Goal: Transaction & Acquisition: Obtain resource

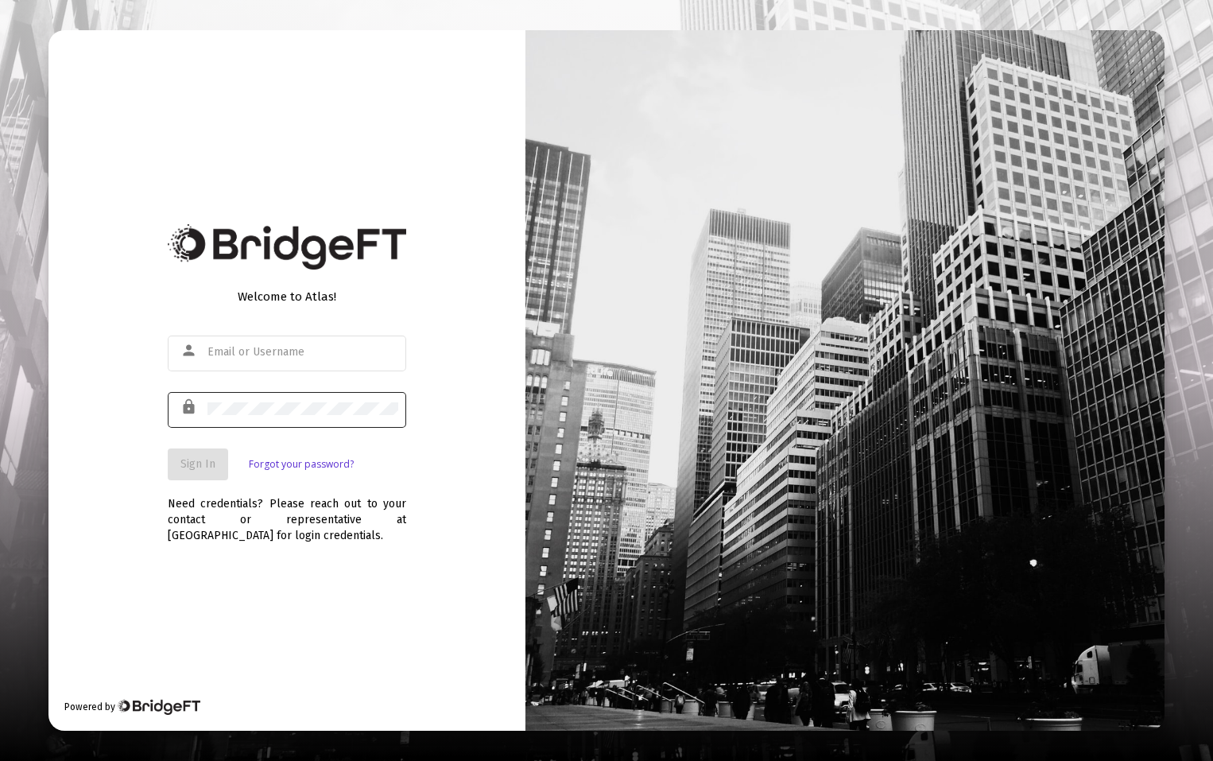
type input "[EMAIL_ADDRESS][DOMAIN_NAME]"
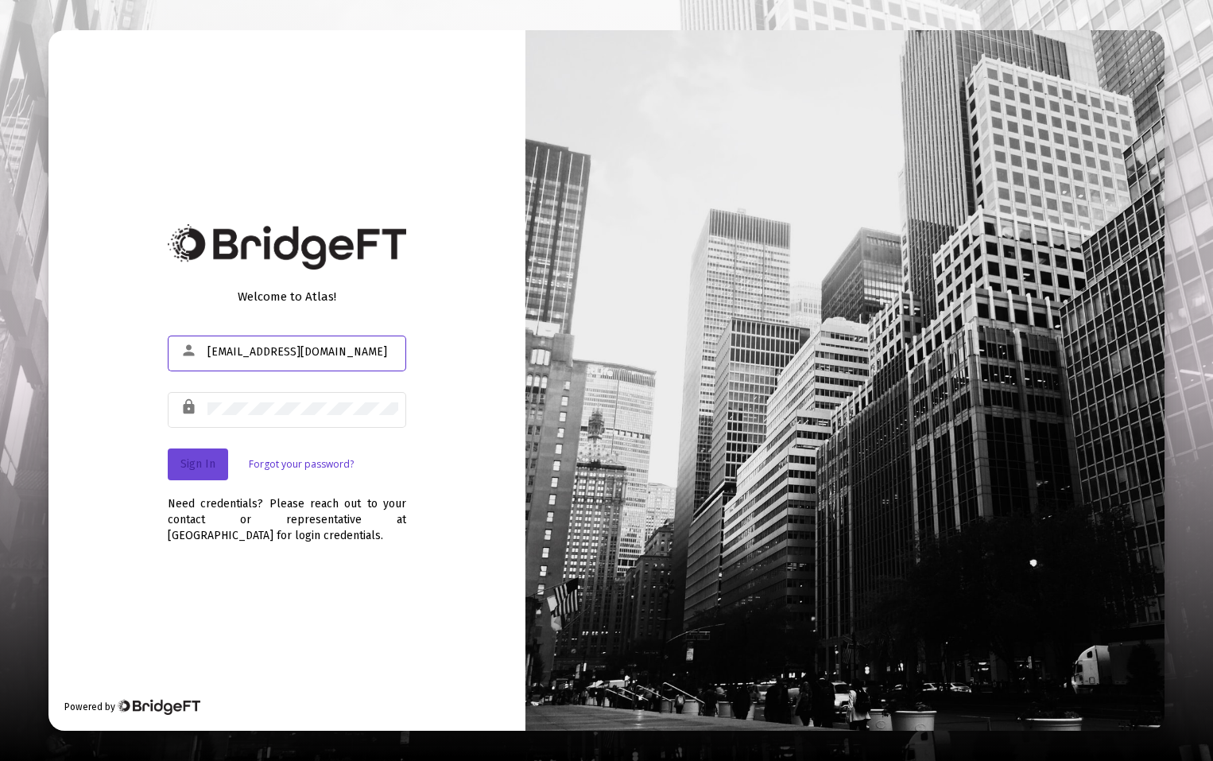
click at [207, 462] on span "Sign In" at bounding box center [197, 464] width 35 height 14
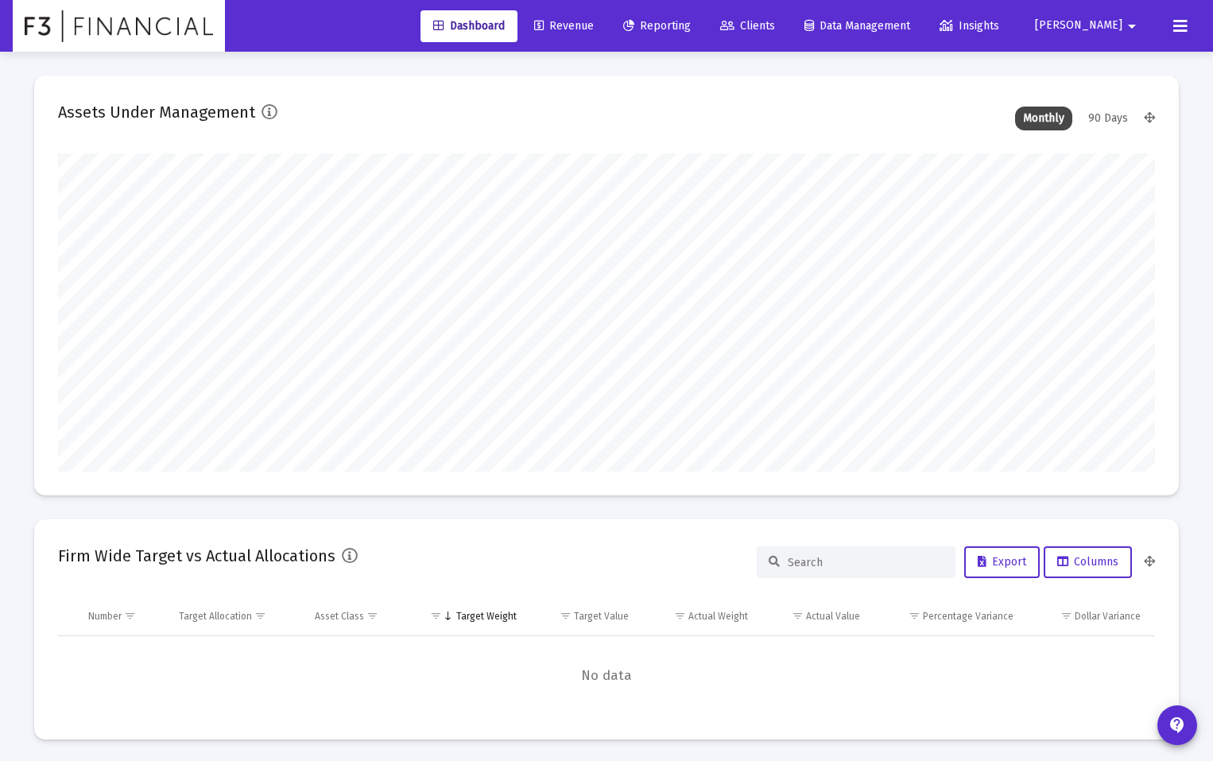
scroll to position [318, 591]
type input "[DATE]"
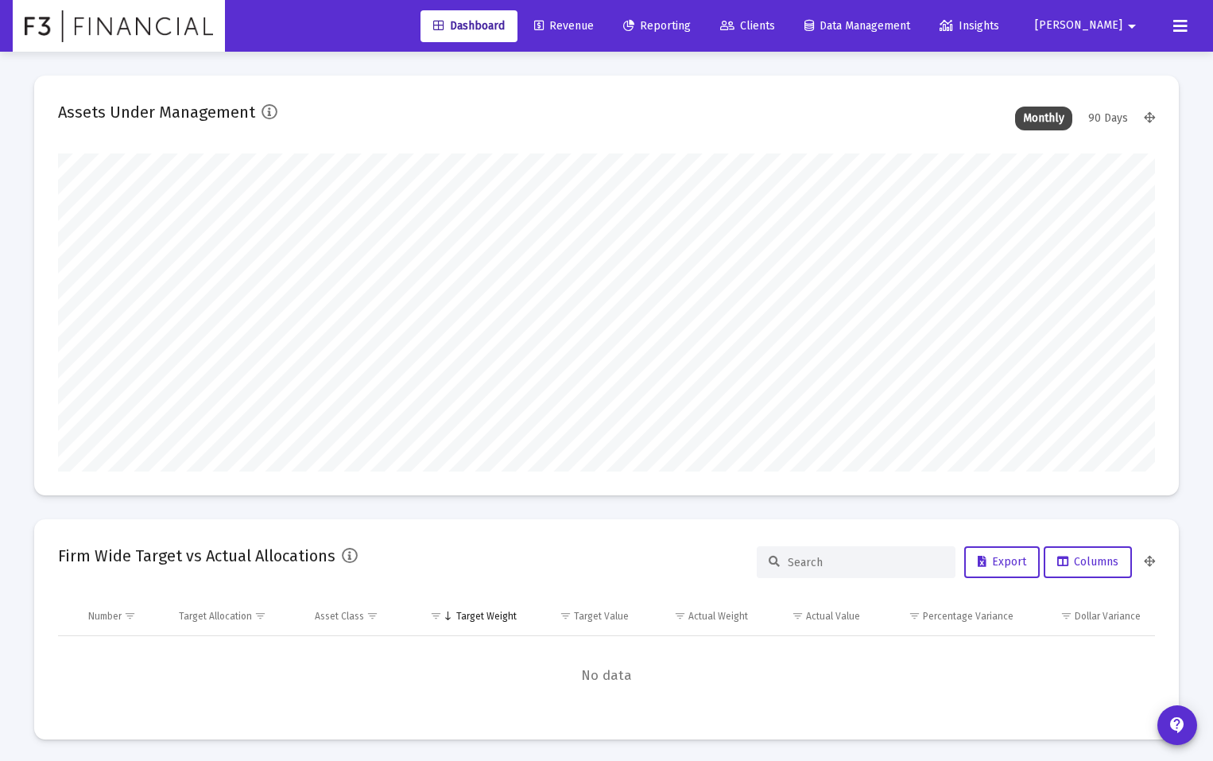
click at [691, 23] on span "Reporting" at bounding box center [657, 26] width 68 height 14
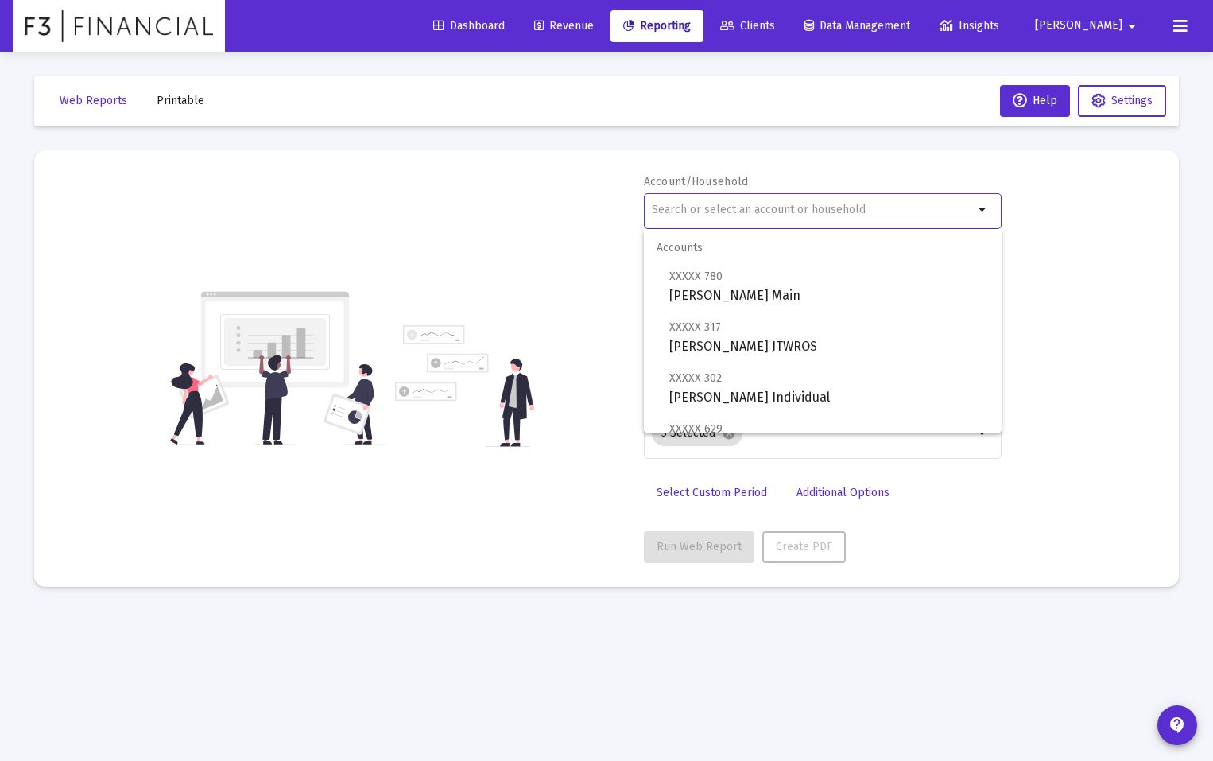
click at [703, 209] on input "text" at bounding box center [813, 209] width 322 height 13
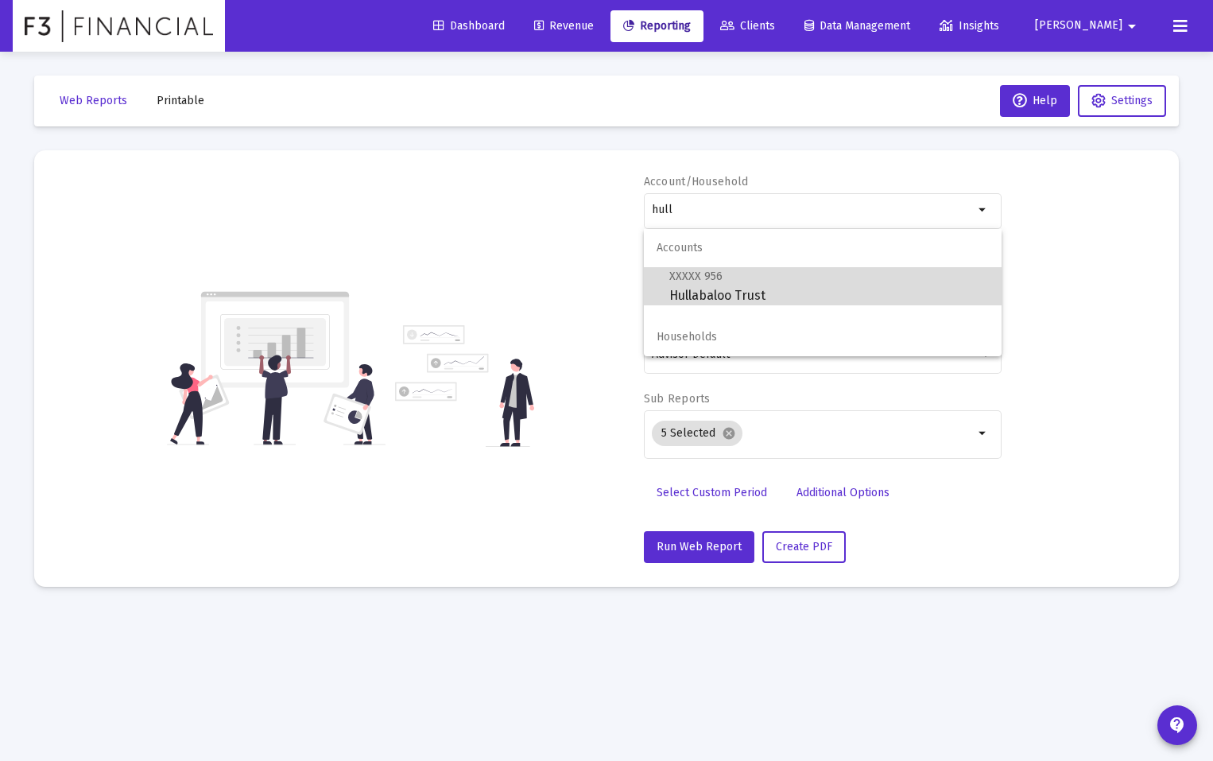
click at [696, 285] on span "XXXXX 956 Hullabaloo Trust" at bounding box center [829, 285] width 320 height 39
type input "Hullabaloo Trust"
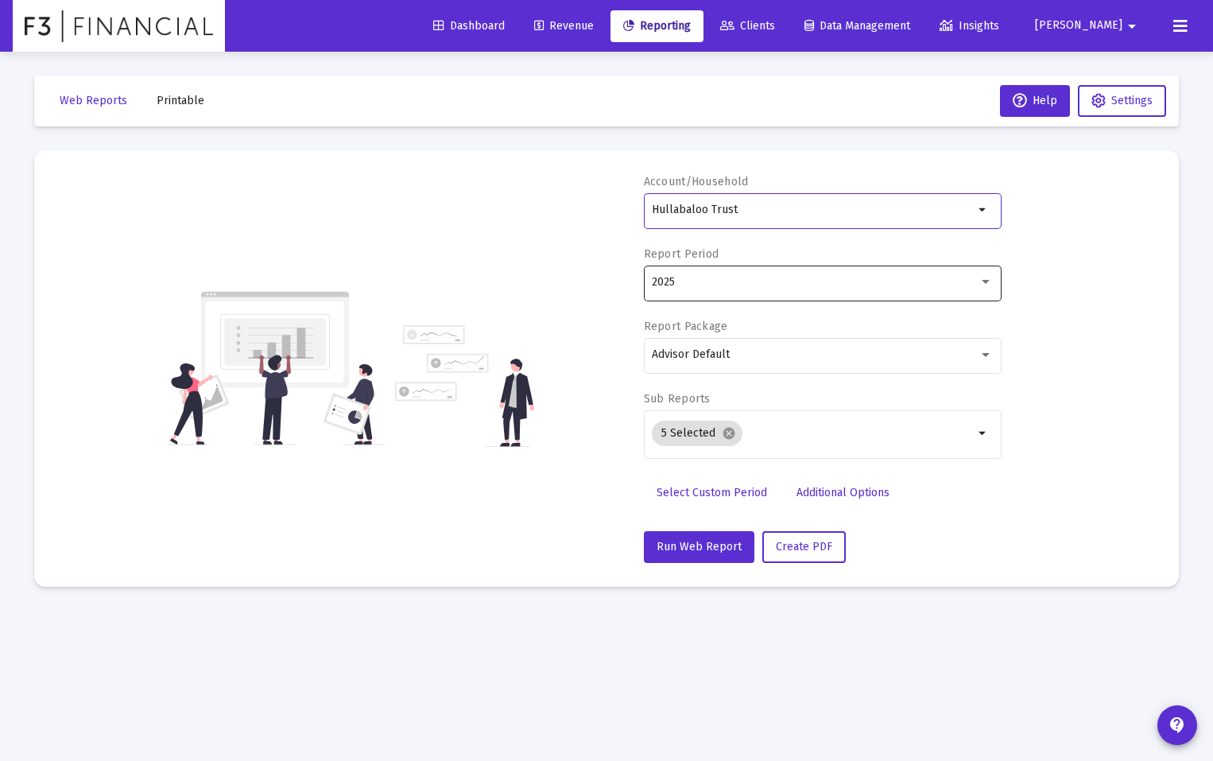
click at [698, 285] on div "2025" at bounding box center [815, 282] width 327 height 13
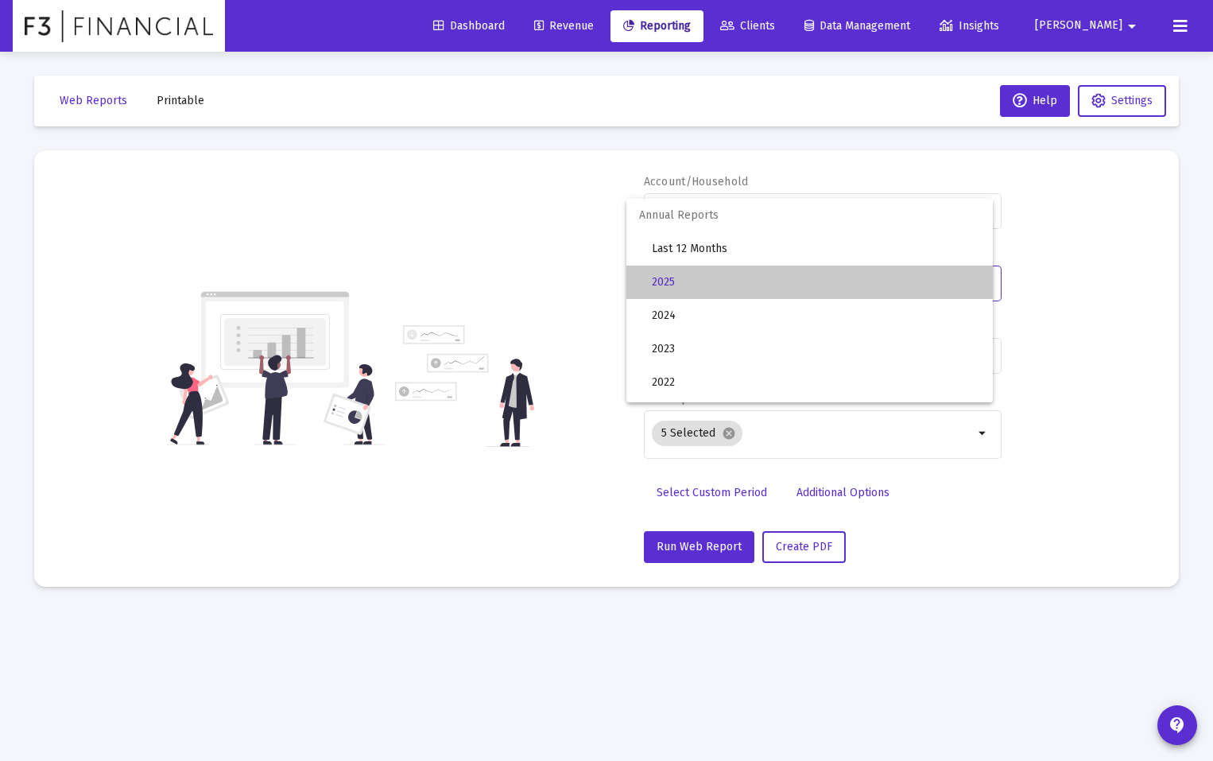
click at [688, 285] on span "2025" at bounding box center [816, 281] width 328 height 33
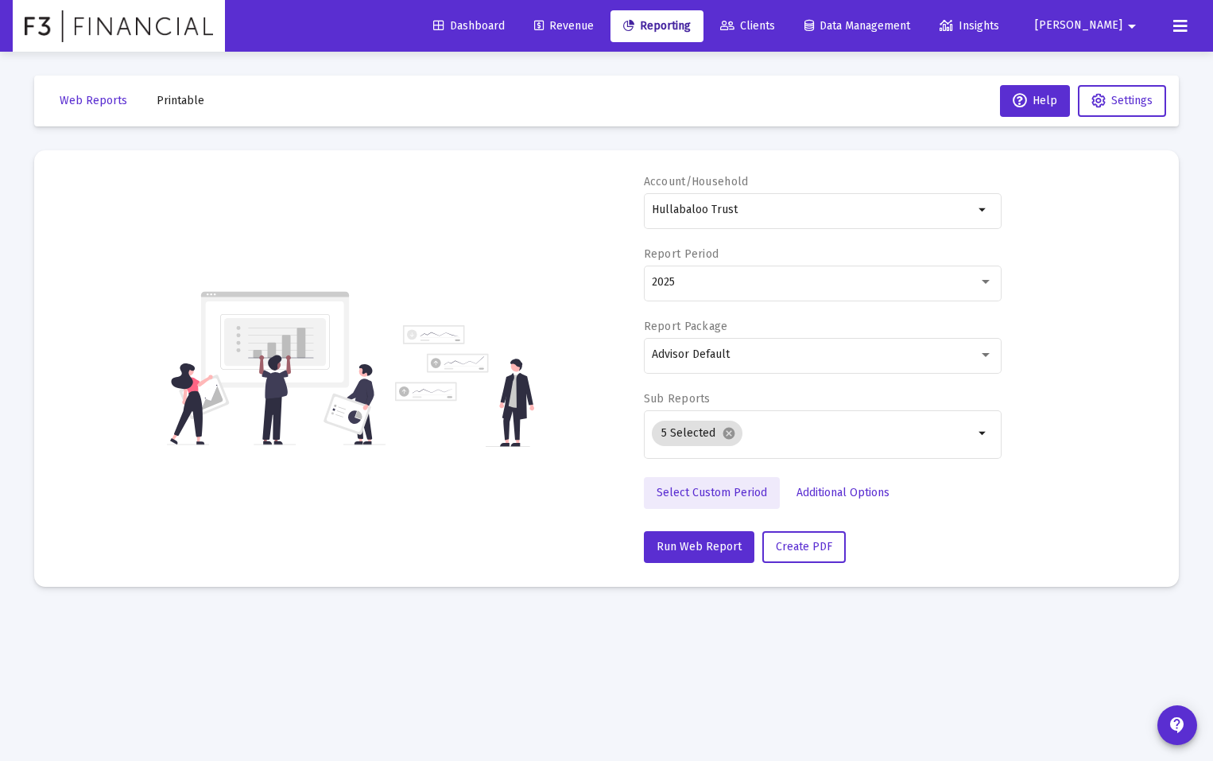
click at [728, 494] on span "Select Custom Period" at bounding box center [712, 493] width 110 height 14
click at [809, 279] on icon "Open calendar" at bounding box center [806, 281] width 17 height 17
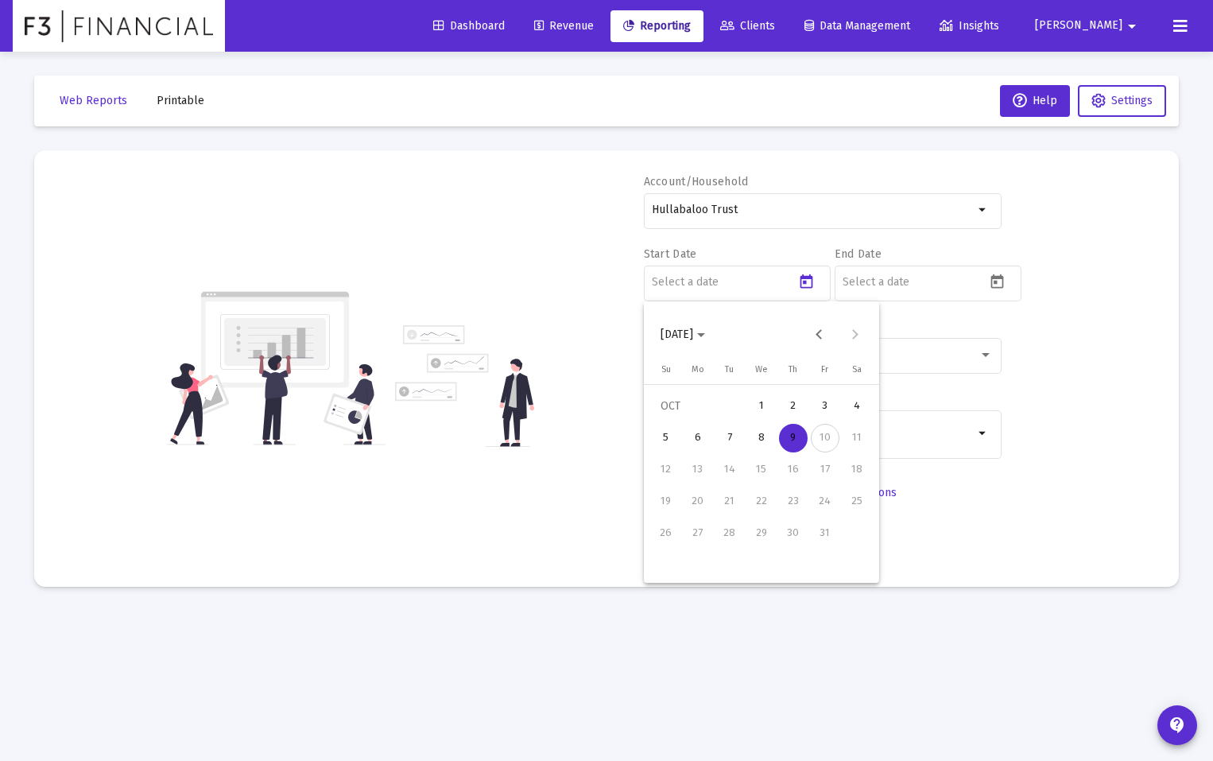
click at [693, 339] on span "[DATE]" at bounding box center [676, 334] width 33 height 14
click at [680, 518] on div "2018" at bounding box center [678, 511] width 50 height 29
click at [680, 409] on div "JAN" at bounding box center [678, 415] width 50 height 29
click at [697, 437] on div "1" at bounding box center [698, 438] width 29 height 29
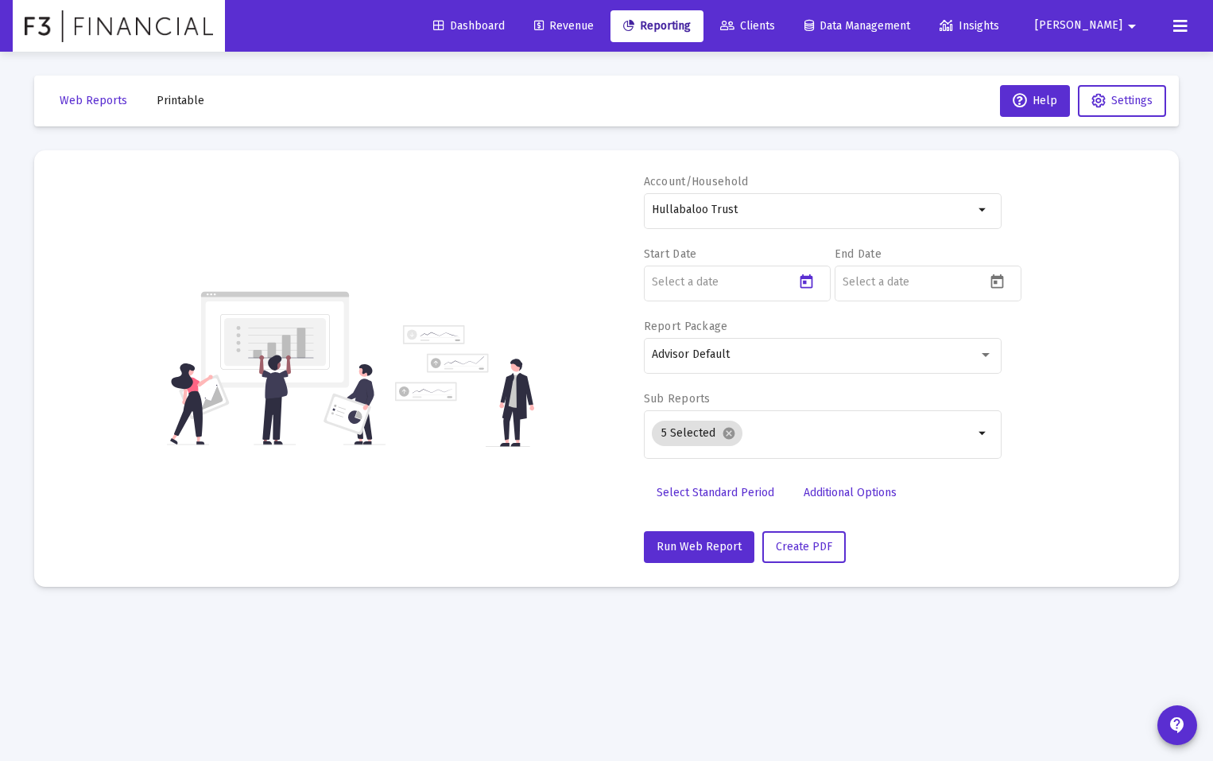
type input "[DATE]"
click at [713, 548] on span "Run Web Report" at bounding box center [699, 547] width 85 height 14
click at [1003, 264] on div at bounding box center [928, 281] width 187 height 39
click at [994, 277] on icon "Open calendar" at bounding box center [997, 281] width 13 height 14
click at [955, 438] on div "8" at bounding box center [952, 438] width 29 height 29
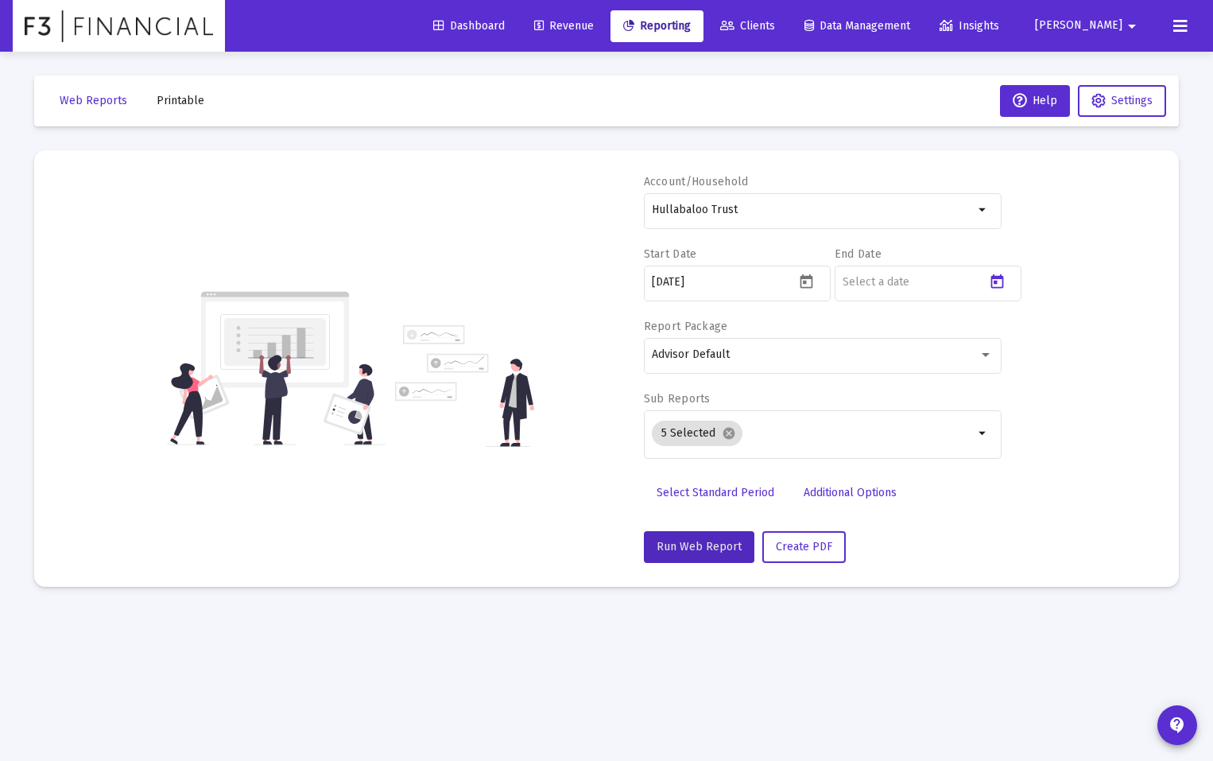
type input "[DATE]"
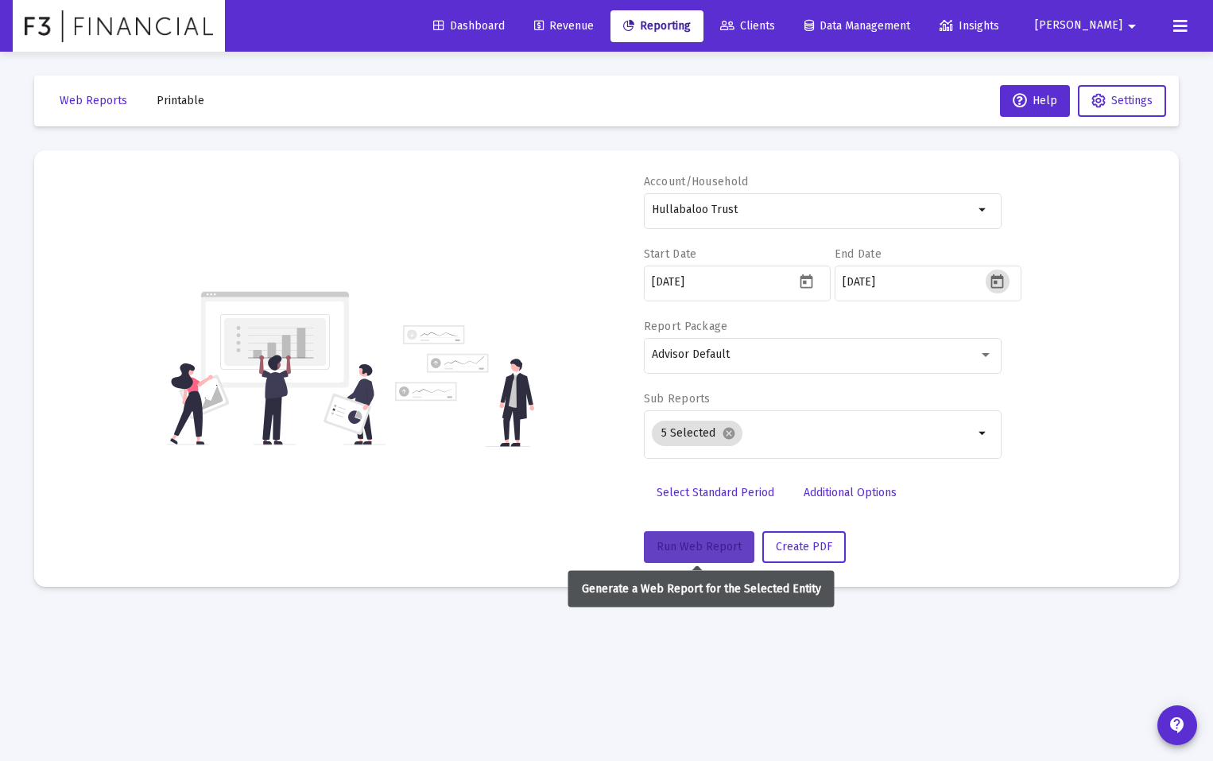
click at [695, 542] on span "Run Web Report" at bounding box center [699, 547] width 85 height 14
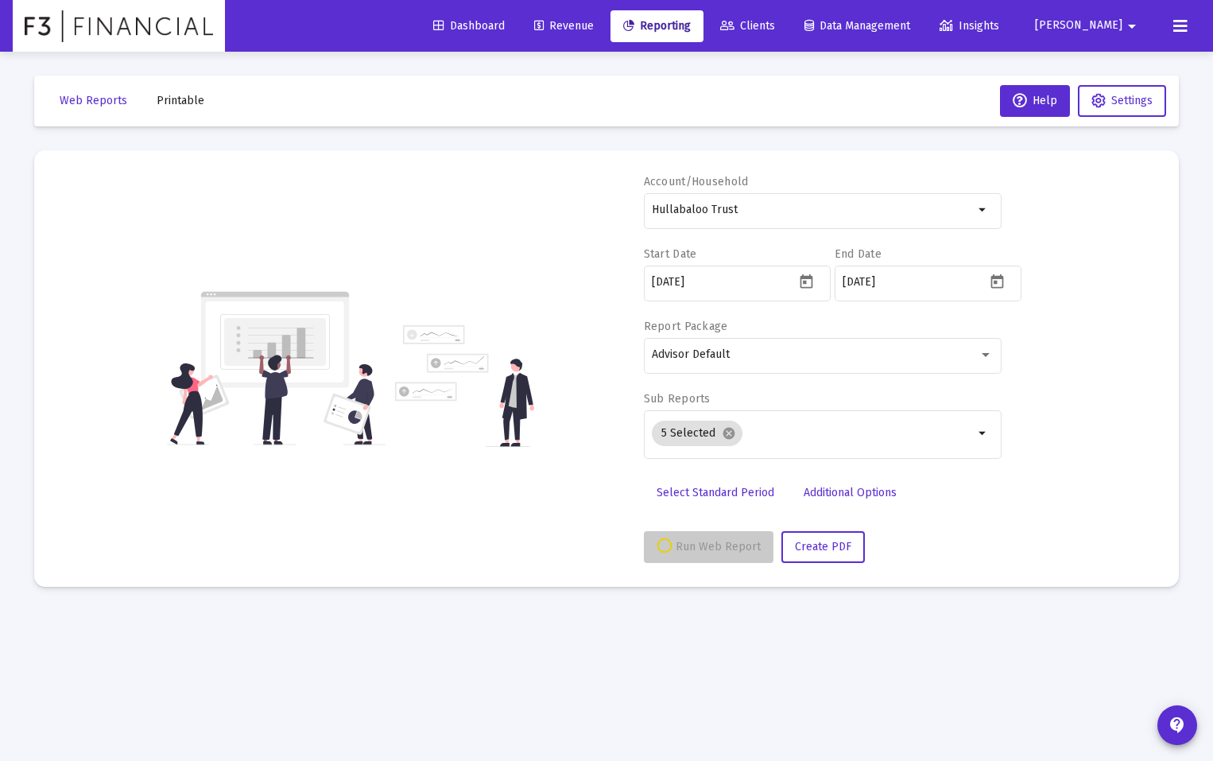
select select "View all"
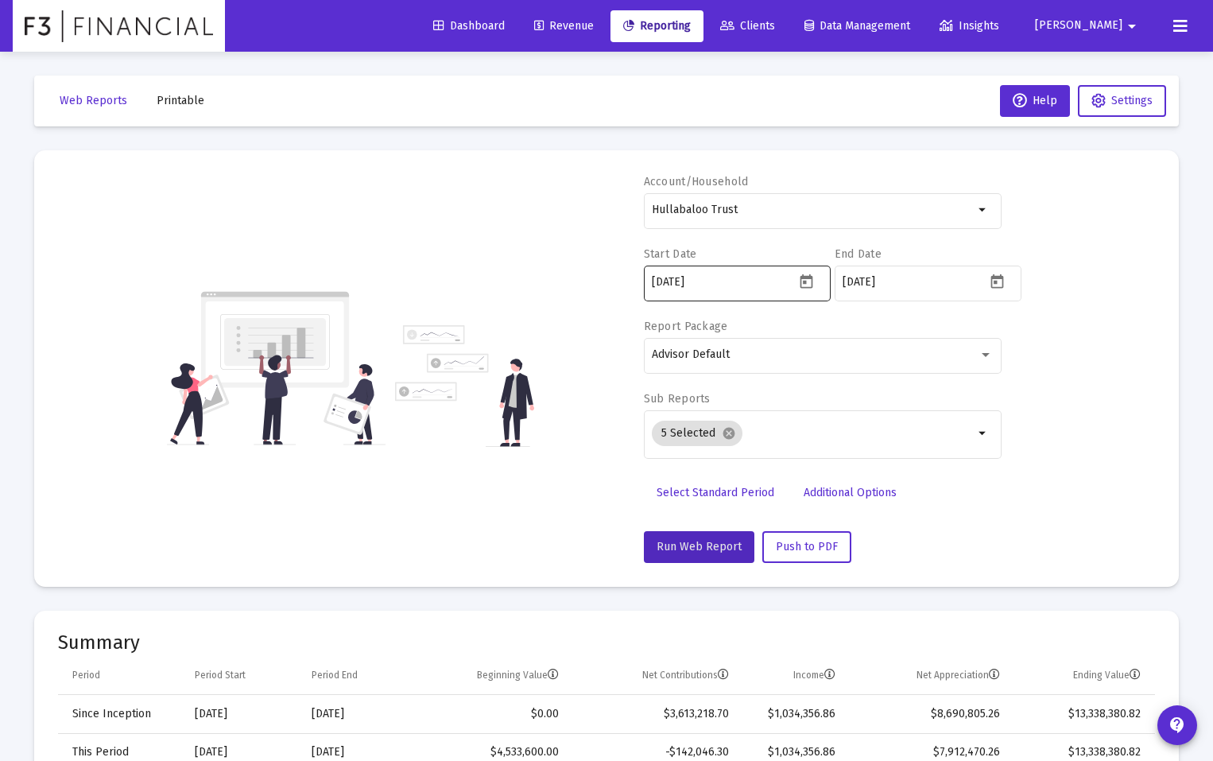
click at [804, 284] on icon "Open calendar" at bounding box center [806, 281] width 13 height 14
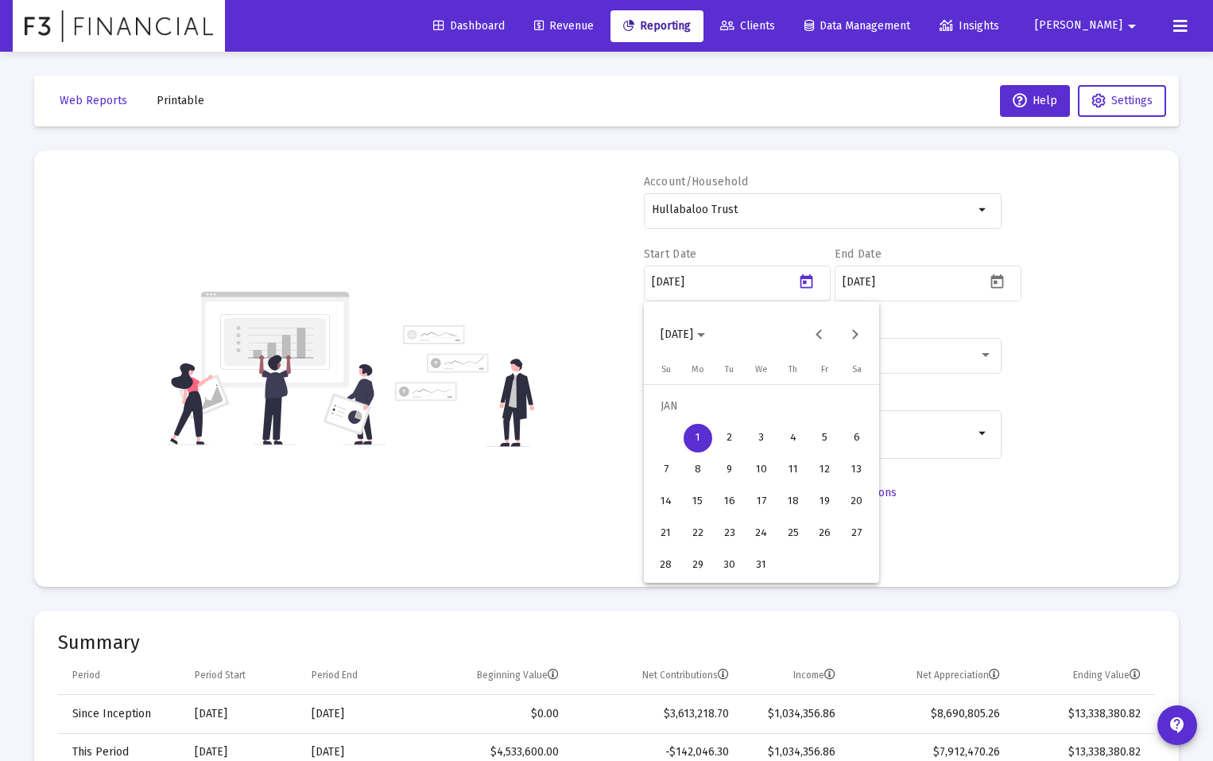
click at [705, 338] on span "[DATE]" at bounding box center [682, 334] width 45 height 14
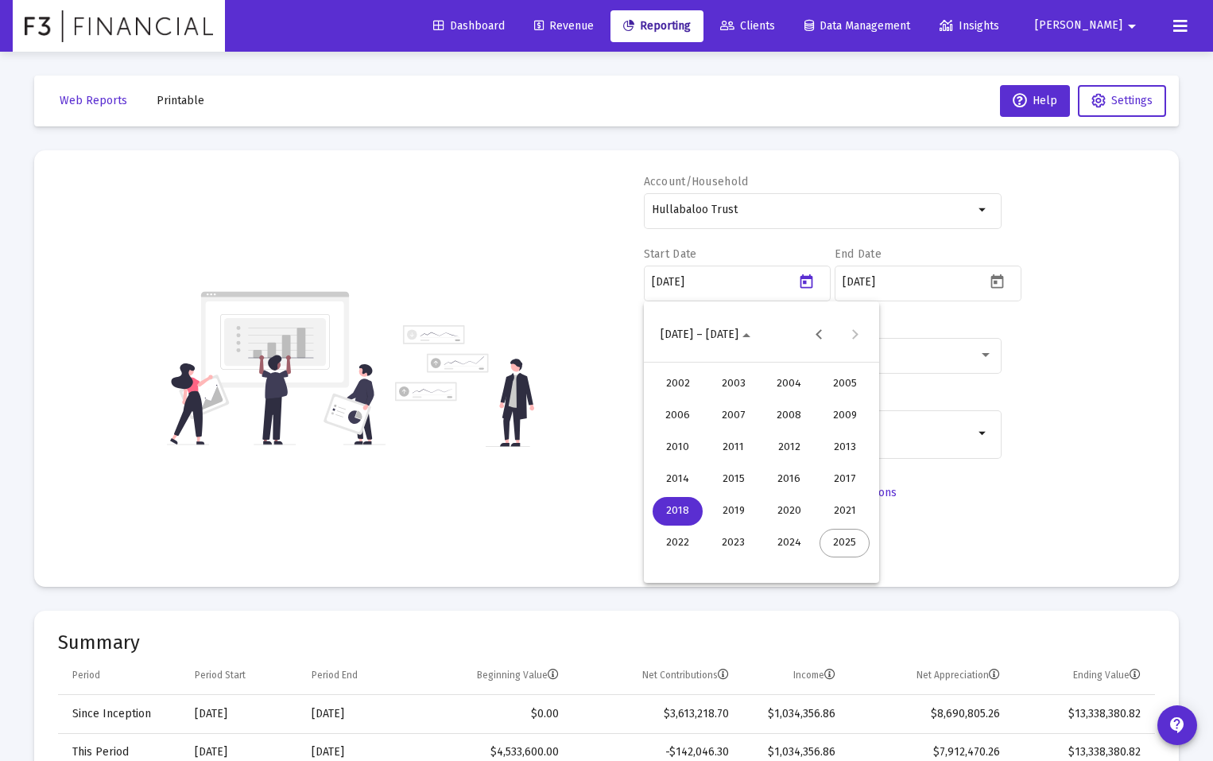
click at [791, 516] on div "2020" at bounding box center [789, 511] width 50 height 29
click at [684, 417] on div "JAN" at bounding box center [678, 415] width 50 height 29
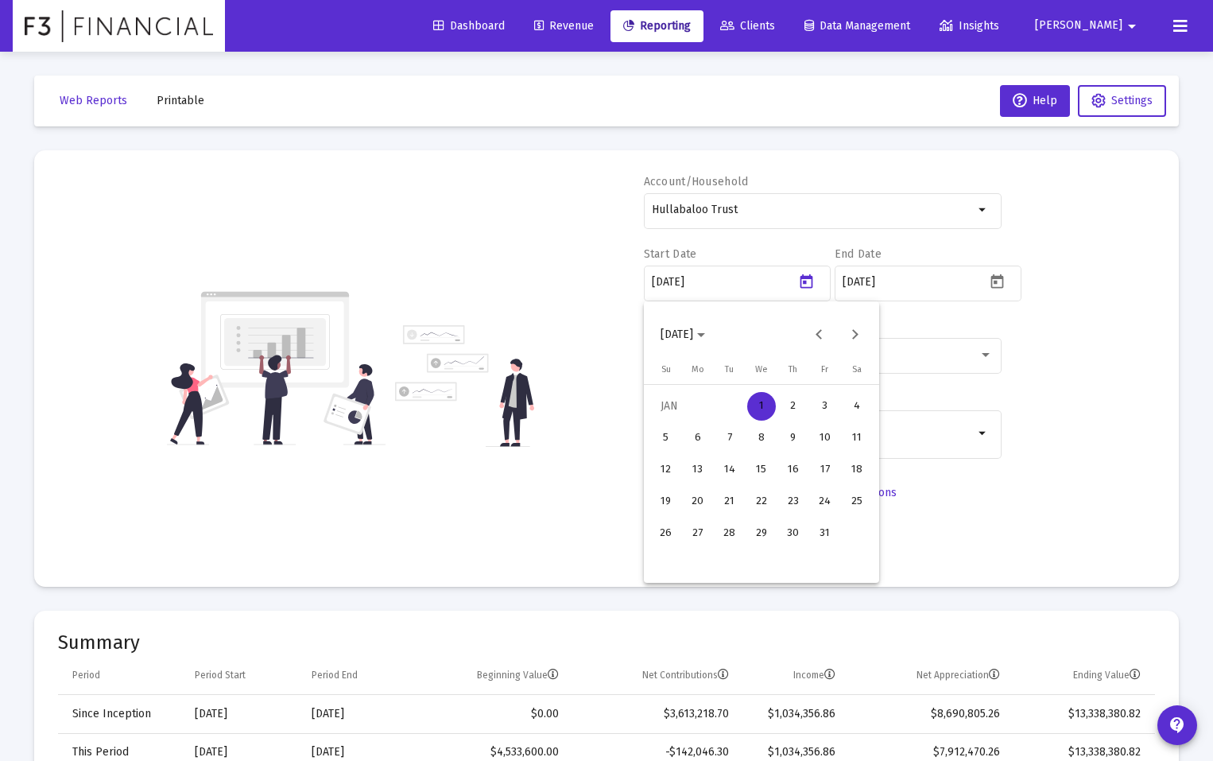
click at [765, 403] on div "1" at bounding box center [761, 406] width 29 height 29
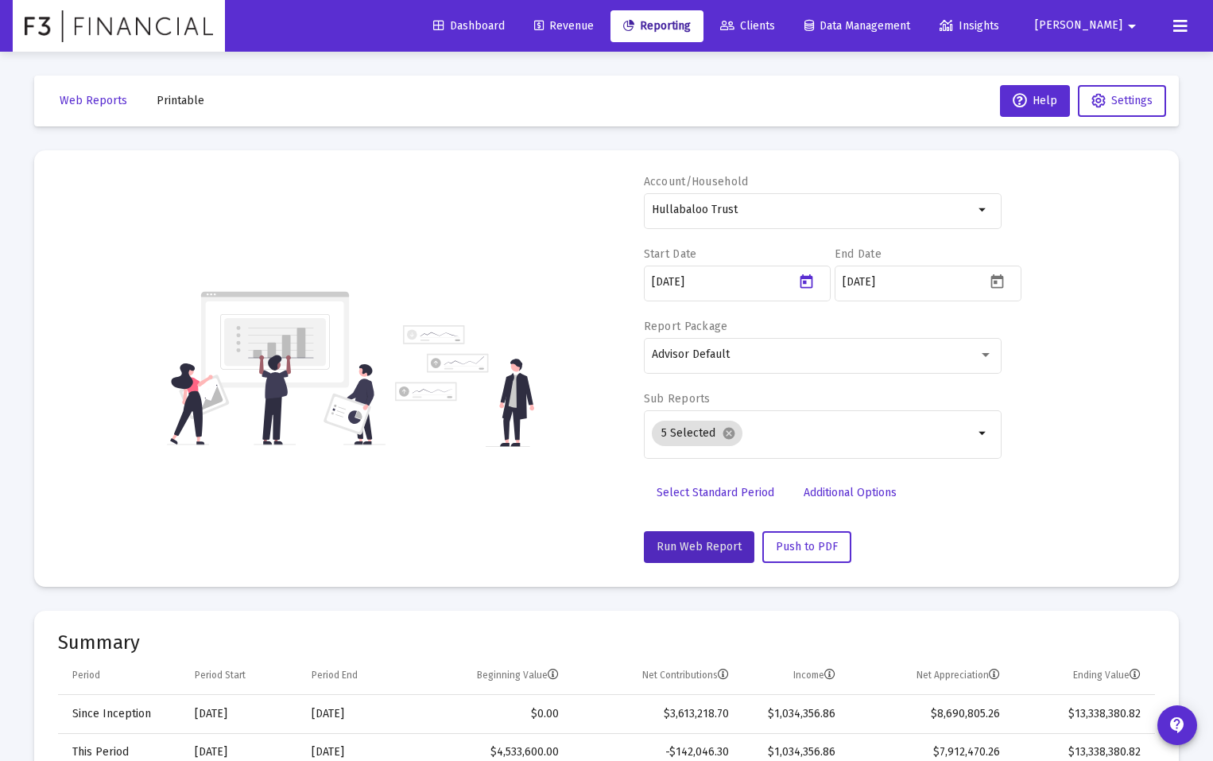
type input "[DATE]"
click at [695, 540] on span "Run Web Report" at bounding box center [699, 547] width 85 height 14
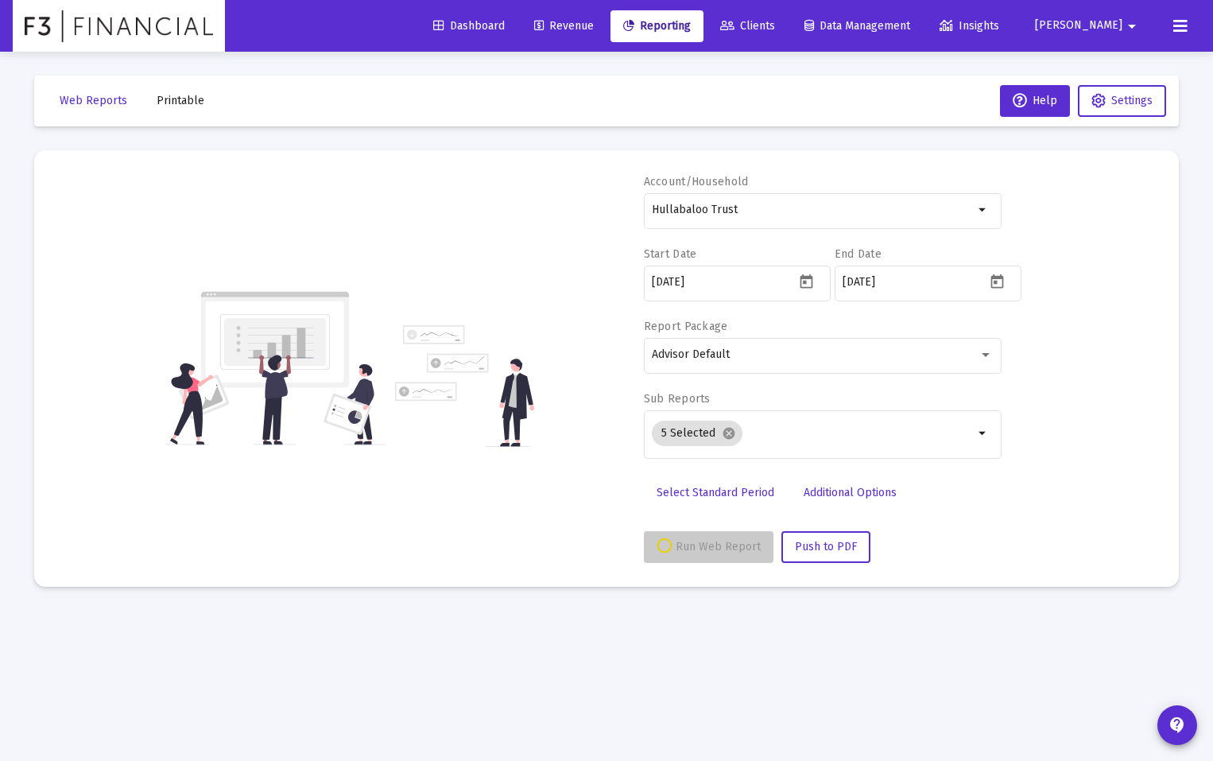
select select "View all"
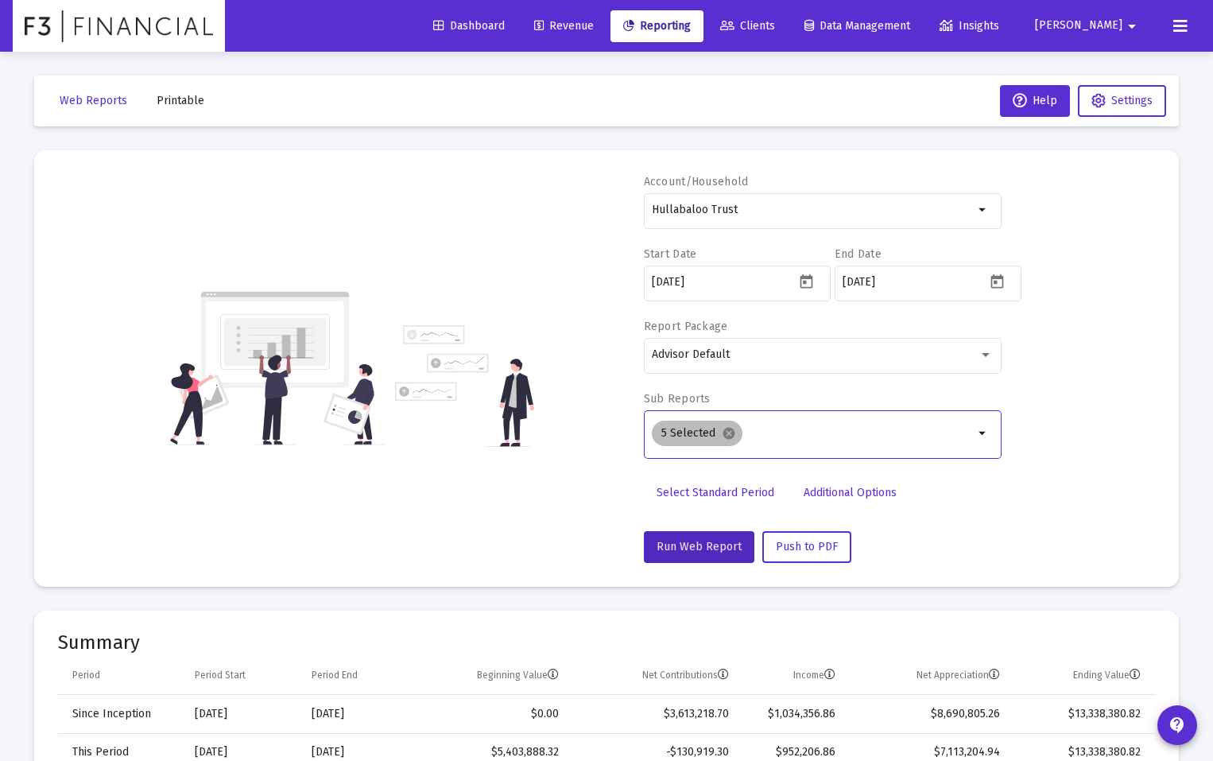
click at [909, 443] on div "5 Selected cancel" at bounding box center [813, 433] width 328 height 32
click at [989, 436] on mat-icon "arrow_drop_down" at bounding box center [983, 433] width 19 height 19
click at [984, 434] on mat-icon "arrow_drop_down" at bounding box center [983, 433] width 19 height 19
click at [694, 433] on mat-chip "5 Selected cancel" at bounding box center [697, 432] width 91 height 25
click at [829, 493] on span "Additional Options" at bounding box center [850, 493] width 93 height 14
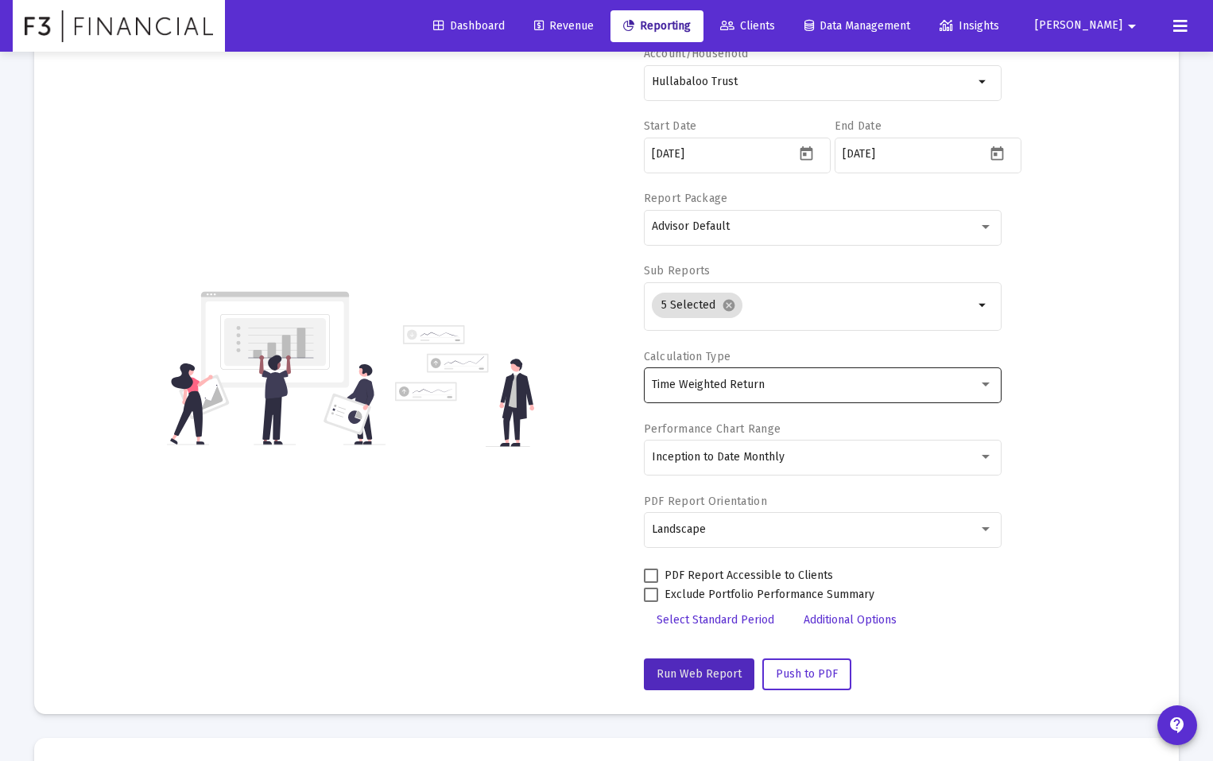
scroll to position [240, 0]
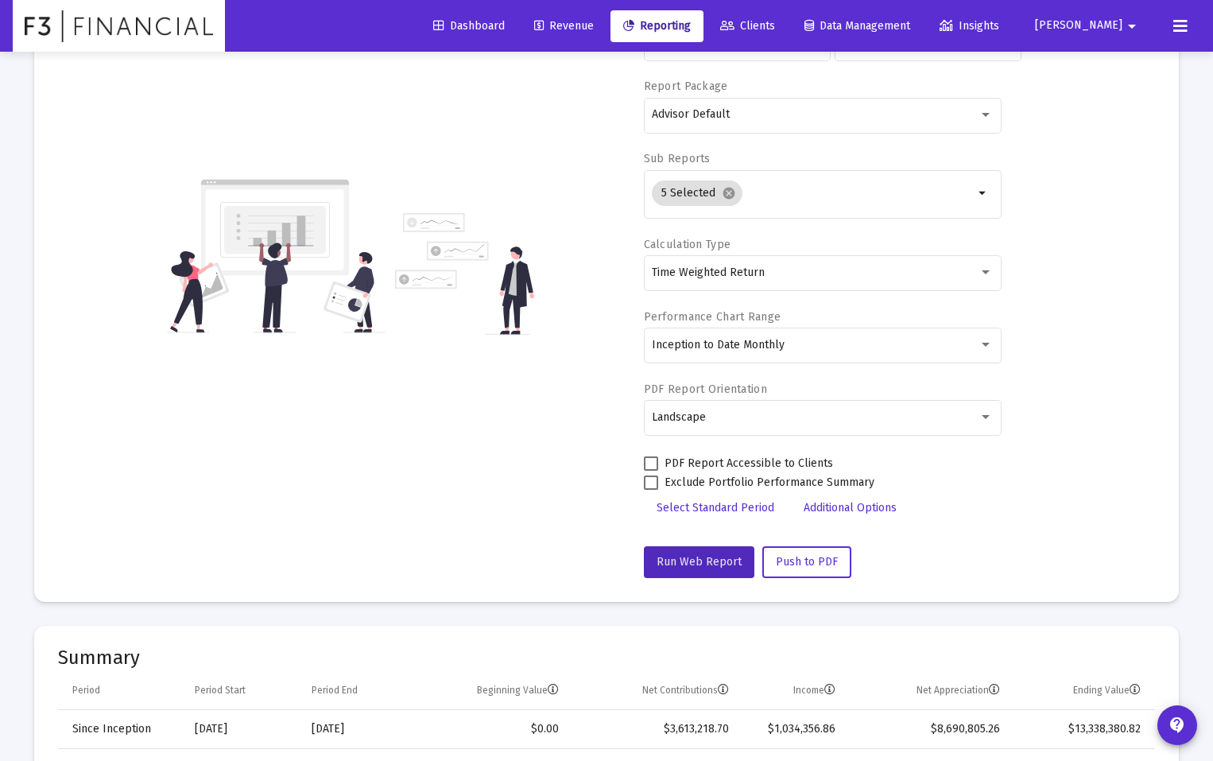
click at [494, 363] on div "Account/Household Hullabaloo Trust arrow_drop_down Start Date [DATE] End Date […" at bounding box center [606, 256] width 1097 height 644
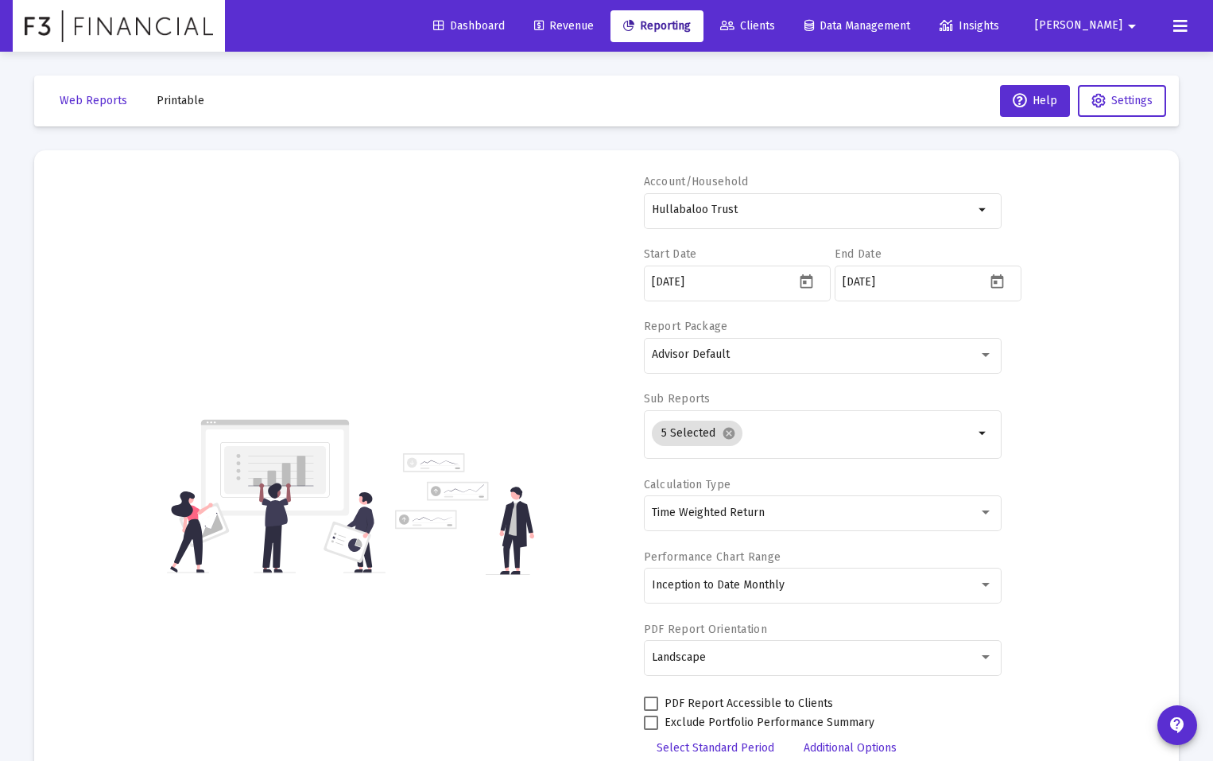
scroll to position [2, 0]
click at [184, 105] on span "Printable" at bounding box center [181, 99] width 48 height 14
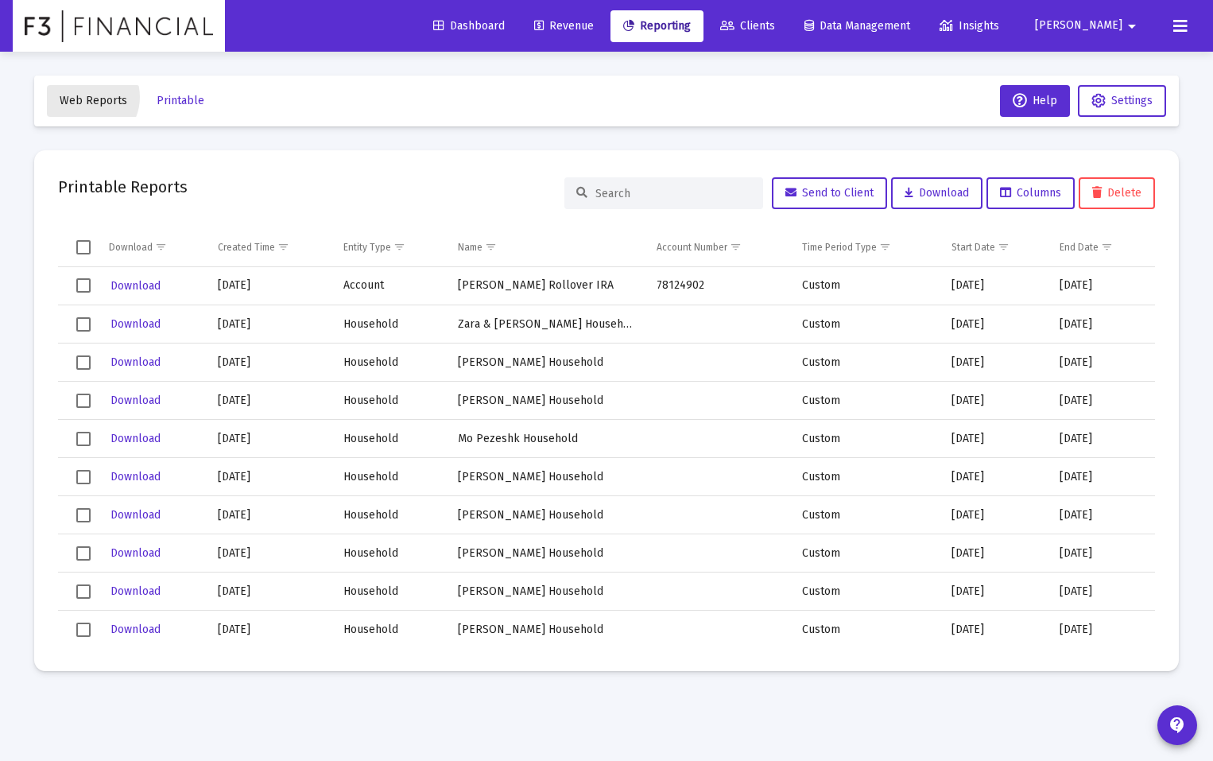
click at [86, 97] on span "Web Reports" at bounding box center [94, 101] width 68 height 14
select select "View all"
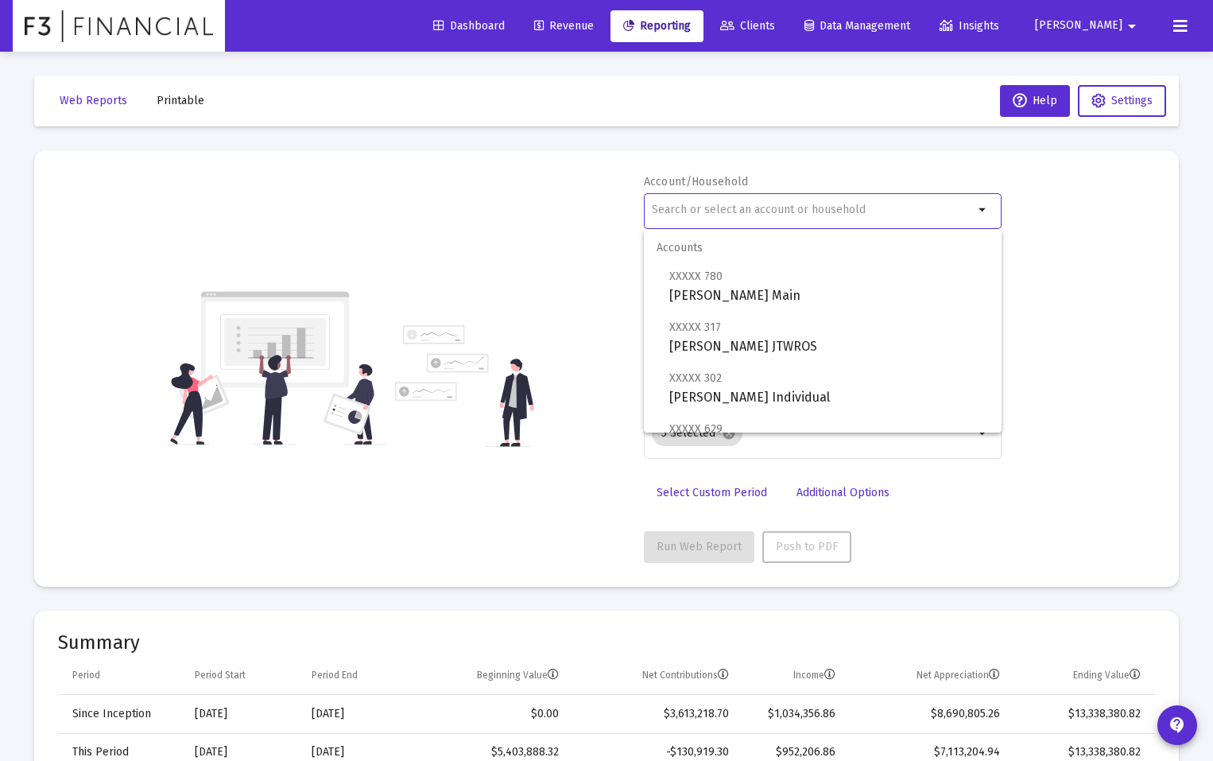
click at [725, 211] on input "text" at bounding box center [813, 209] width 322 height 13
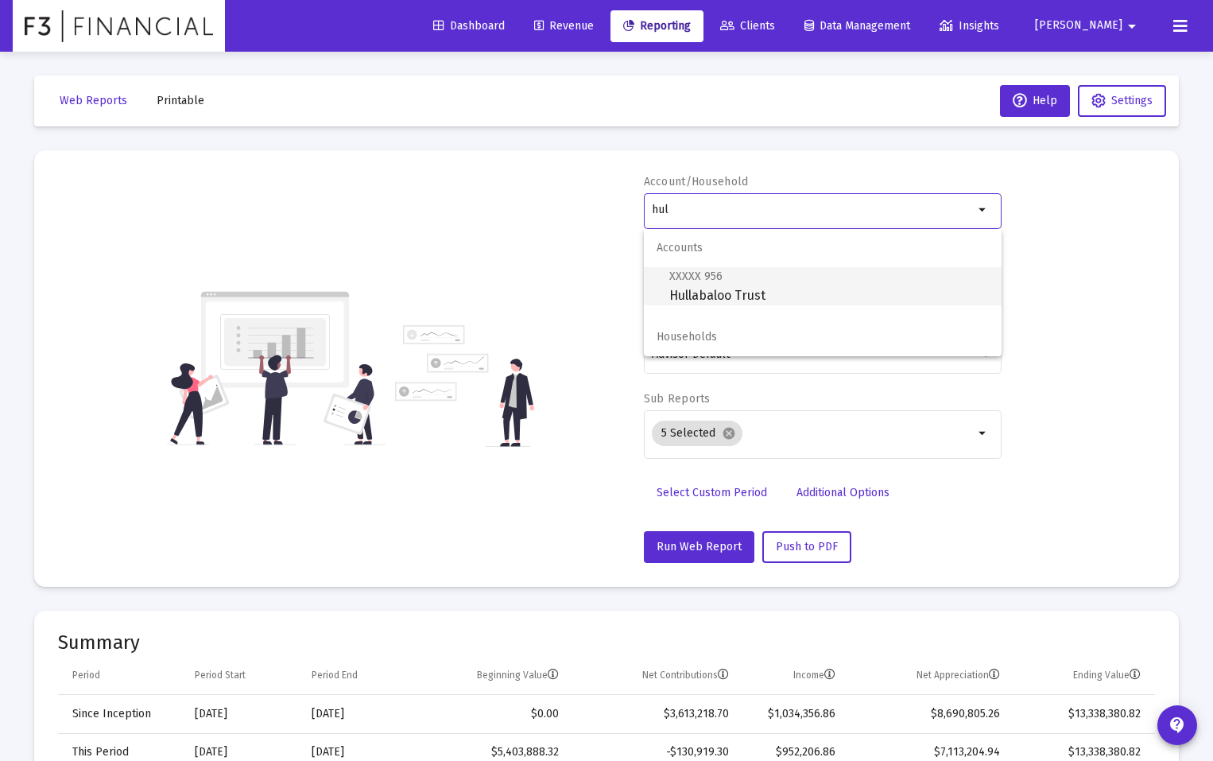
click at [740, 287] on span "XXXXX 956 Hullabaloo Trust" at bounding box center [829, 285] width 320 height 39
type input "Hullabaloo Trust"
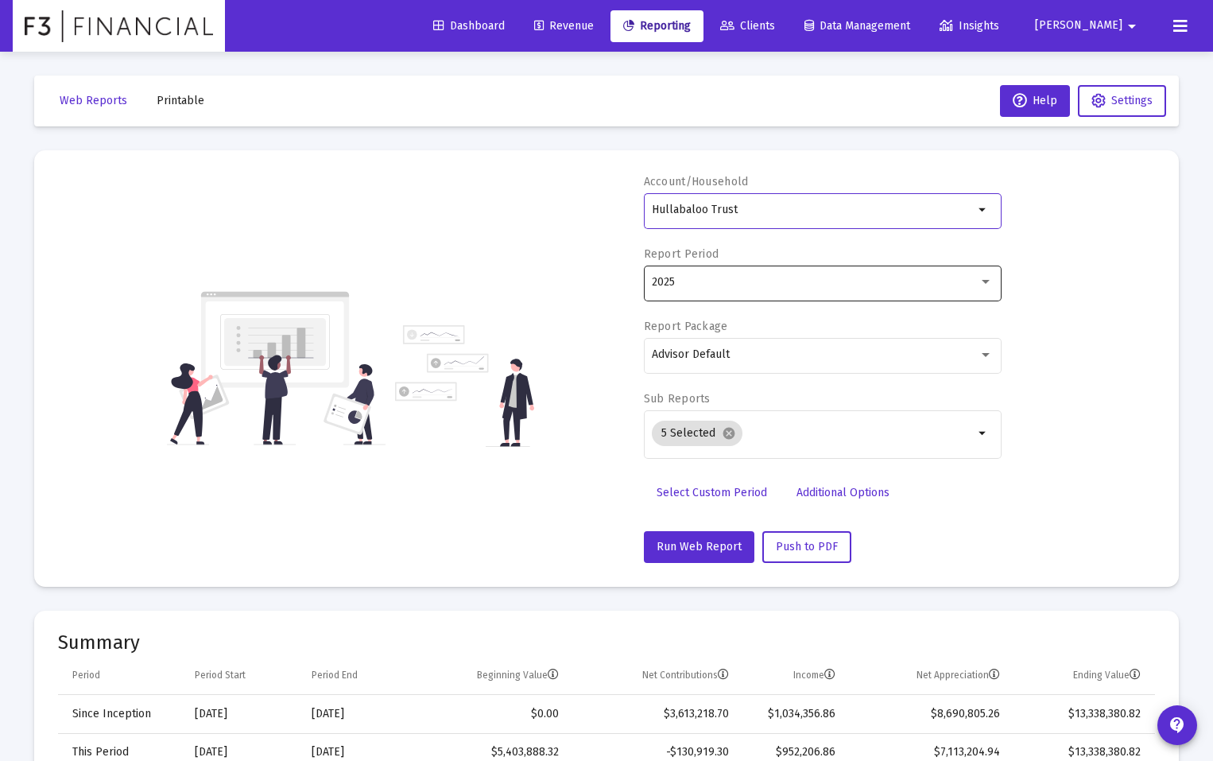
click at [717, 286] on div "2025" at bounding box center [815, 282] width 327 height 13
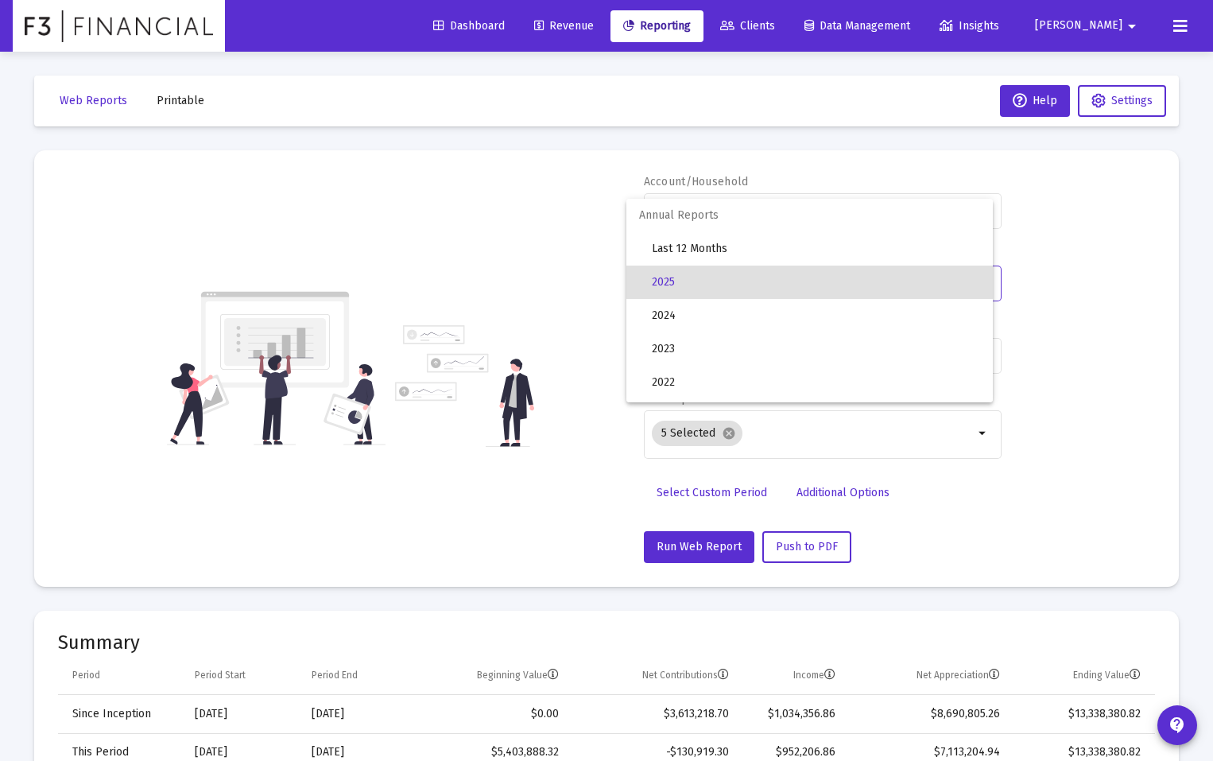
click at [552, 217] on div at bounding box center [606, 380] width 1213 height 761
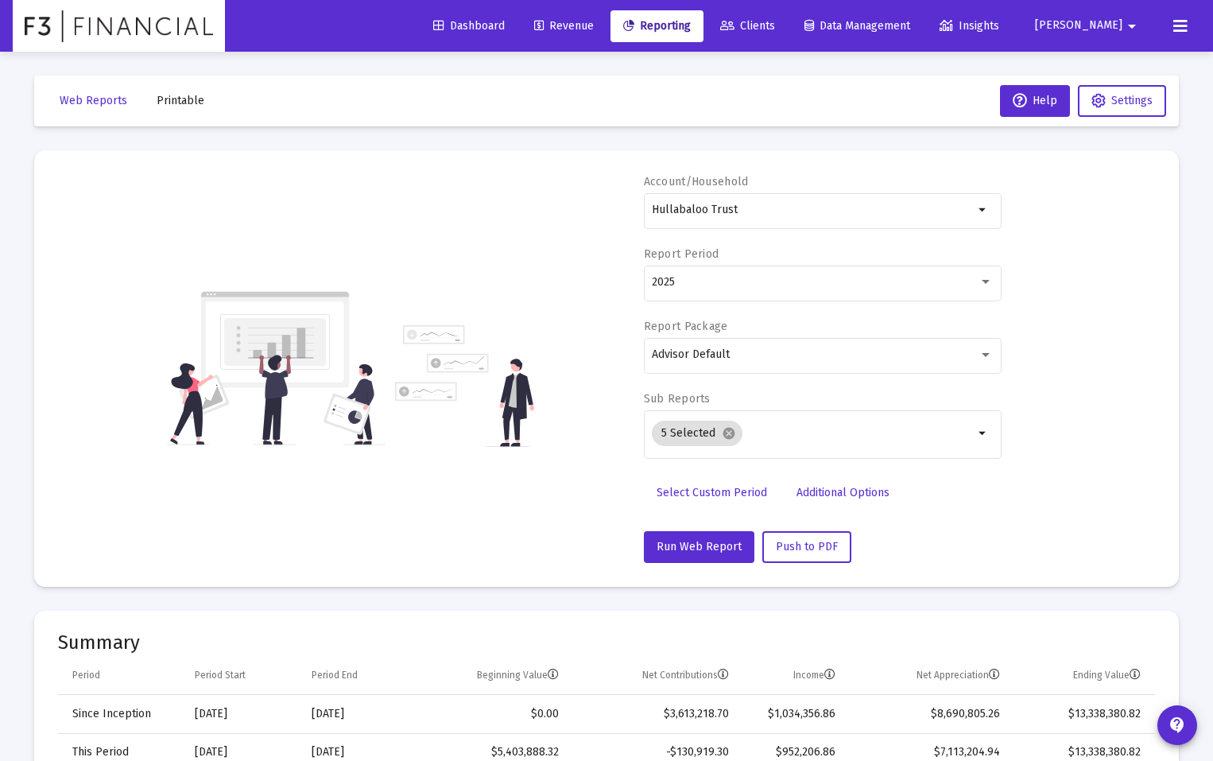
click at [702, 488] on span "Select Custom Period" at bounding box center [712, 493] width 110 height 14
click at [810, 282] on icon "Open calendar" at bounding box center [806, 281] width 17 height 17
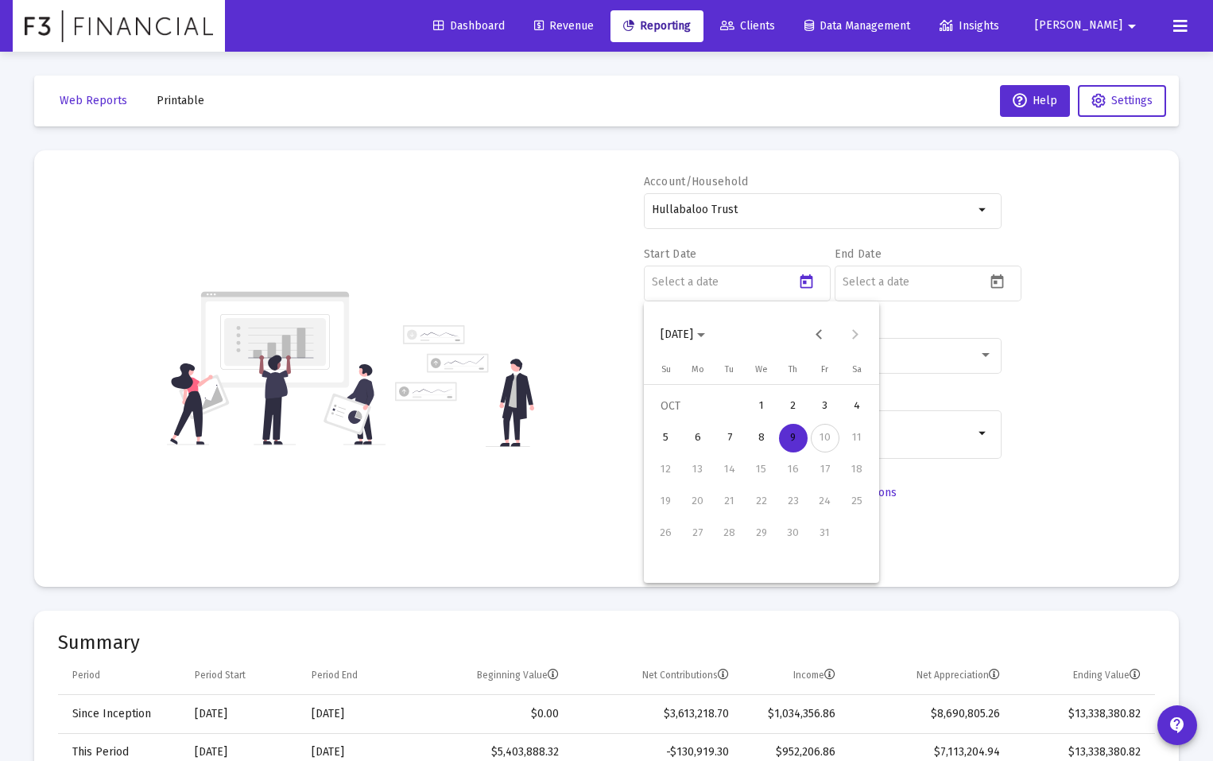
click at [688, 329] on span "[DATE]" at bounding box center [676, 334] width 33 height 14
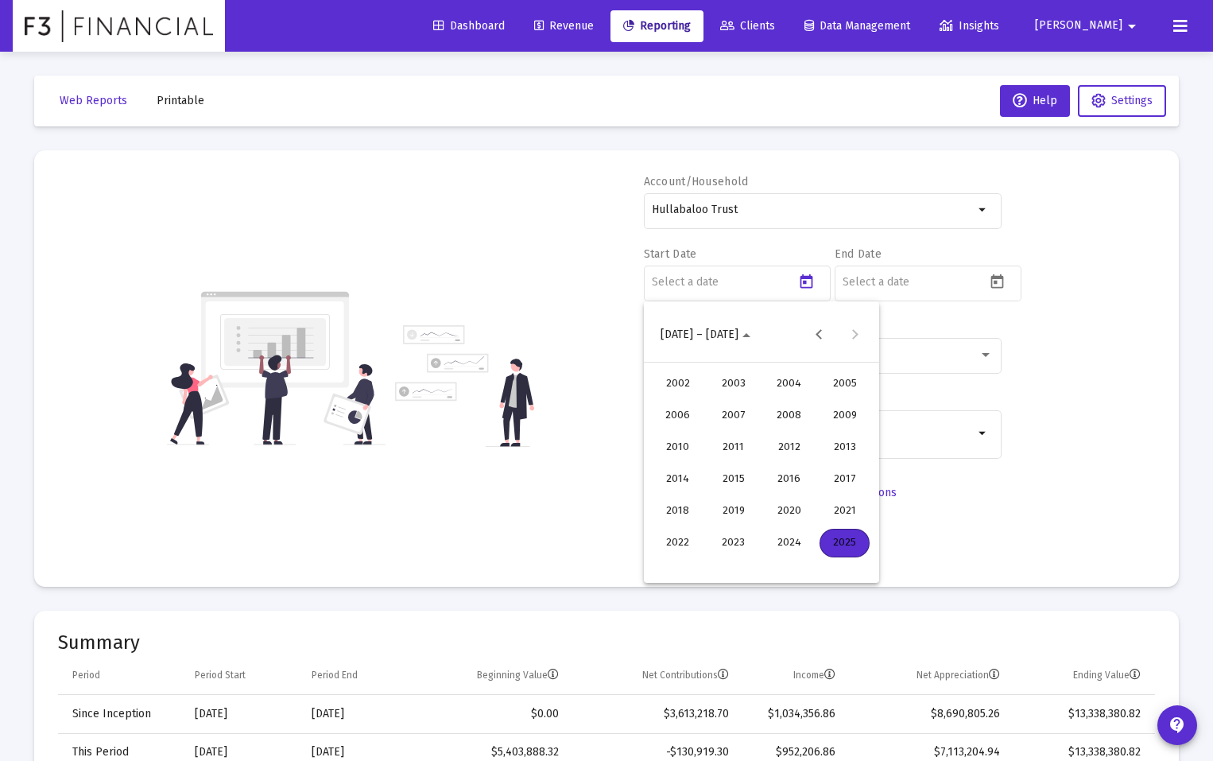
click at [789, 508] on div "2020" at bounding box center [789, 511] width 50 height 29
click at [678, 411] on div "JAN" at bounding box center [678, 415] width 50 height 29
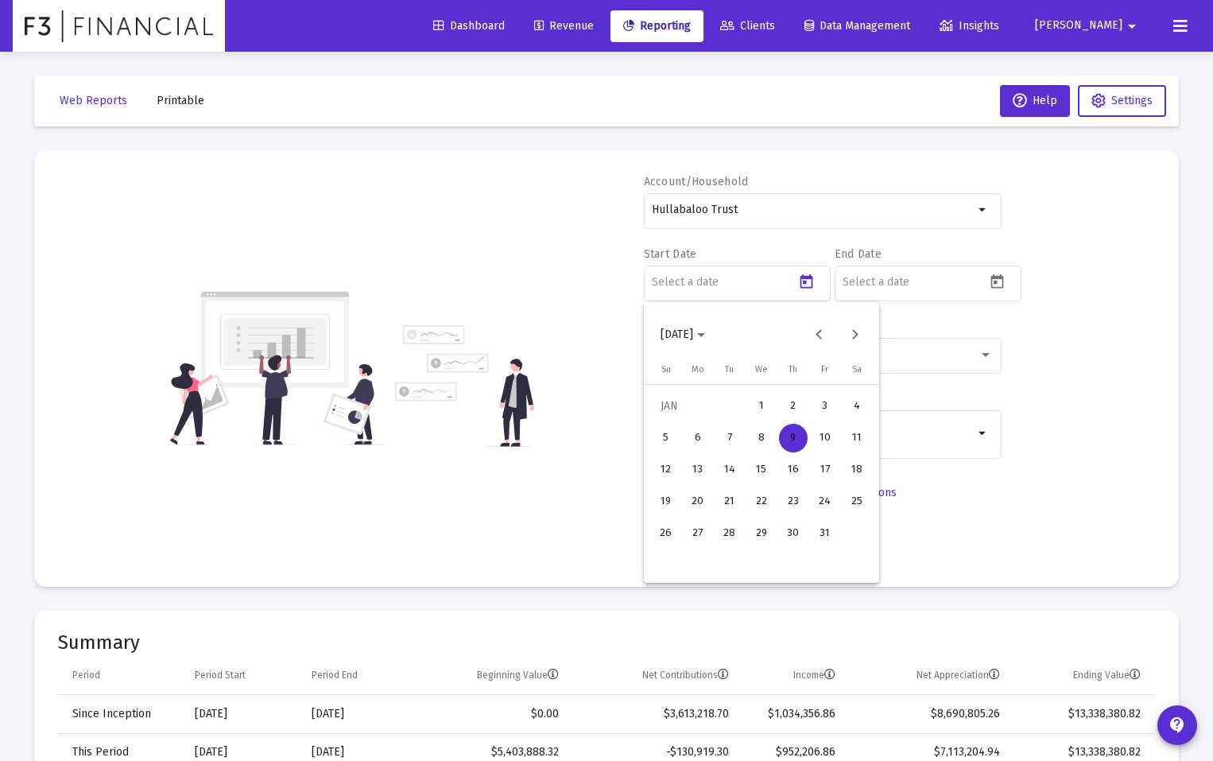
click at [755, 406] on div "1" at bounding box center [761, 406] width 29 height 29
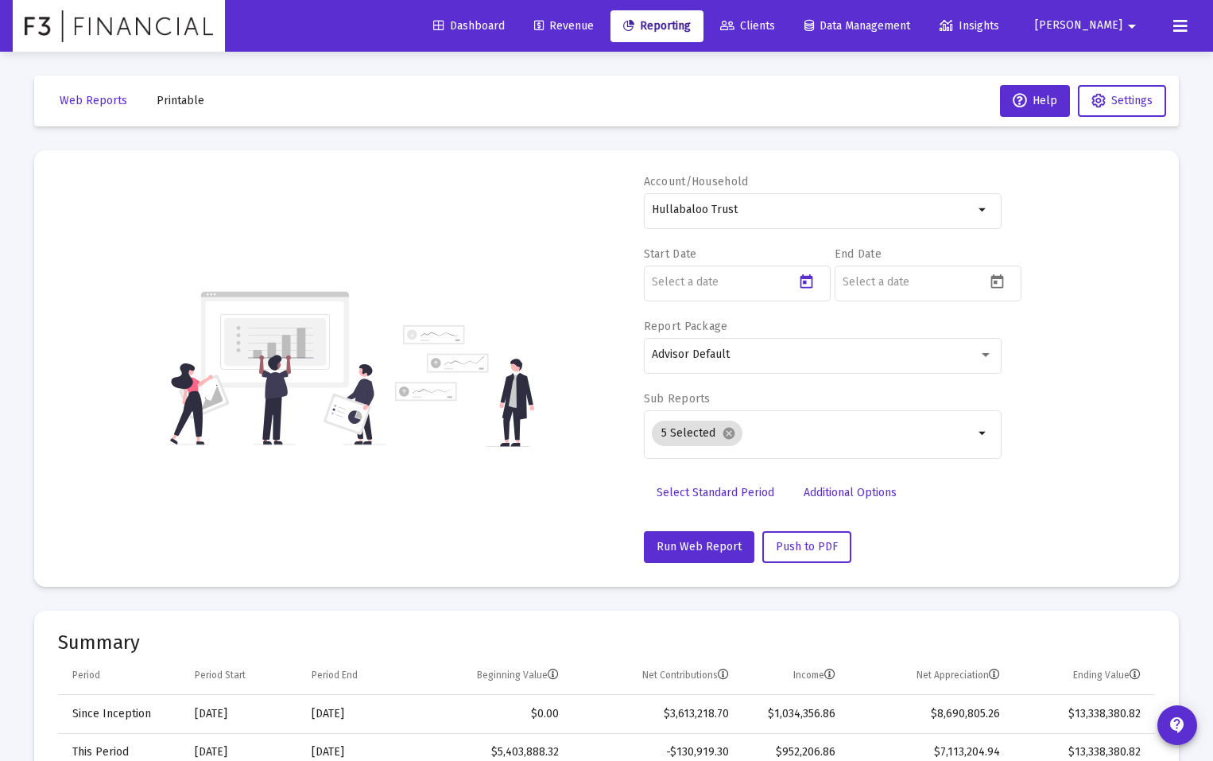
type input "[DATE]"
click at [996, 283] on icon "Open calendar" at bounding box center [997, 281] width 13 height 14
click at [983, 439] on div "9" at bounding box center [984, 438] width 29 height 29
type input "[DATE]"
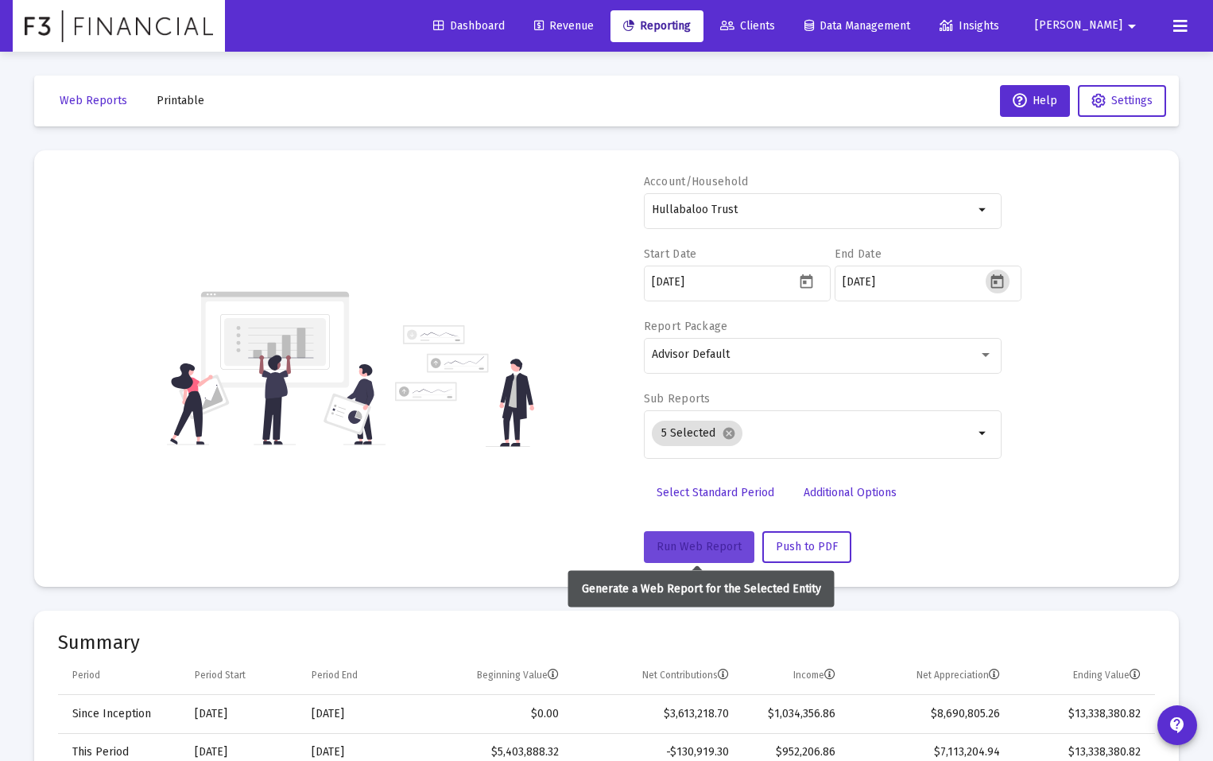
click at [690, 542] on span "Run Web Report" at bounding box center [699, 547] width 85 height 14
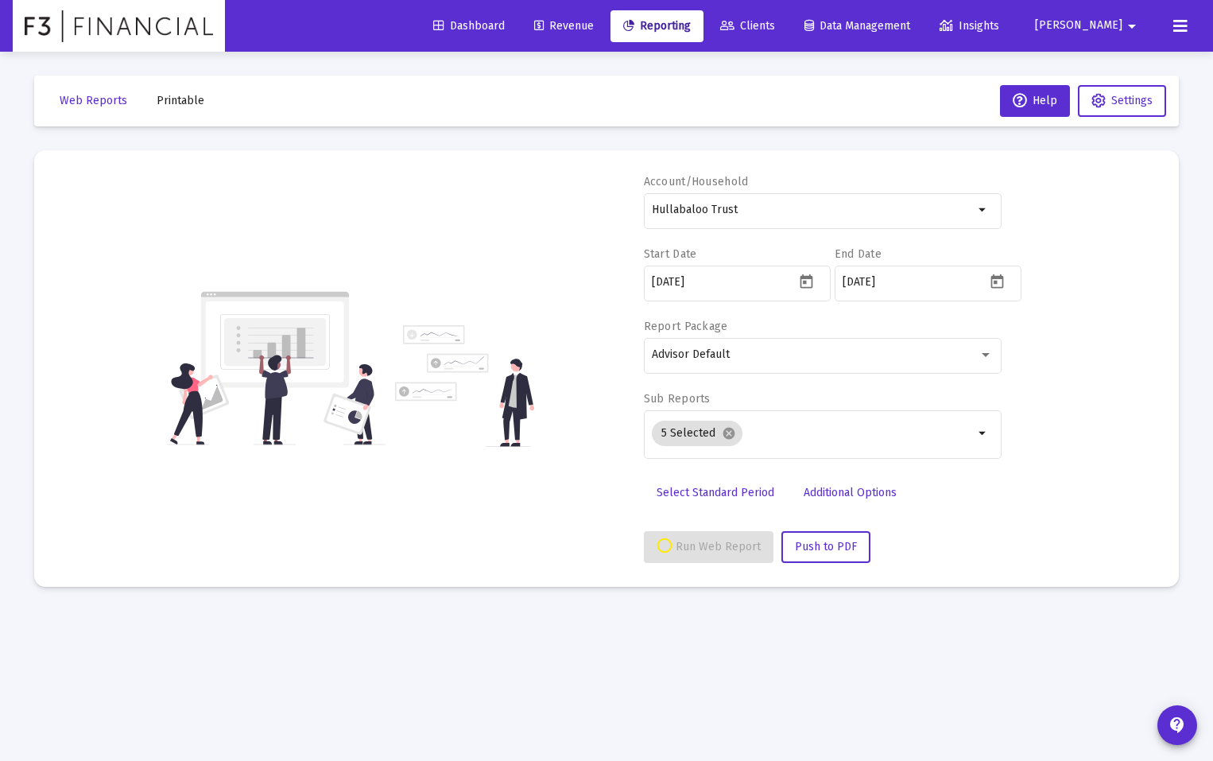
select select "View all"
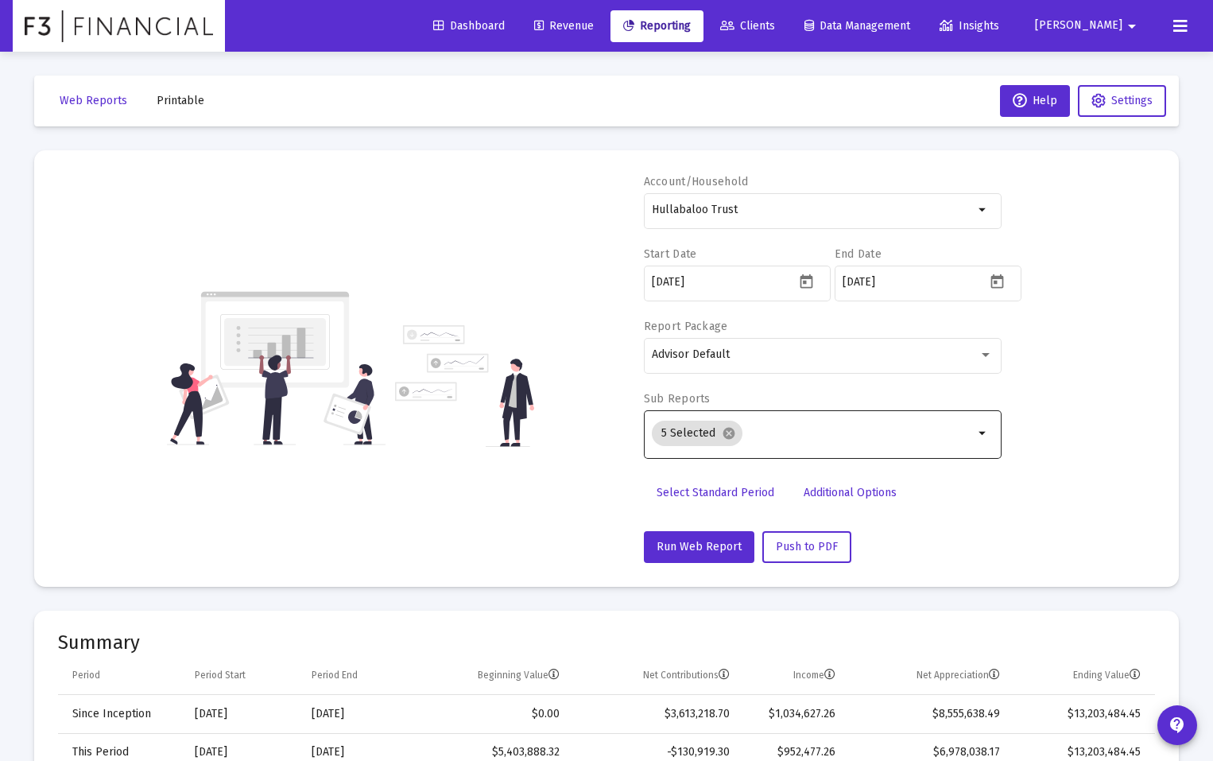
scroll to position [327, 0]
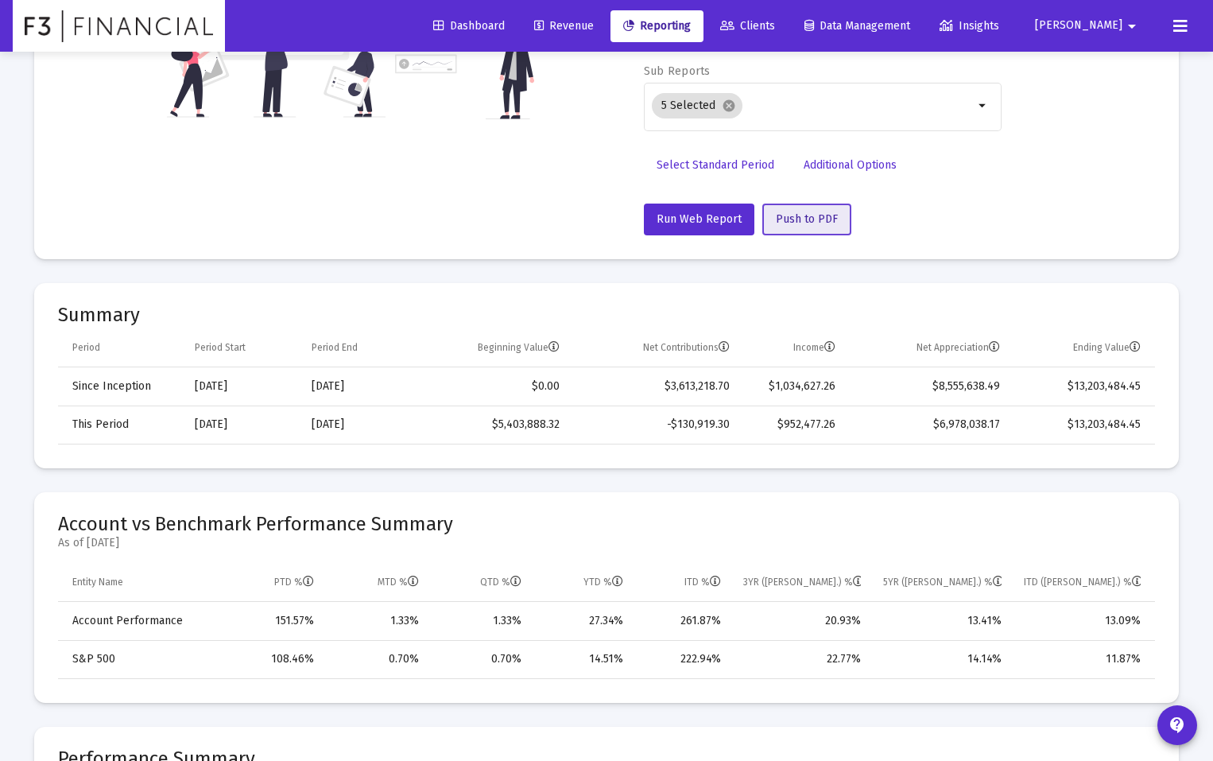
click at [810, 223] on span "Push to PDF" at bounding box center [807, 219] width 62 height 14
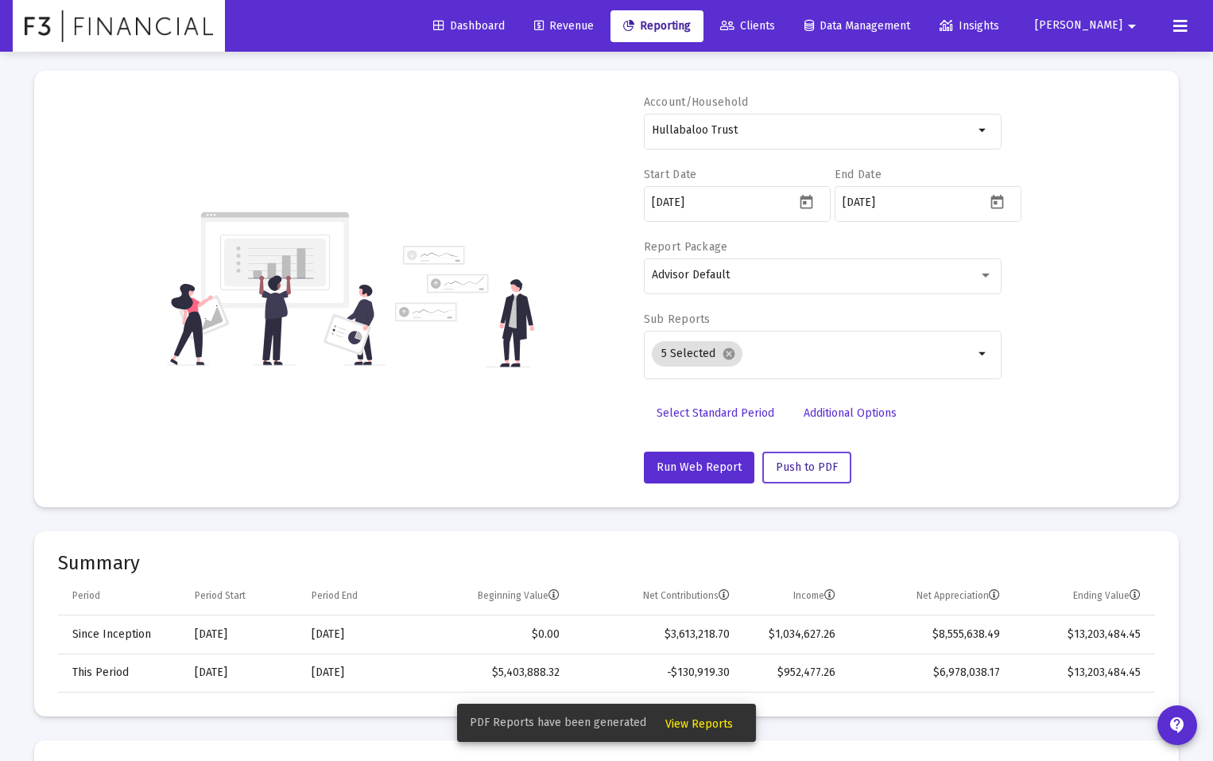
scroll to position [0, 0]
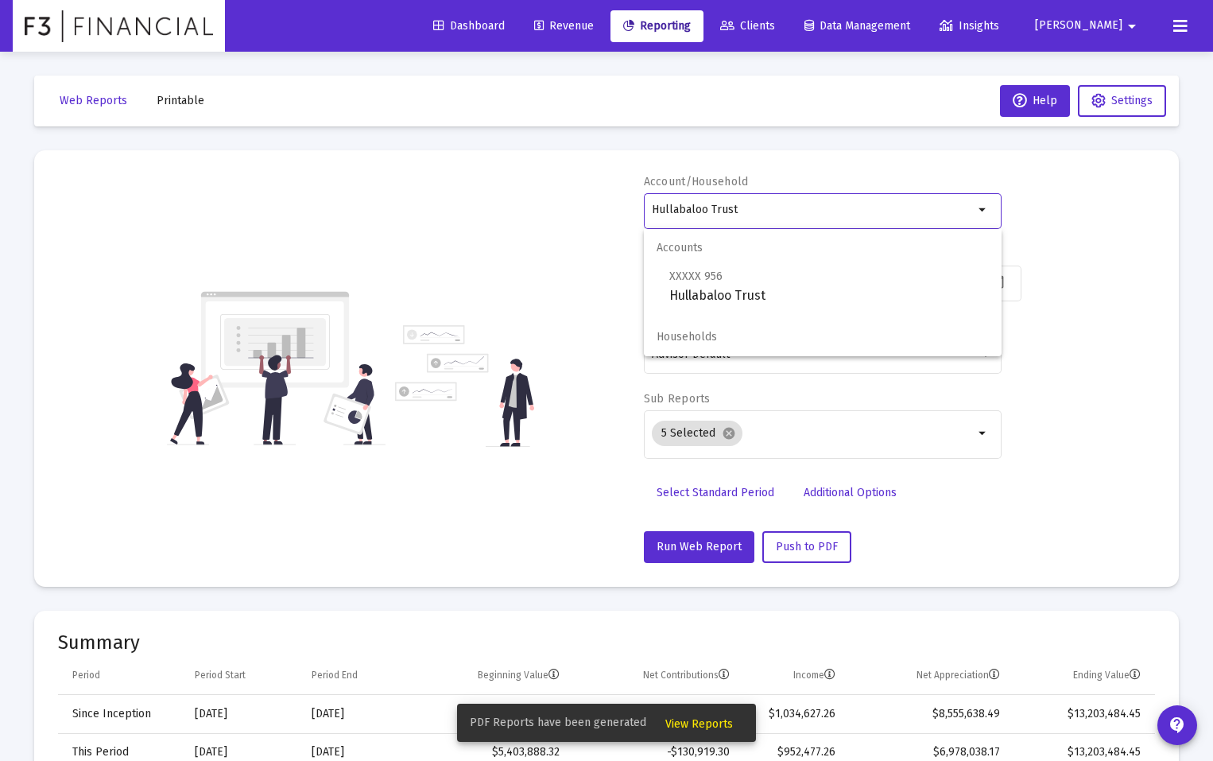
click at [777, 209] on input "Hullabaloo Trust" at bounding box center [813, 209] width 322 height 13
drag, startPoint x: 777, startPoint y: 209, endPoint x: 621, endPoint y: 210, distance: 156.6
click at [621, 210] on div "Account/Household Hullabaloo Trust arrow_drop_down Start Date [DATE] End Date […" at bounding box center [606, 368] width 1097 height 389
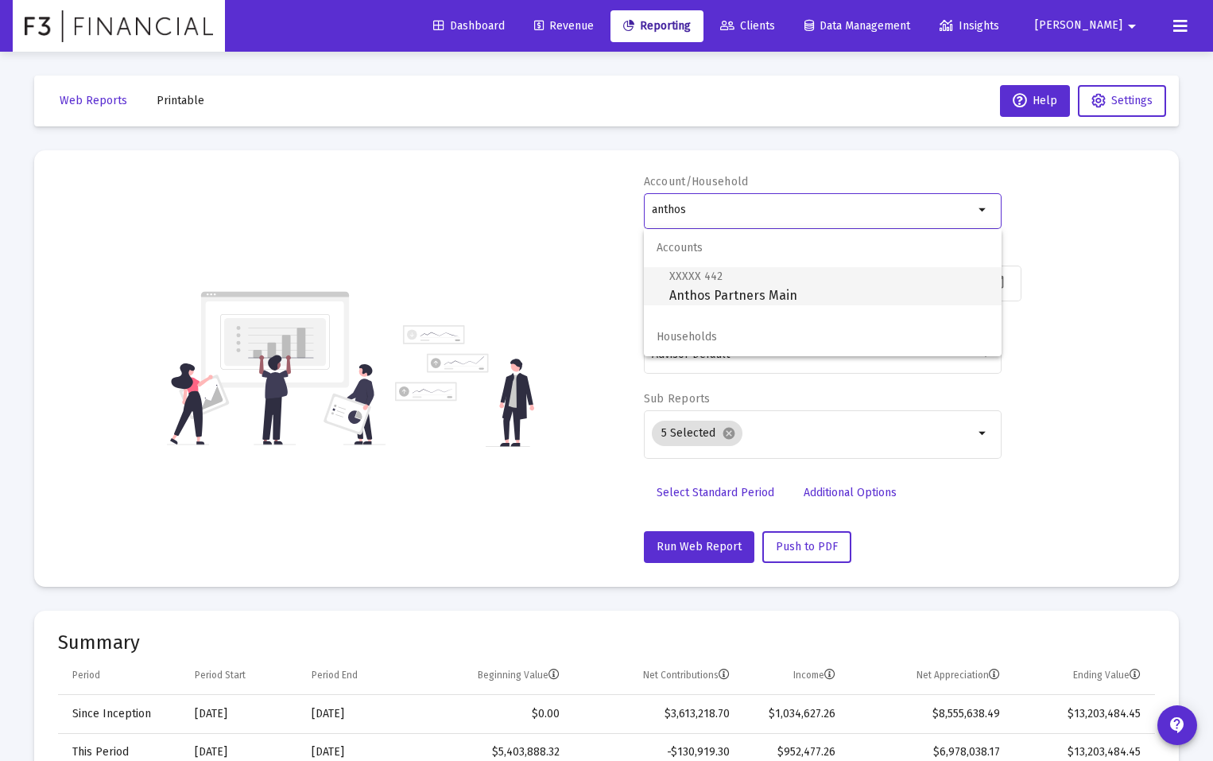
click at [711, 296] on span "XXXXX 442 Anthos Partners Main" at bounding box center [829, 285] width 320 height 39
type input "Anthos Partners Main"
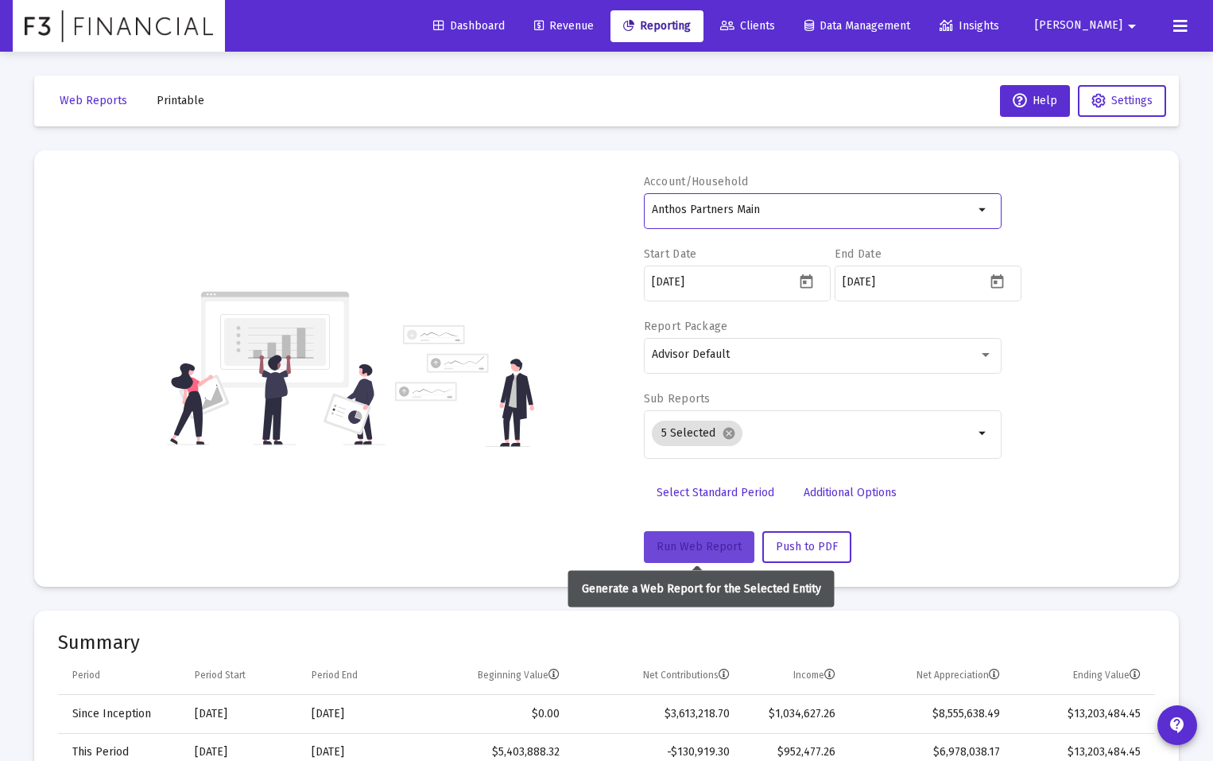
click at [694, 543] on span "Run Web Report" at bounding box center [699, 547] width 85 height 14
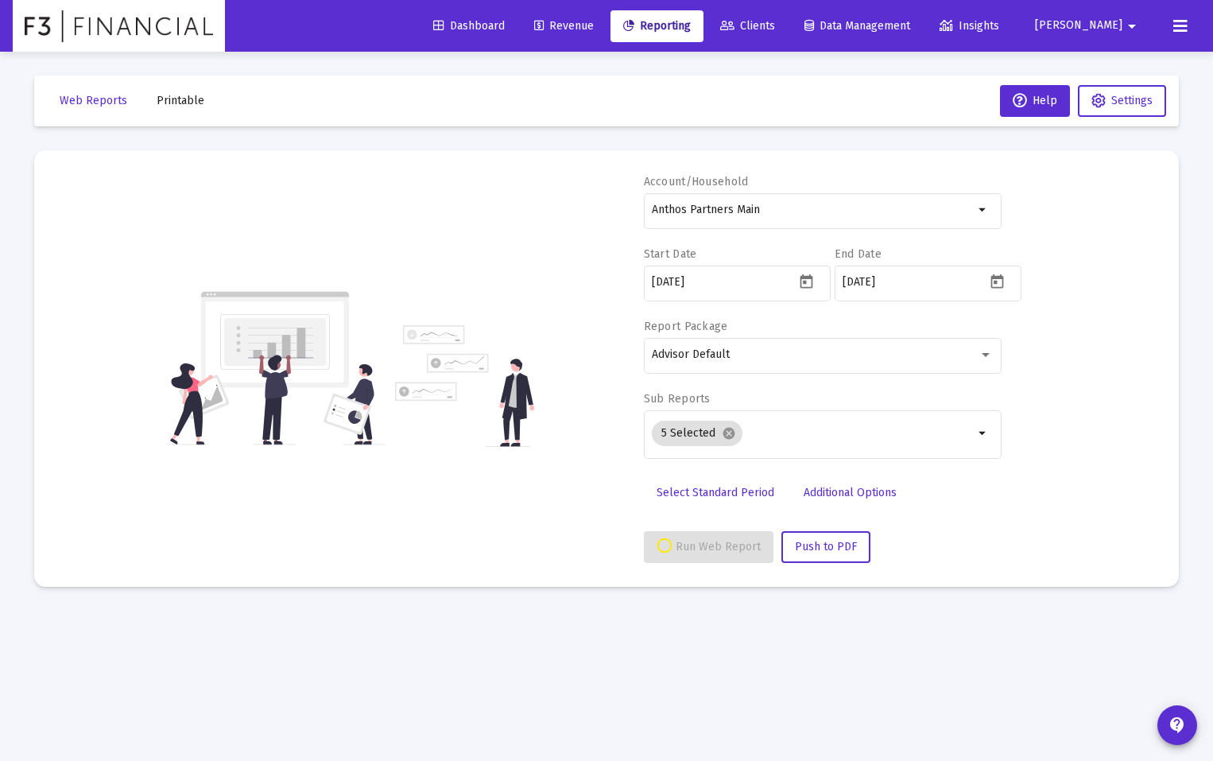
select select "View all"
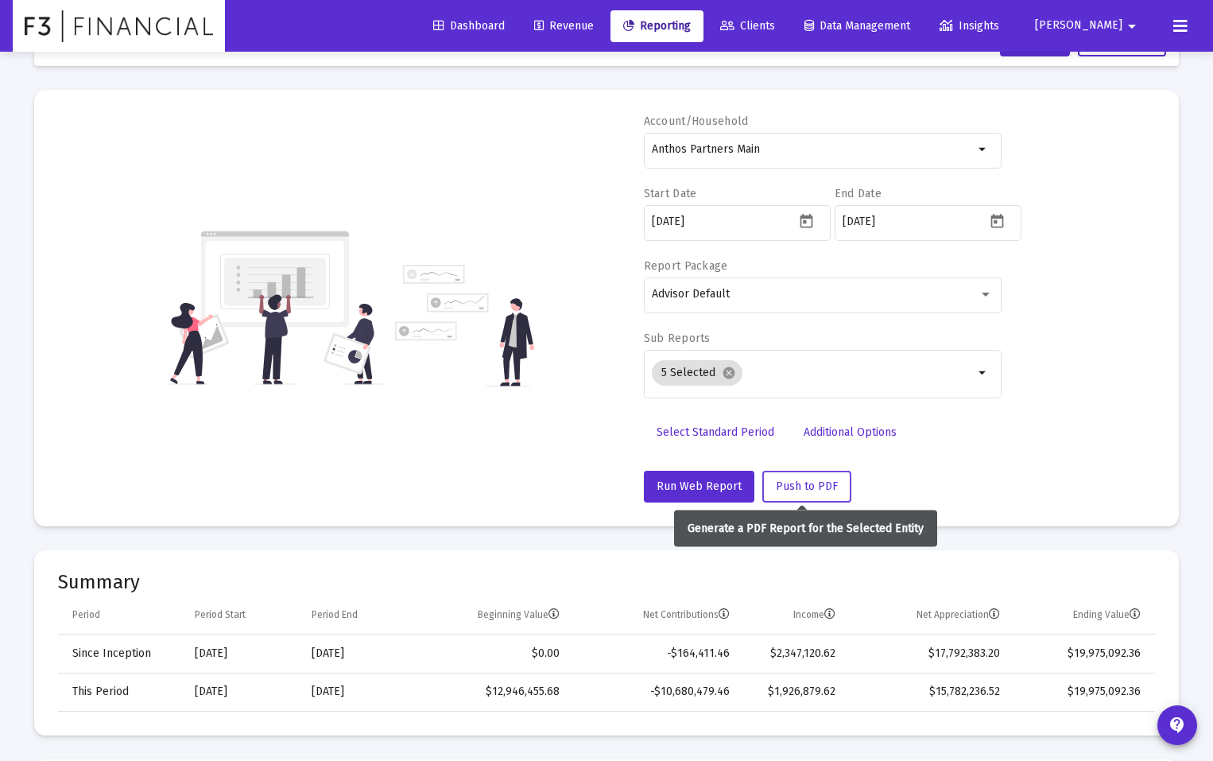
scroll to position [59, 0]
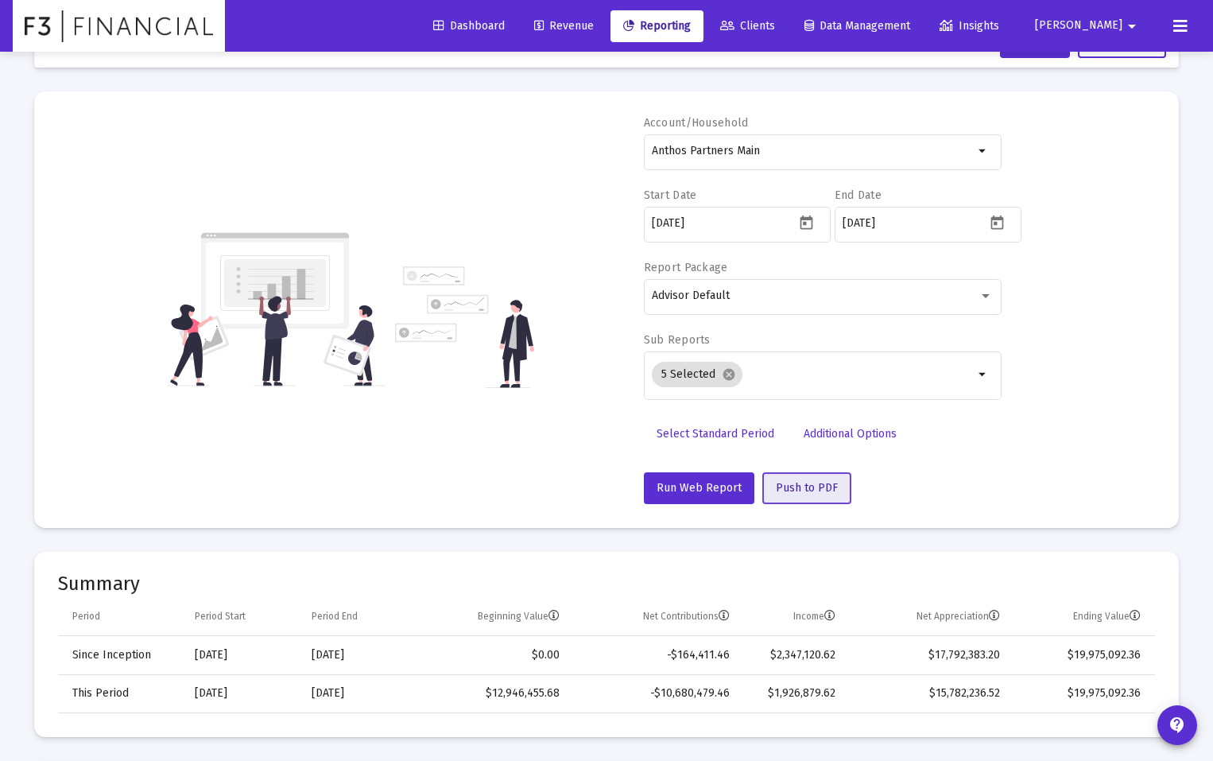
click at [815, 488] on span "Push to PDF" at bounding box center [807, 488] width 62 height 14
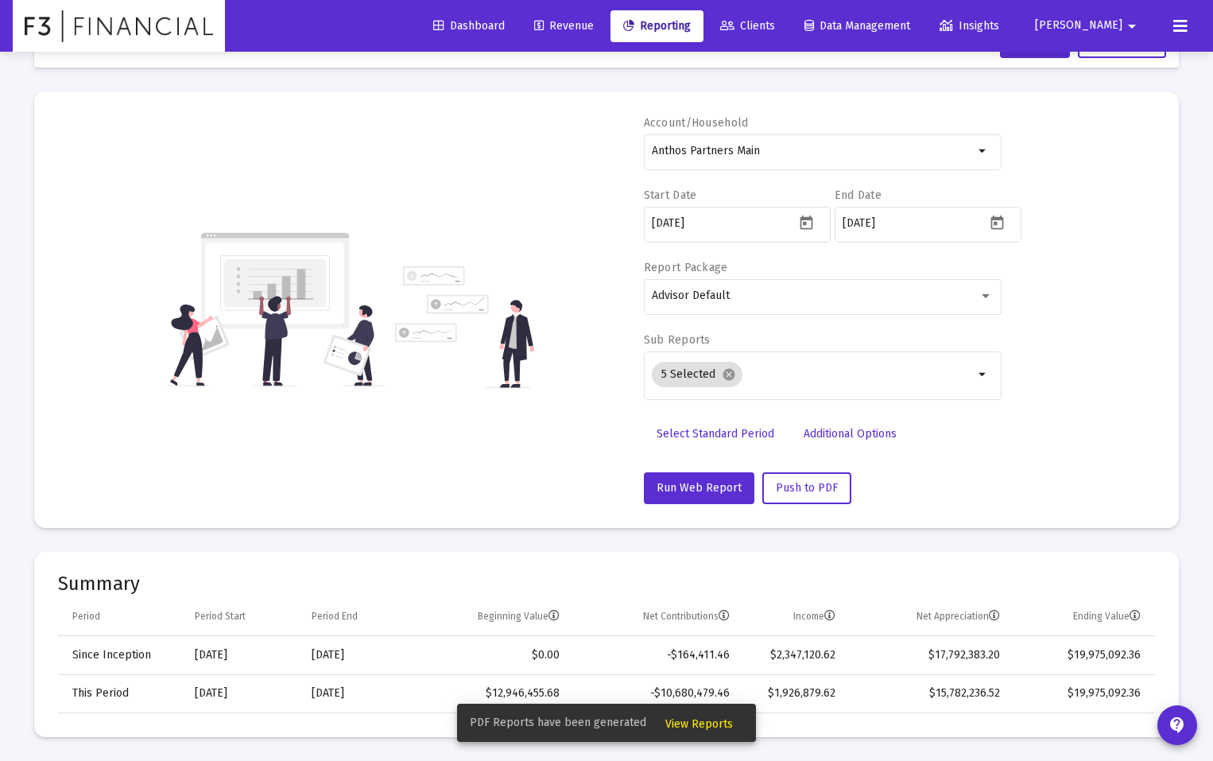
click at [701, 726] on span "View Reports" at bounding box center [699, 724] width 68 height 14
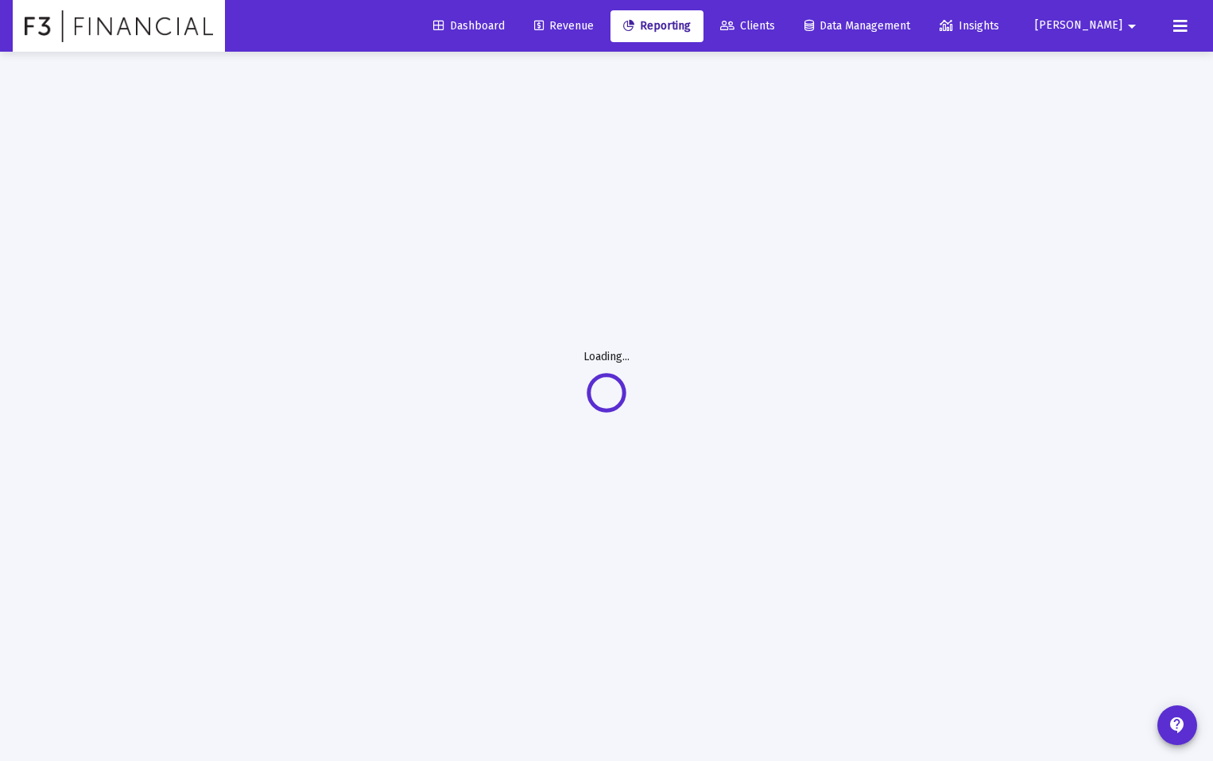
scroll to position [52, 0]
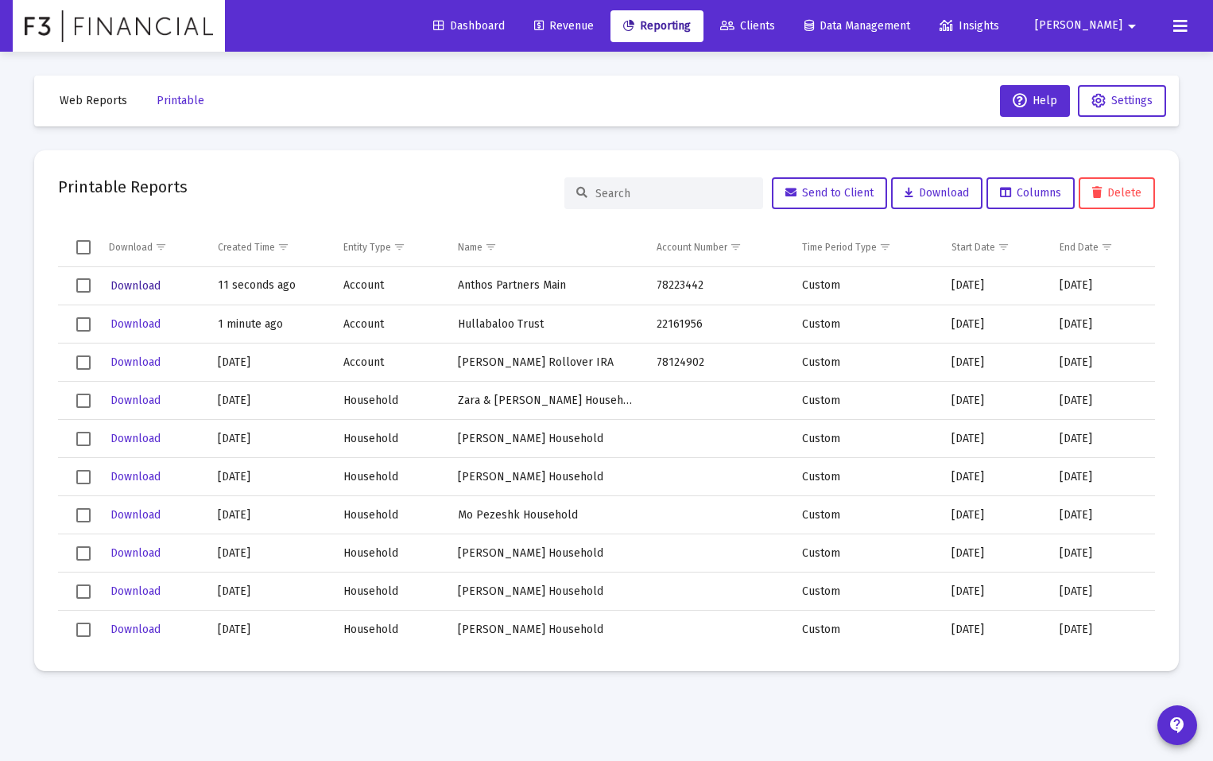
click at [143, 285] on span "Download" at bounding box center [135, 286] width 50 height 14
click at [140, 320] on span "Download" at bounding box center [135, 324] width 50 height 14
click at [101, 98] on span "Web Reports" at bounding box center [94, 101] width 68 height 14
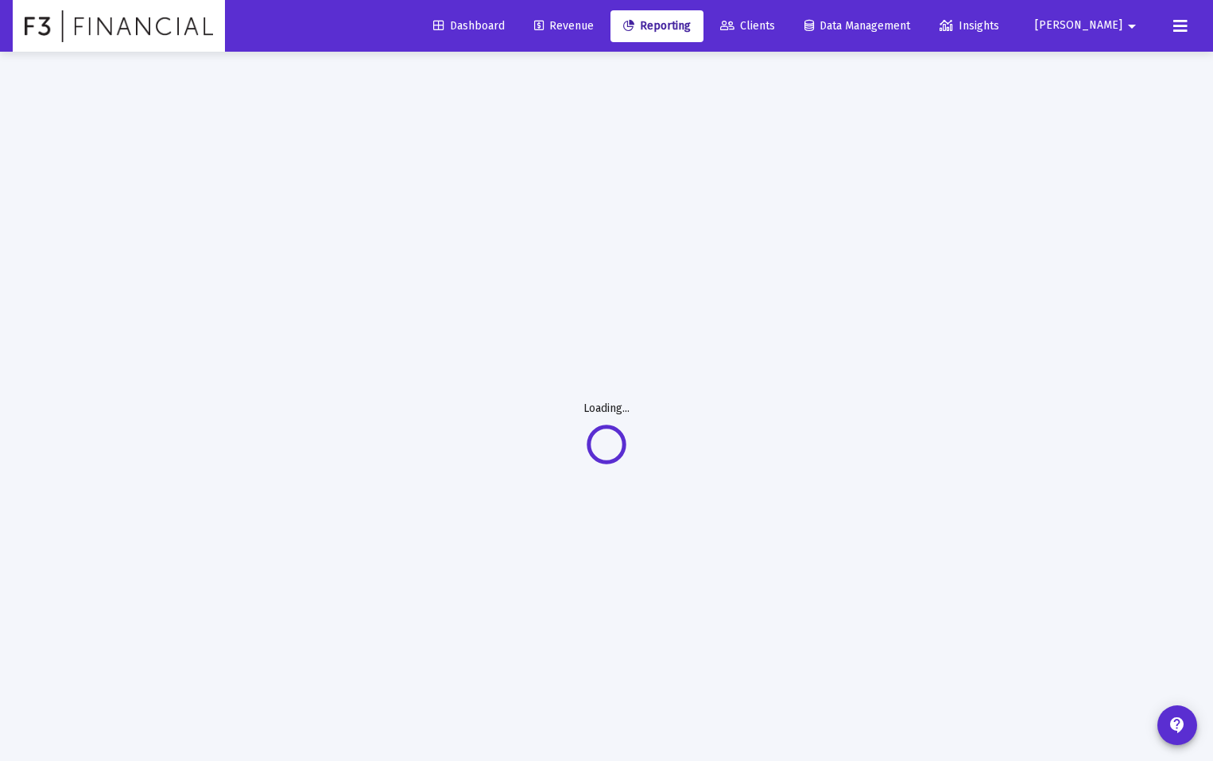
select select "View all"
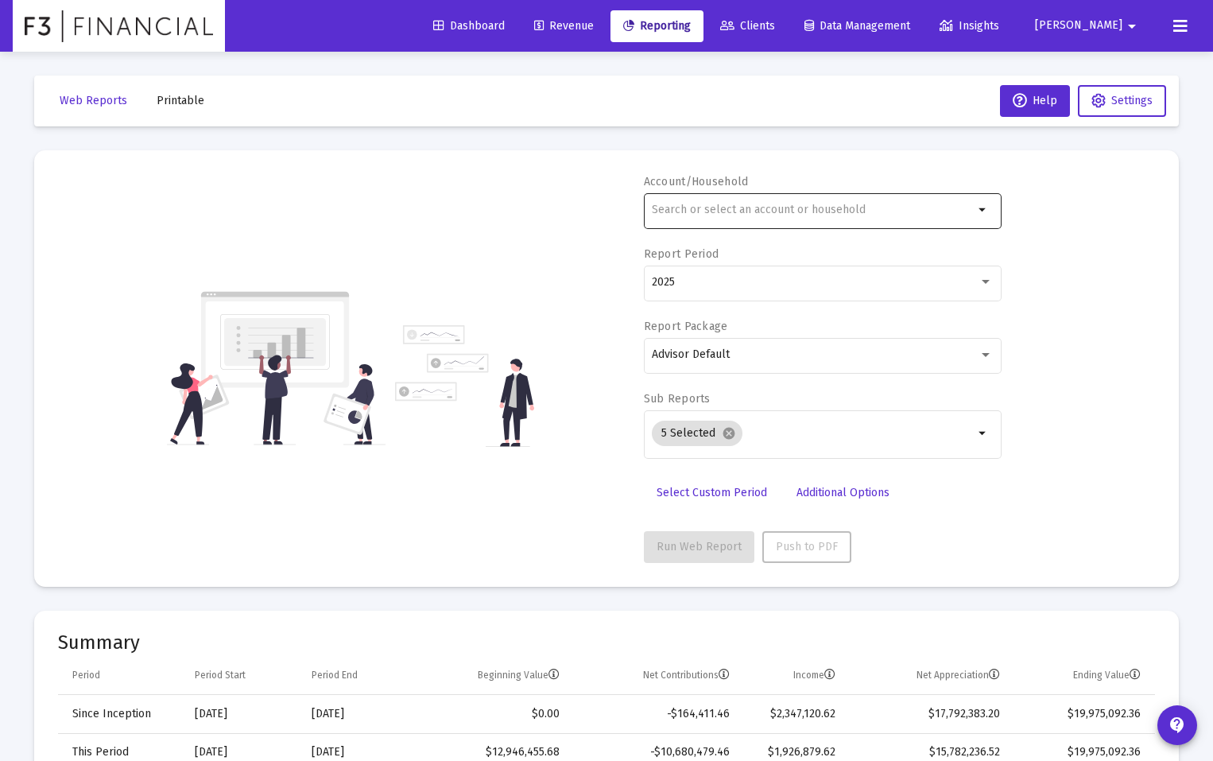
click at [727, 215] on input "text" at bounding box center [813, 209] width 322 height 13
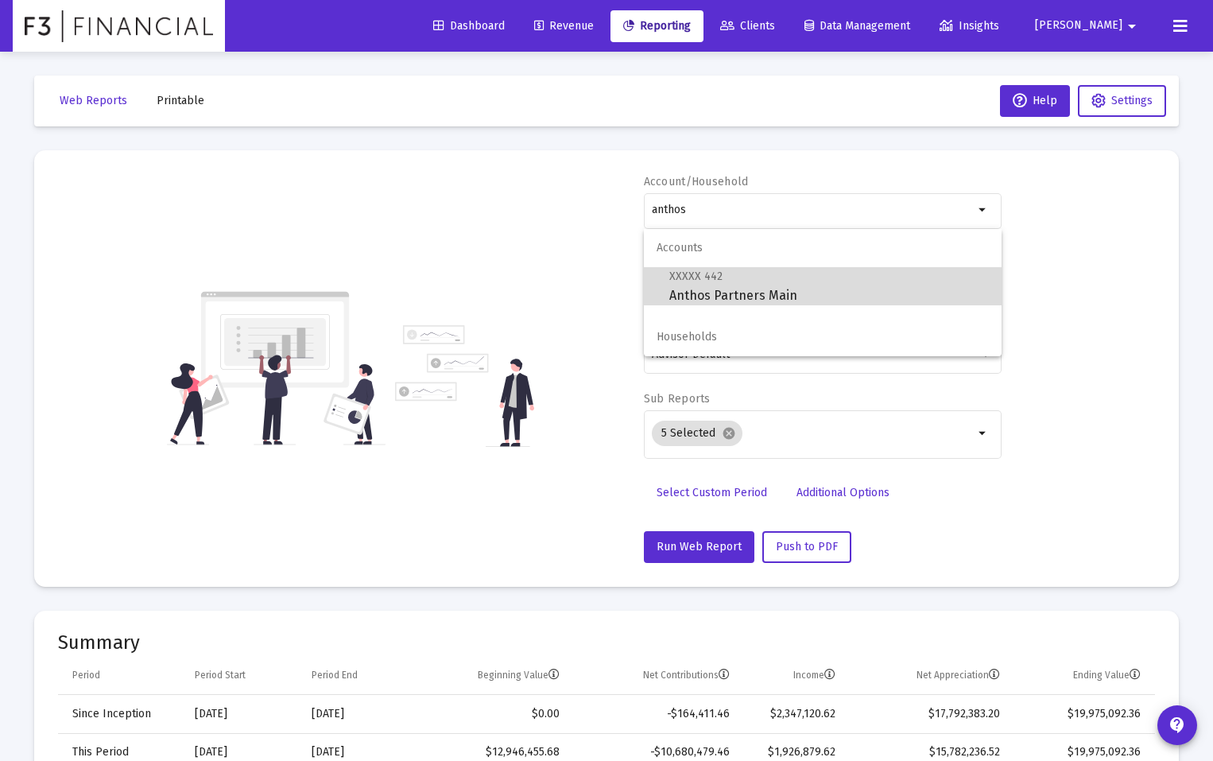
click at [719, 298] on span "XXXXX 442 Anthos Partners Main" at bounding box center [829, 285] width 320 height 39
type input "Anthos Partners Main"
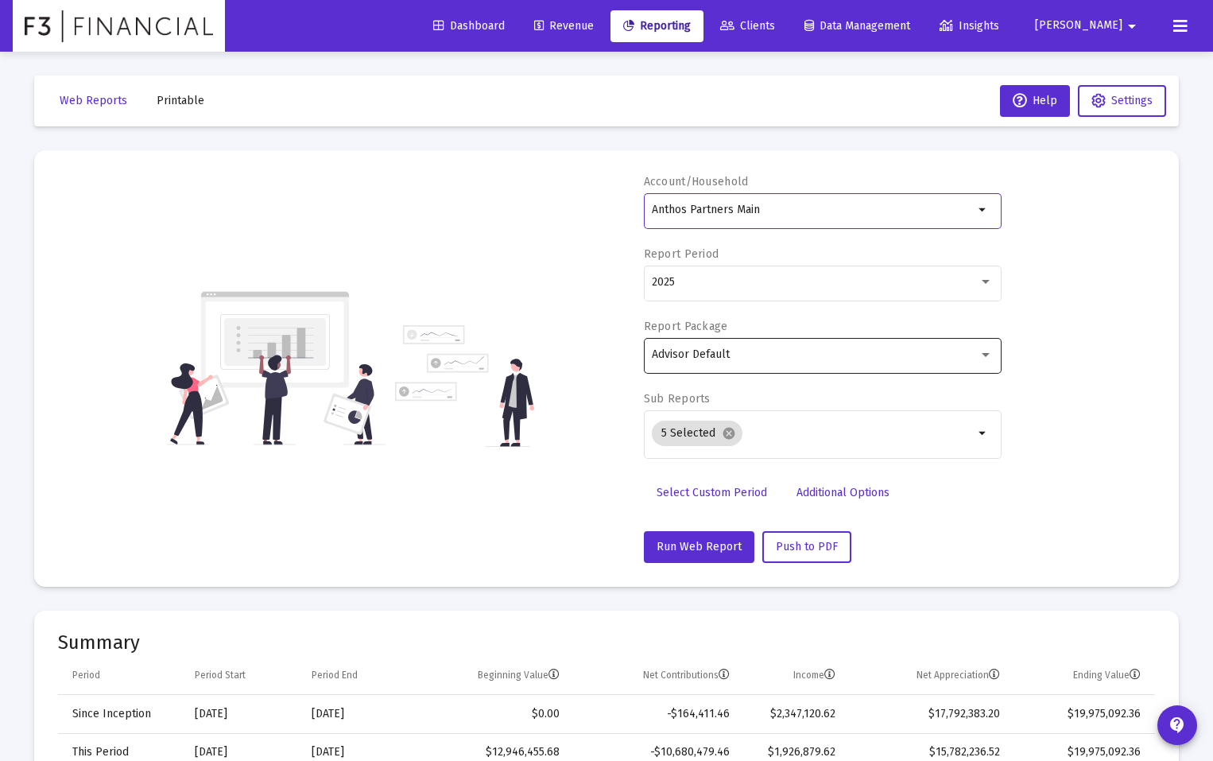
click at [691, 354] on span "Advisor Default" at bounding box center [691, 354] width 78 height 14
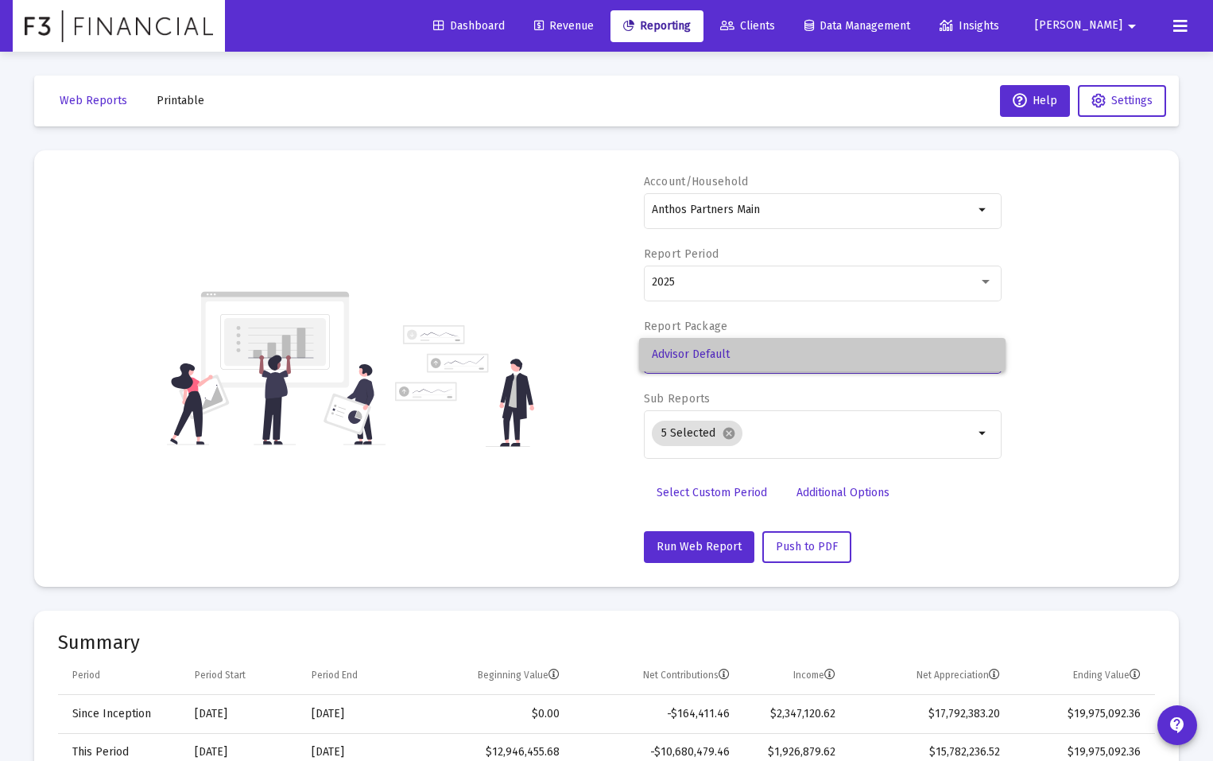
click at [691, 354] on span "Advisor Default" at bounding box center [822, 354] width 341 height 33
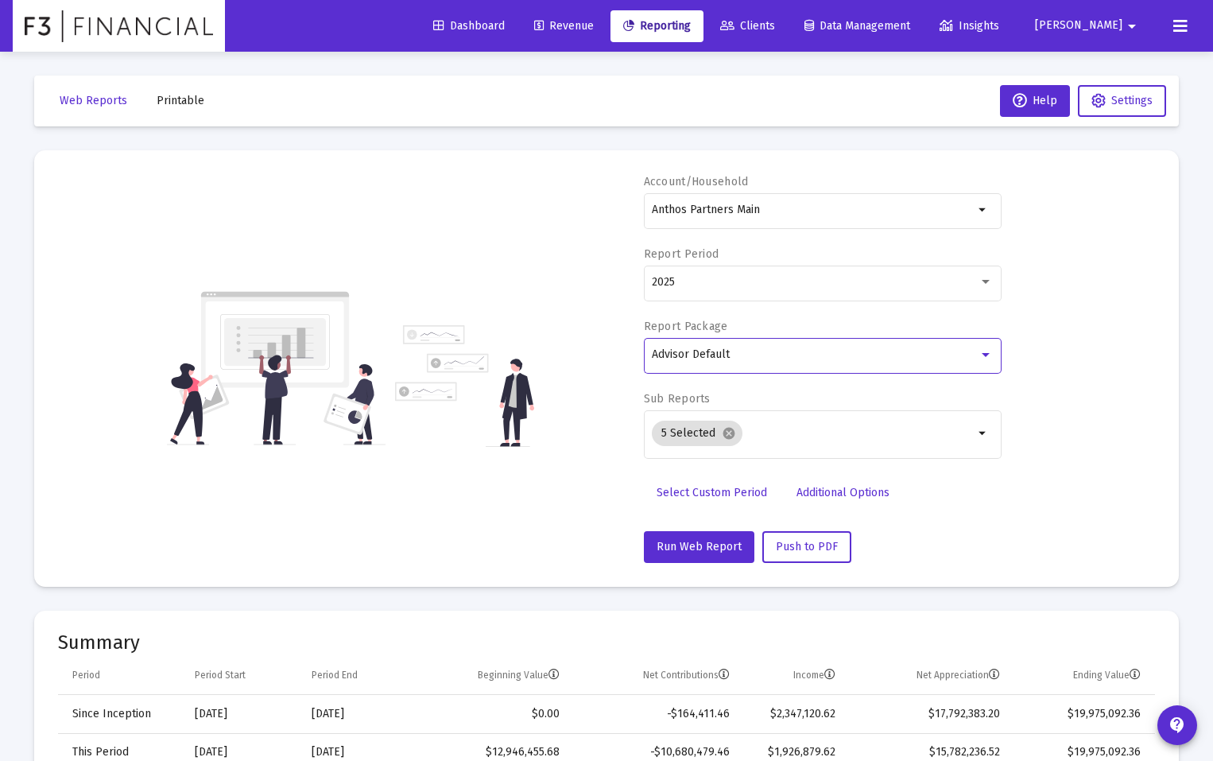
click at [831, 491] on span "Additional Options" at bounding box center [842, 493] width 93 height 14
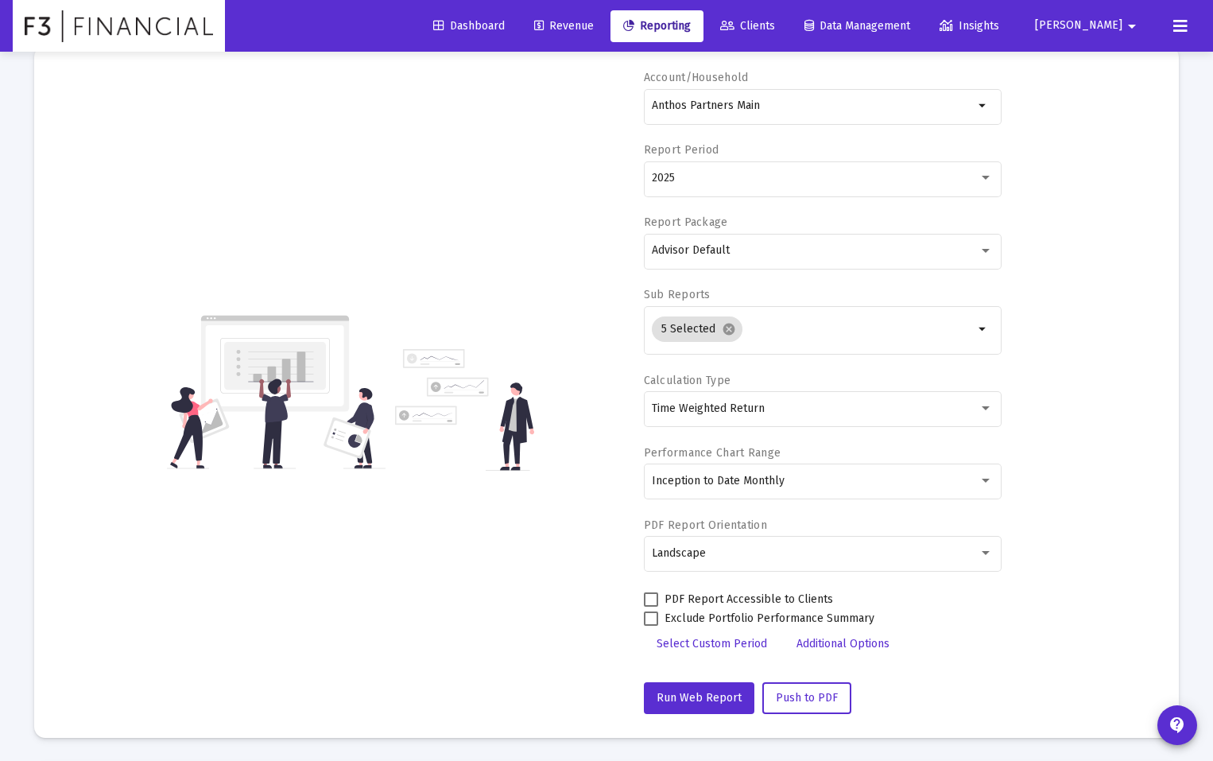
scroll to position [185, 0]
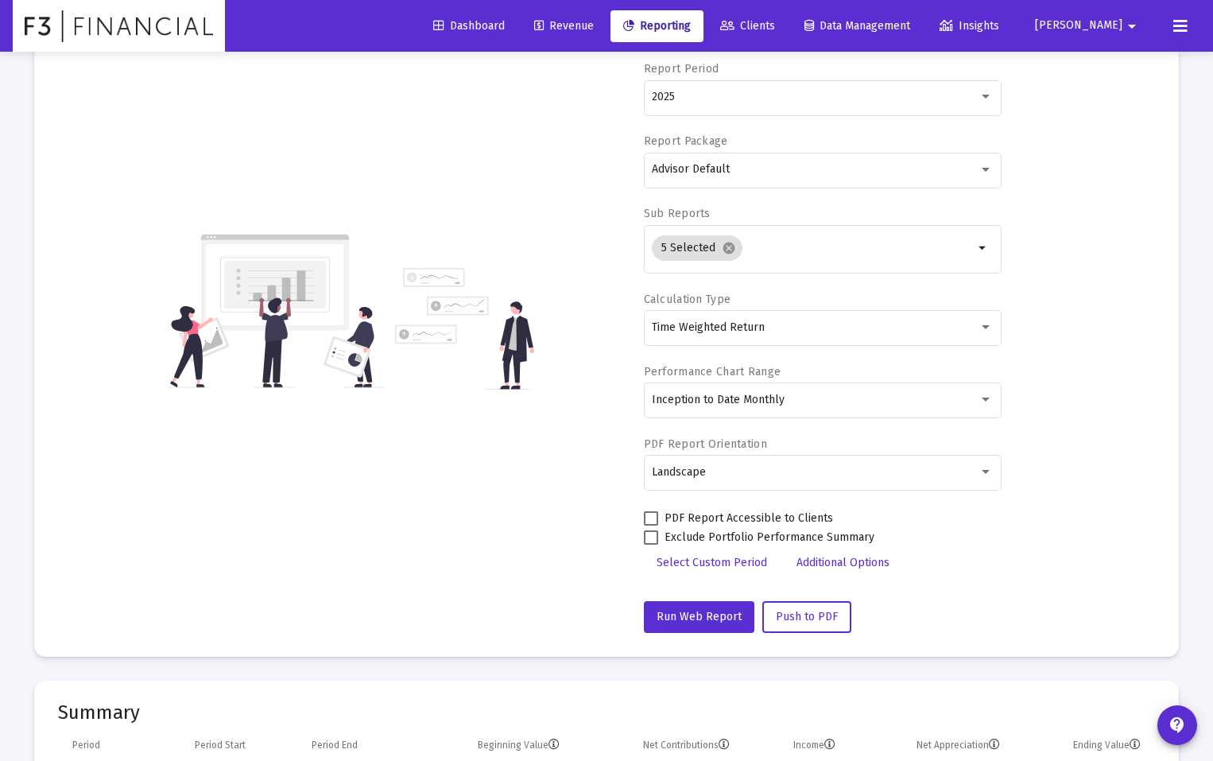
click at [854, 560] on span "Additional Options" at bounding box center [842, 563] width 93 height 14
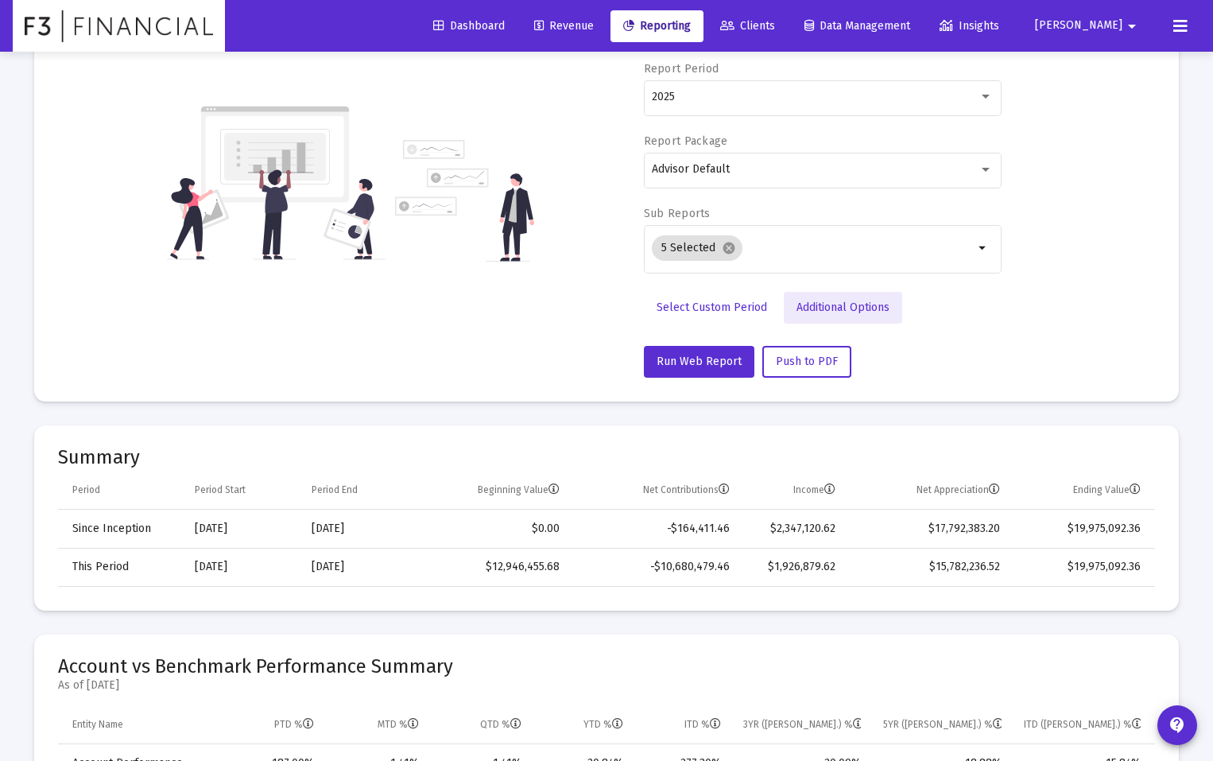
scroll to position [57, 0]
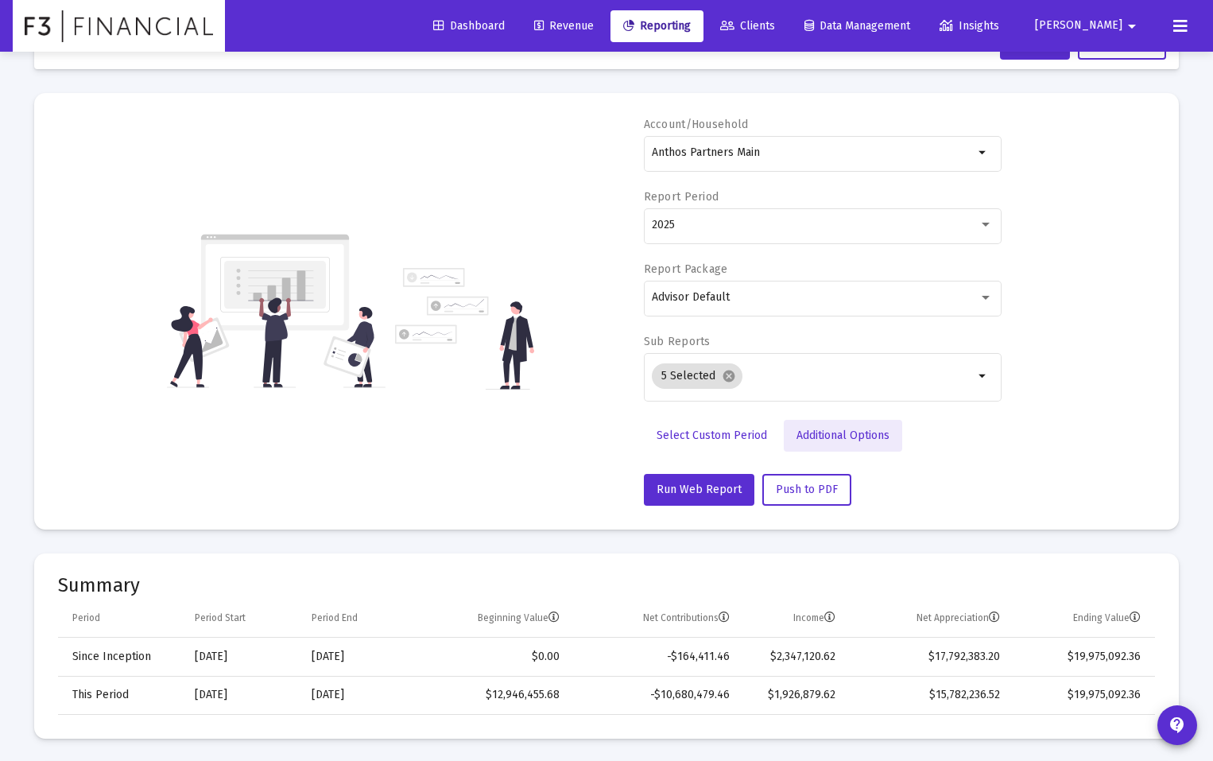
click at [836, 435] on span "Additional Options" at bounding box center [842, 435] width 93 height 14
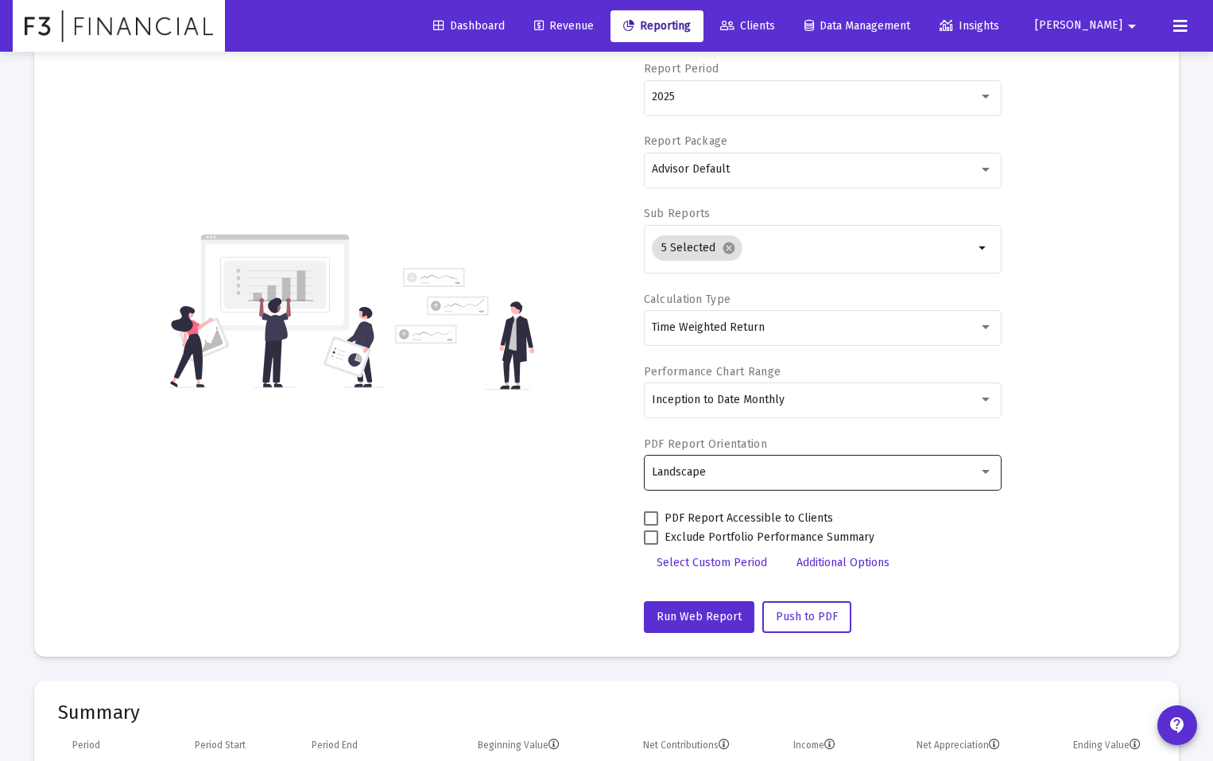
click at [743, 476] on div "Landscape" at bounding box center [815, 472] width 327 height 13
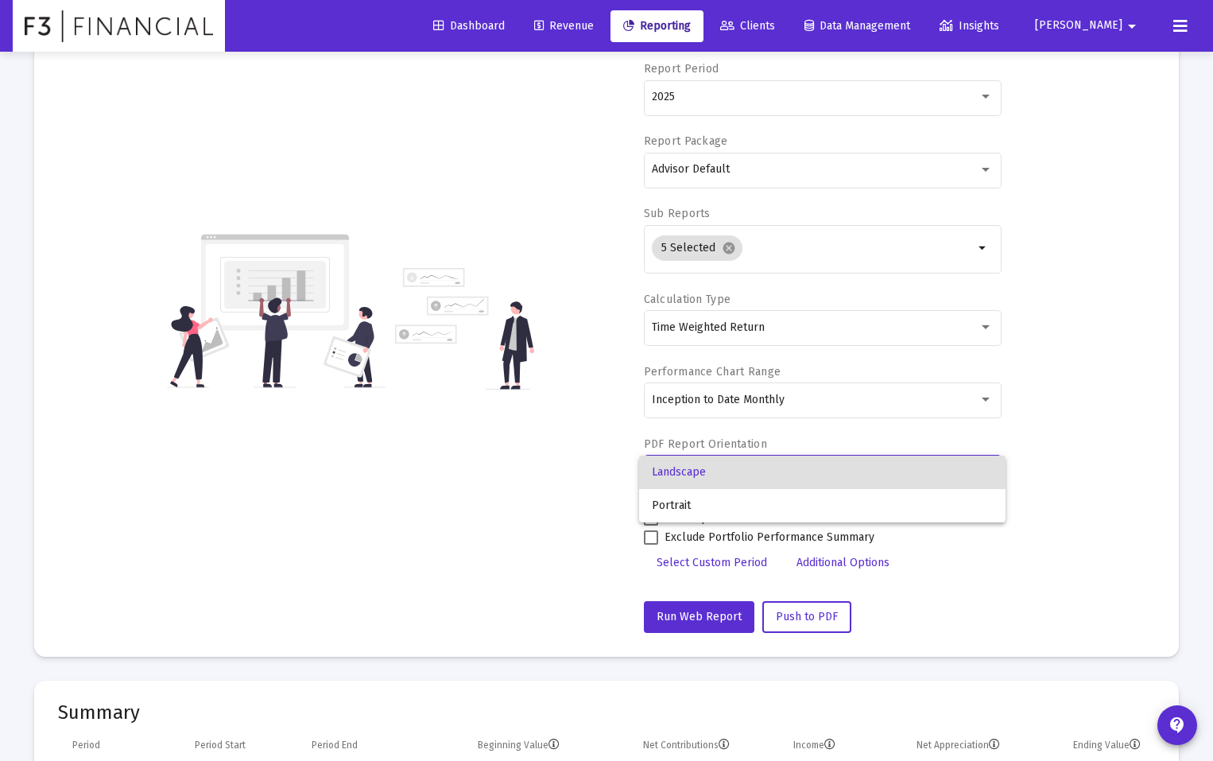
click at [743, 476] on span "Landscape" at bounding box center [822, 471] width 341 height 33
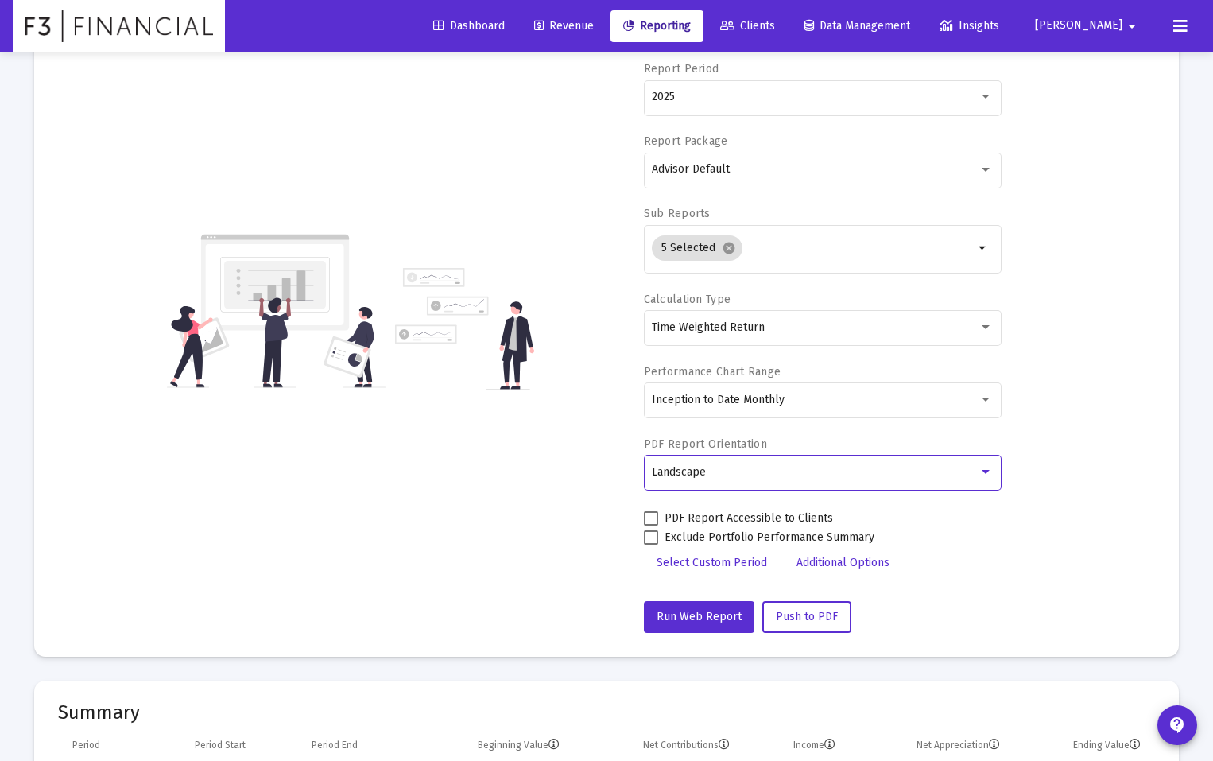
scroll to position [0, 0]
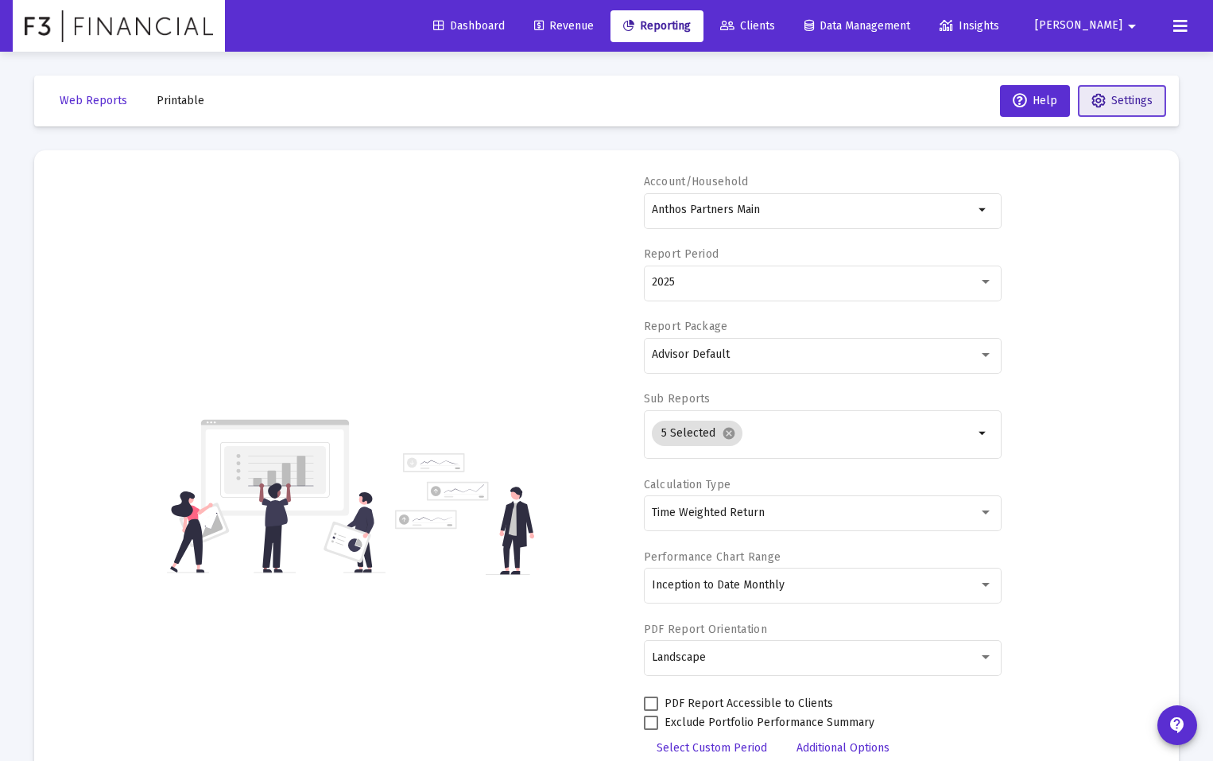
click at [1108, 98] on span "Settings" at bounding box center [1121, 101] width 61 height 14
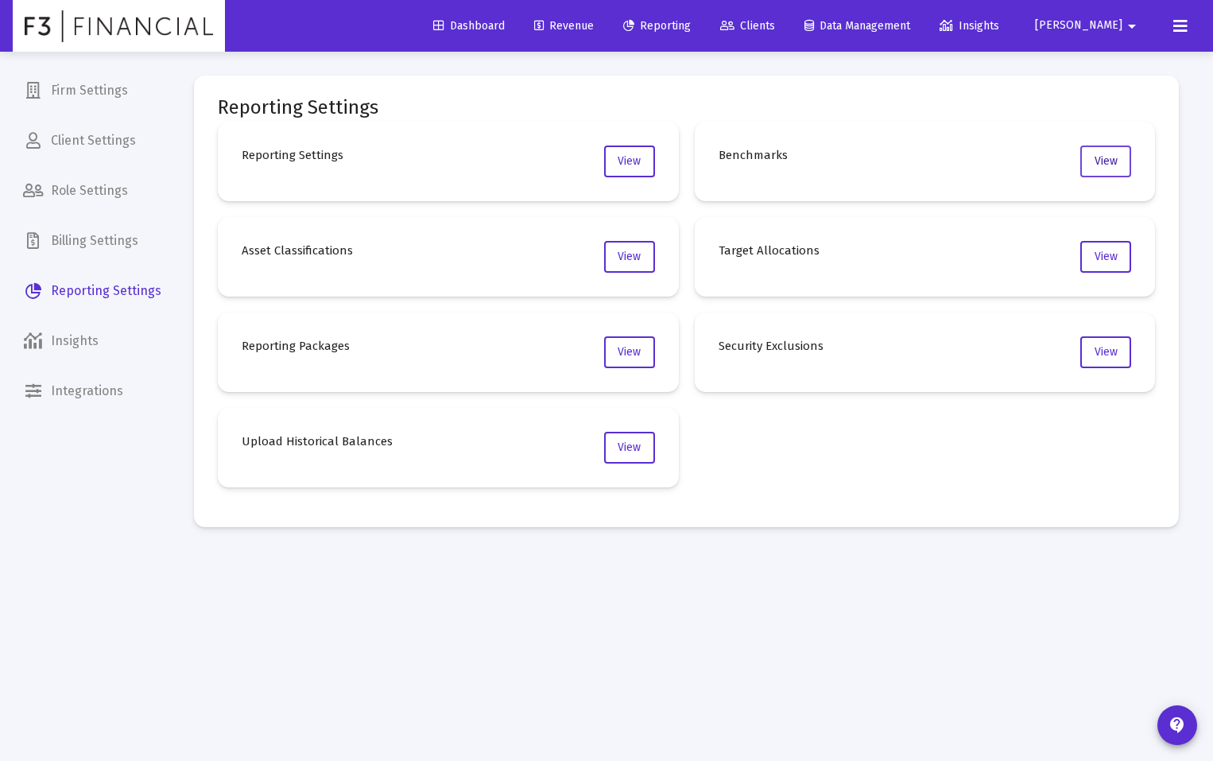
click at [1094, 162] on span "View" at bounding box center [1105, 161] width 23 height 14
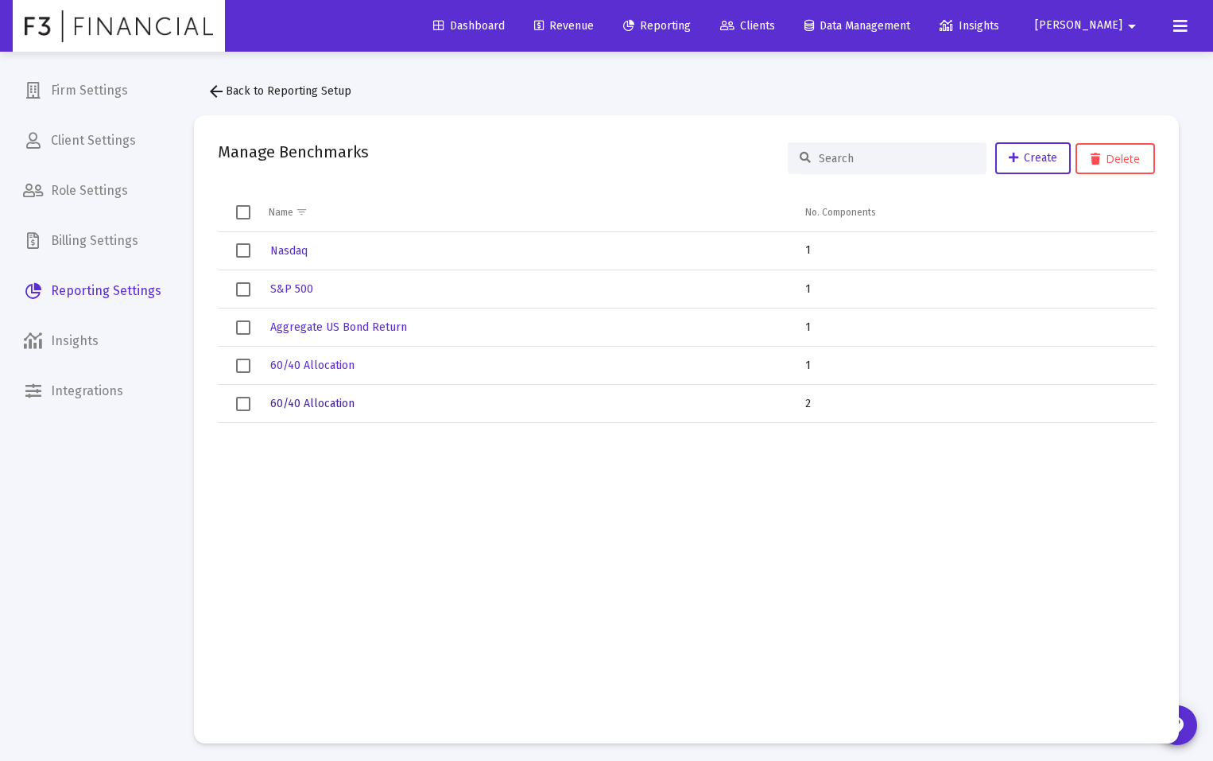
click at [311, 403] on span "60/40 Allocation" at bounding box center [312, 404] width 84 height 14
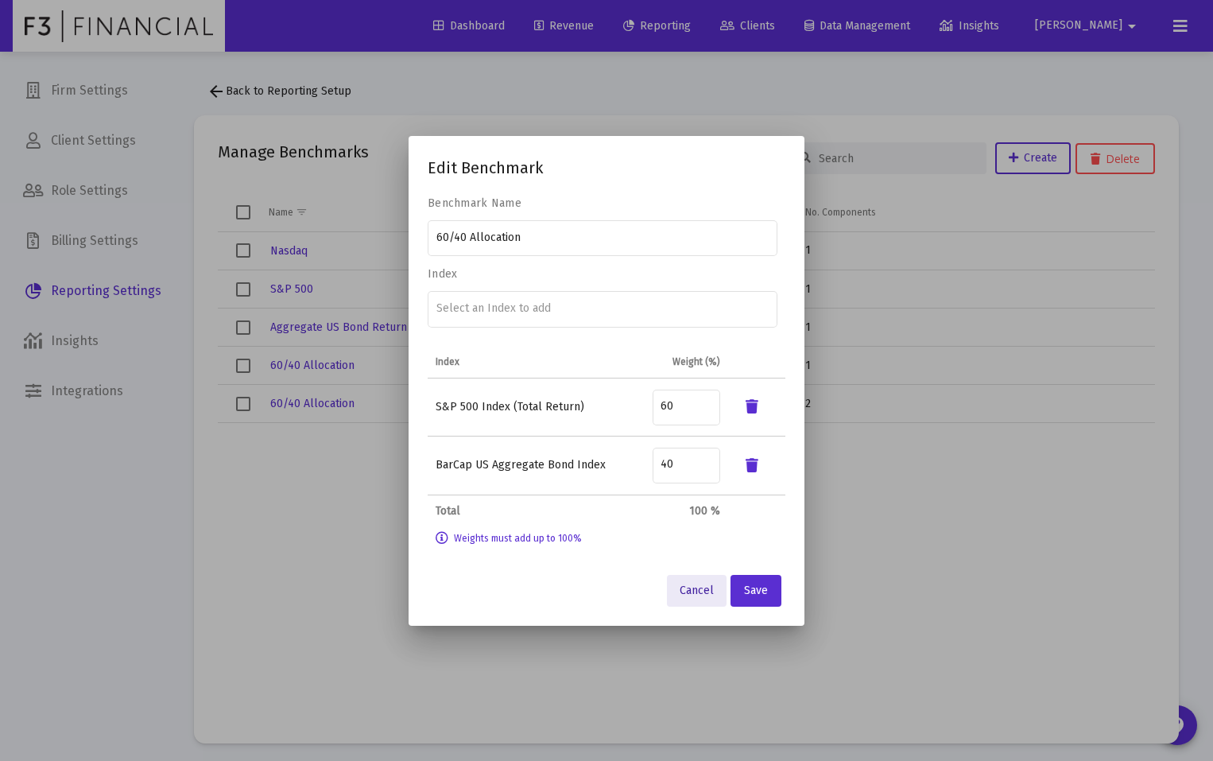
click at [697, 587] on span "Cancel" at bounding box center [697, 590] width 34 height 14
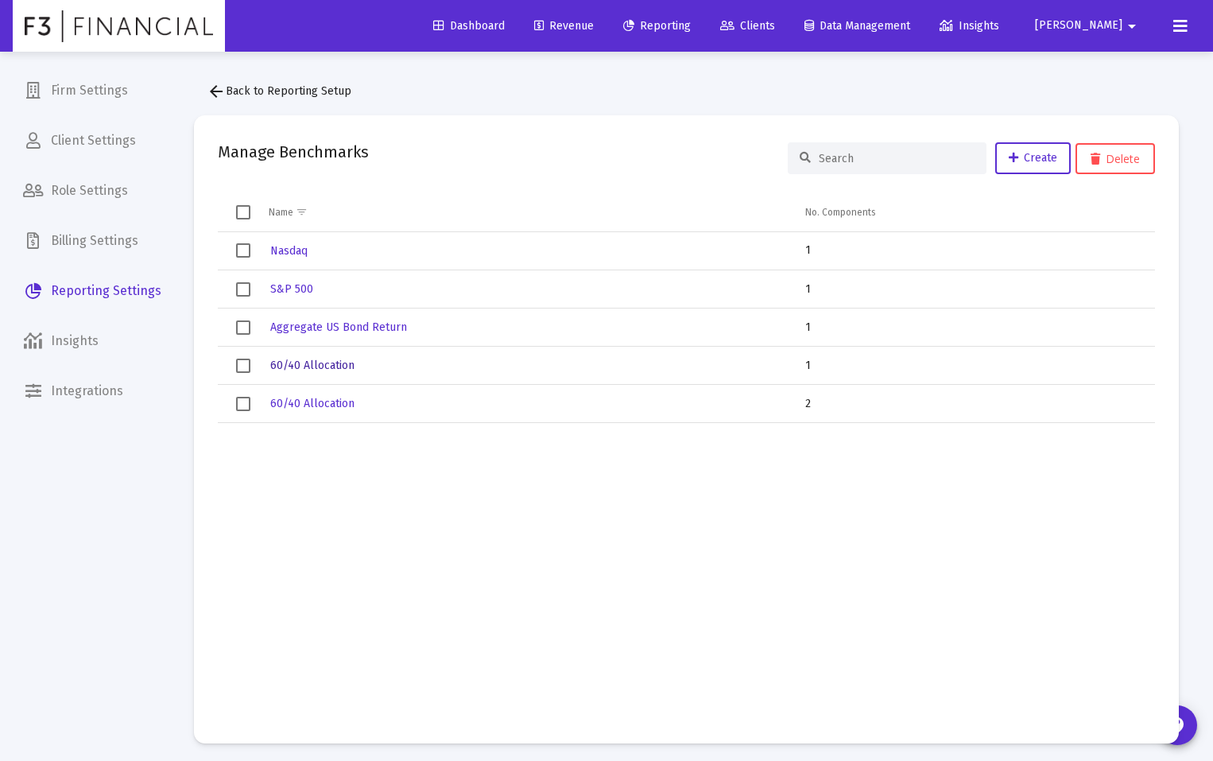
click at [327, 366] on span "60/40 Allocation" at bounding box center [312, 365] width 84 height 14
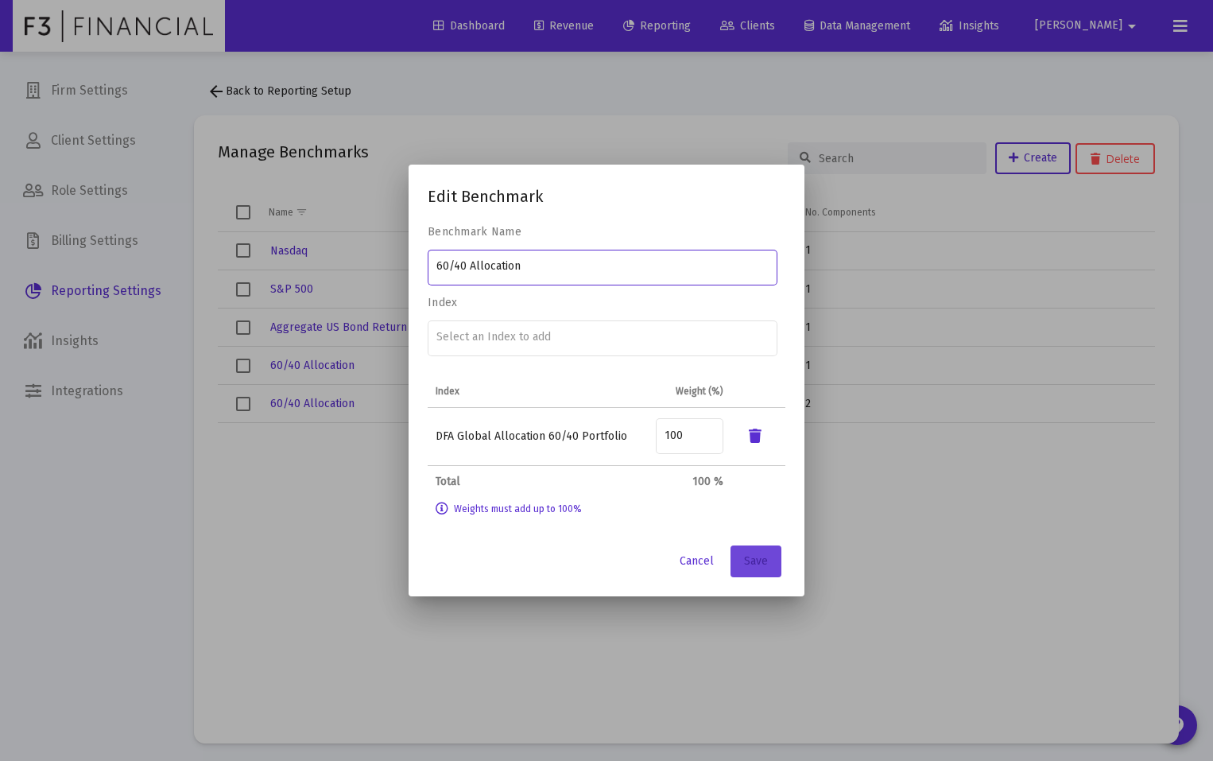
click at [760, 561] on span "Save" at bounding box center [756, 561] width 24 height 14
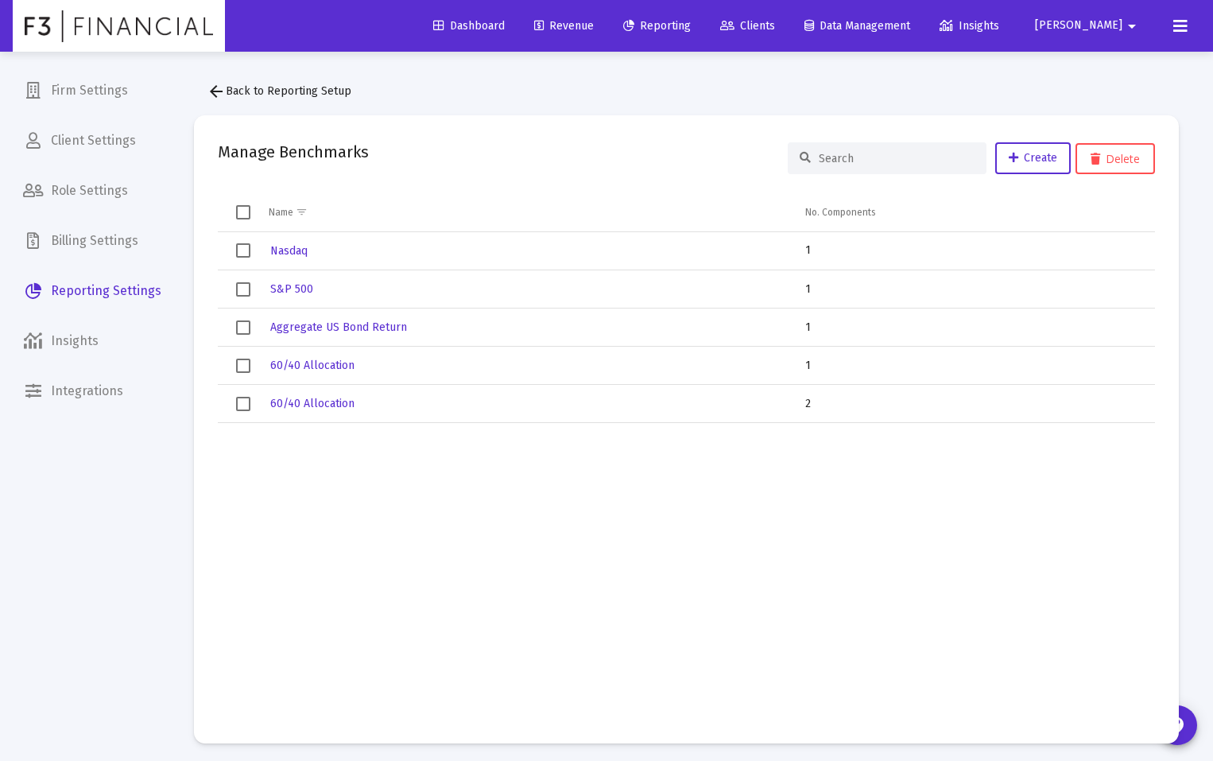
click at [243, 362] on span "Select row" at bounding box center [243, 365] width 14 height 14
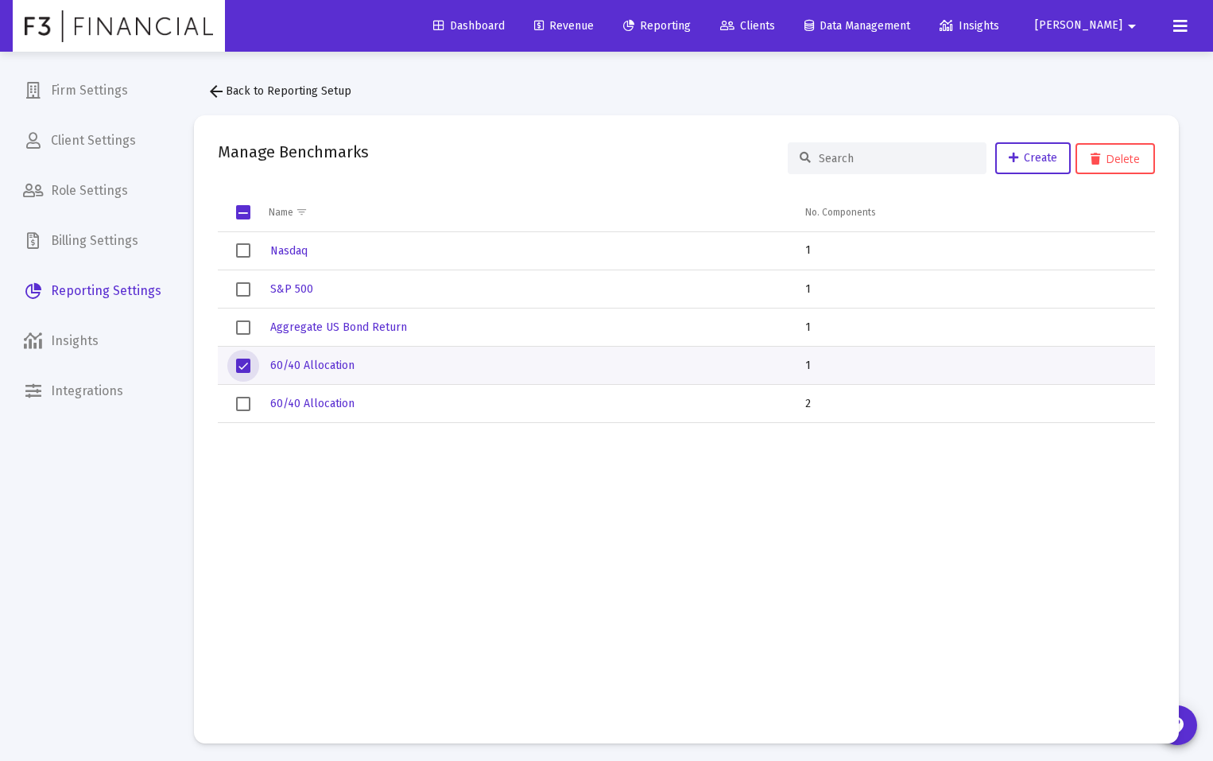
click at [278, 95] on span "arrow_back Back to Reporting Setup" at bounding box center [279, 91] width 145 height 14
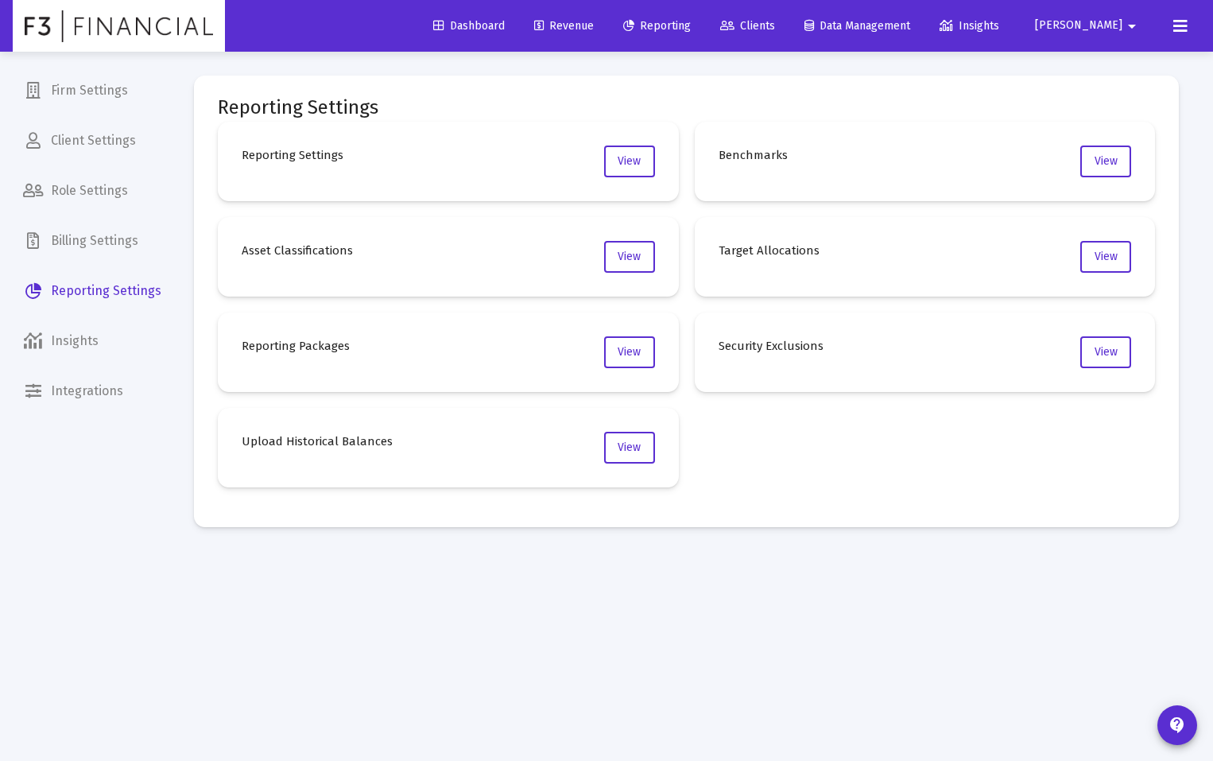
click at [428, 164] on mat-card "Reporting Settings View" at bounding box center [448, 161] width 461 height 79
click at [606, 163] on button "View" at bounding box center [629, 161] width 51 height 32
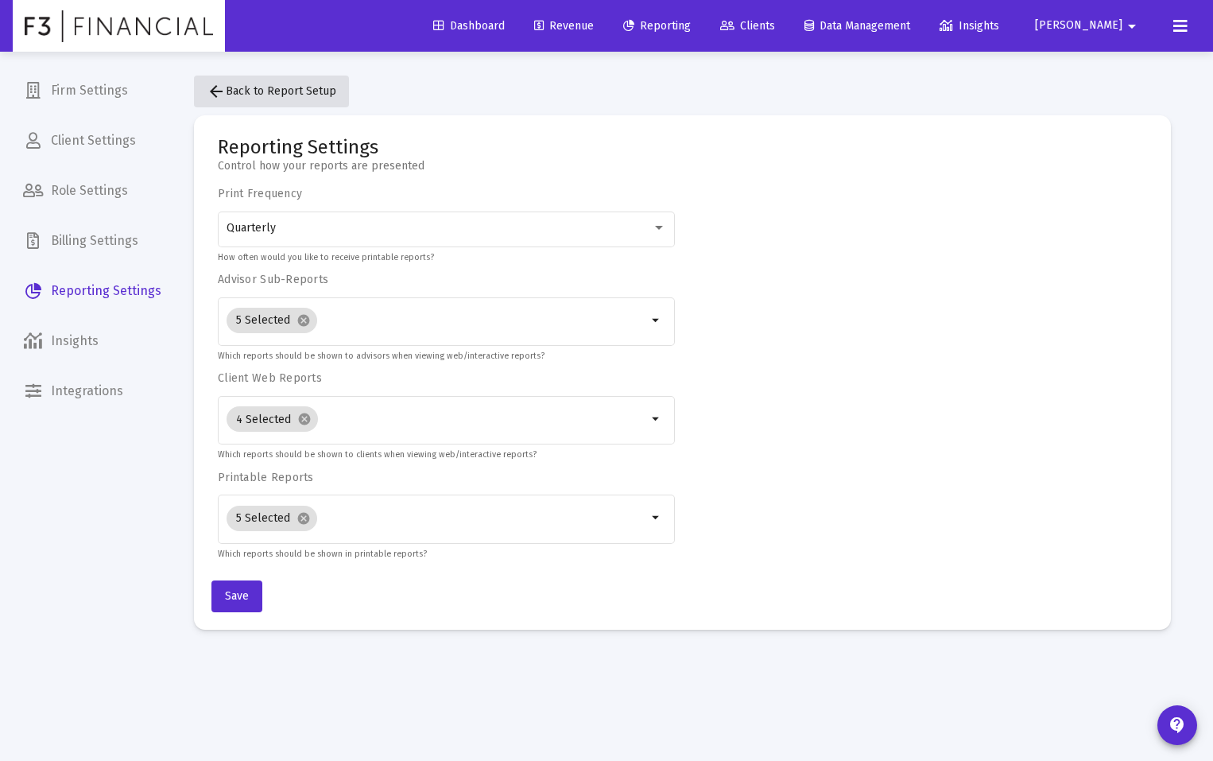
click at [283, 91] on span "arrow_back Back to Report Setup" at bounding box center [272, 91] width 130 height 14
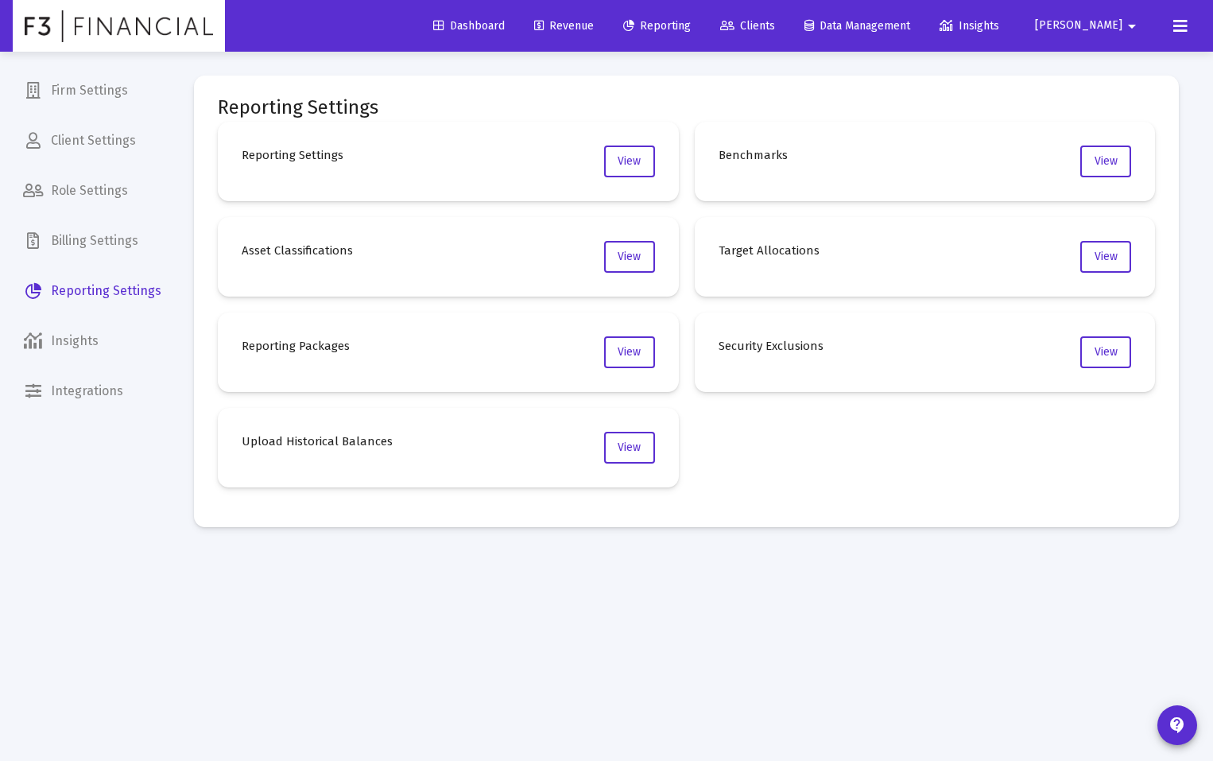
click at [778, 159] on h4 "Benchmarks" at bounding box center [753, 154] width 69 height 19
click at [1110, 169] on button "View" at bounding box center [1105, 161] width 51 height 32
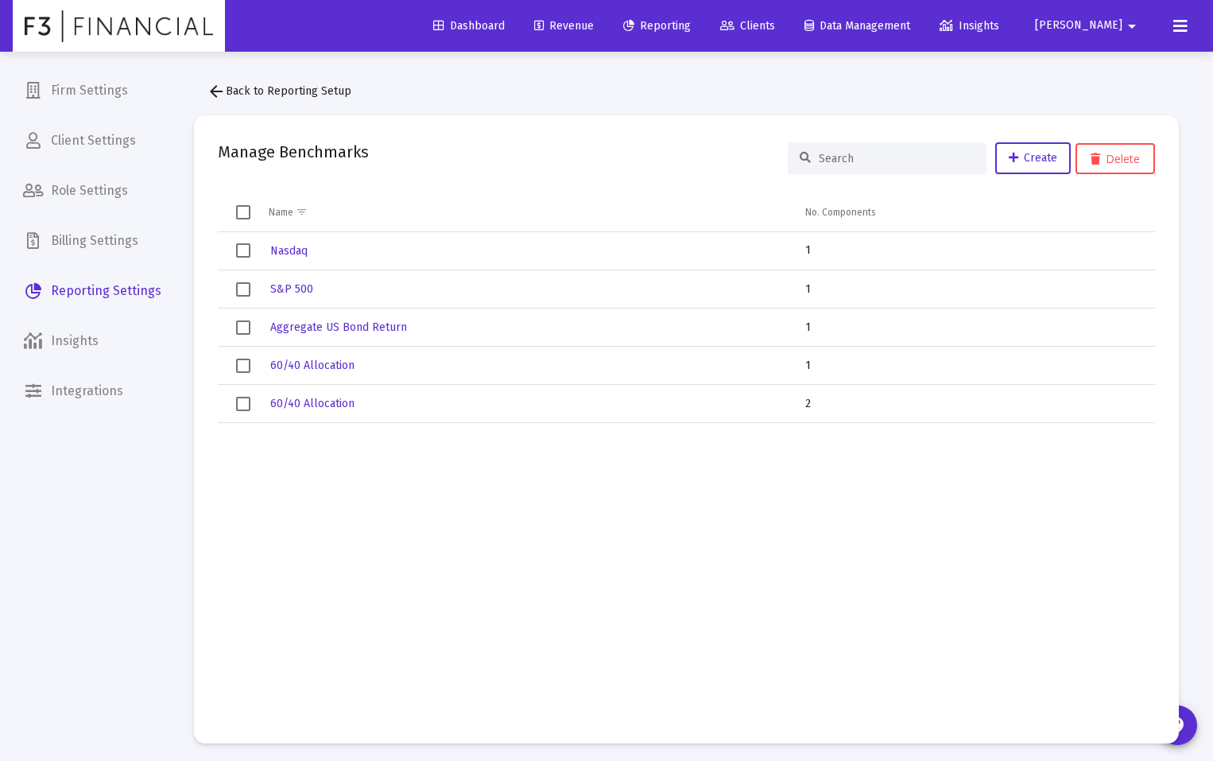
click at [858, 167] on div at bounding box center [887, 158] width 199 height 32
click at [852, 157] on input at bounding box center [897, 159] width 156 height 14
click at [117, 90] on span "Firm Settings" at bounding box center [92, 91] width 164 height 38
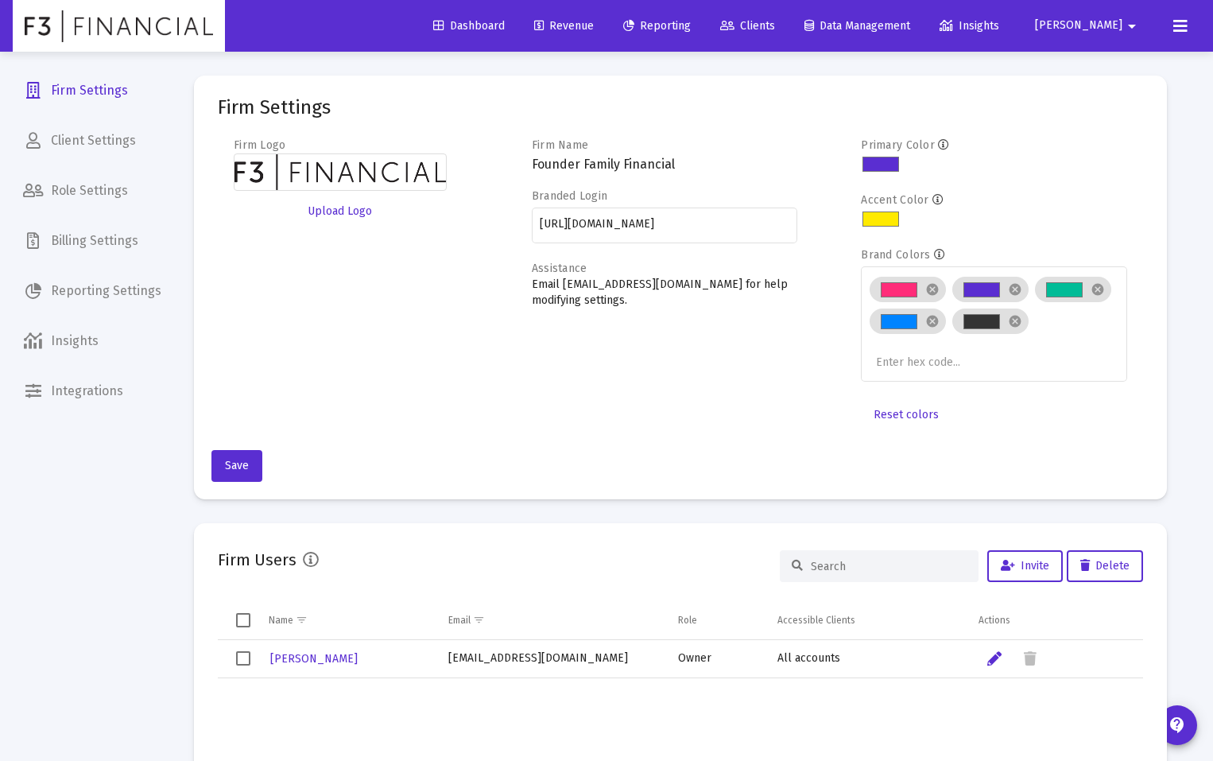
click at [101, 144] on span "Client Settings" at bounding box center [92, 141] width 164 height 38
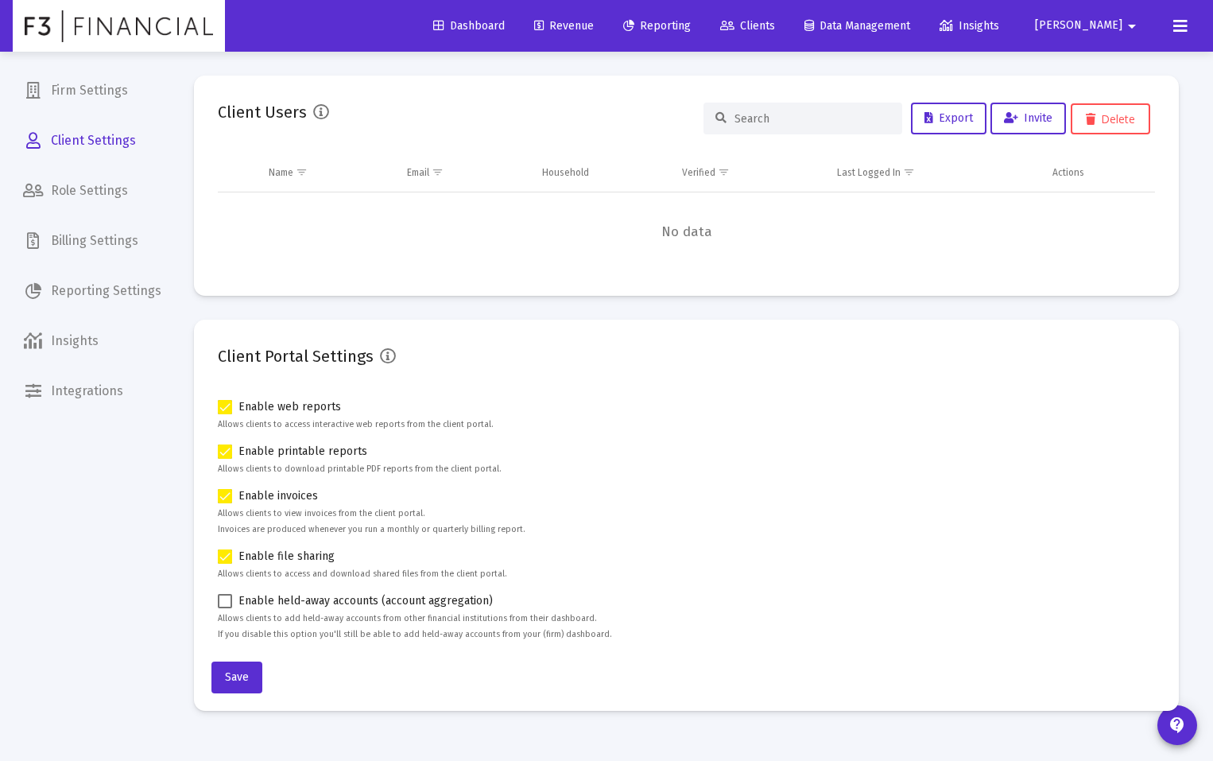
click at [114, 281] on span "Reporting Settings" at bounding box center [92, 291] width 164 height 38
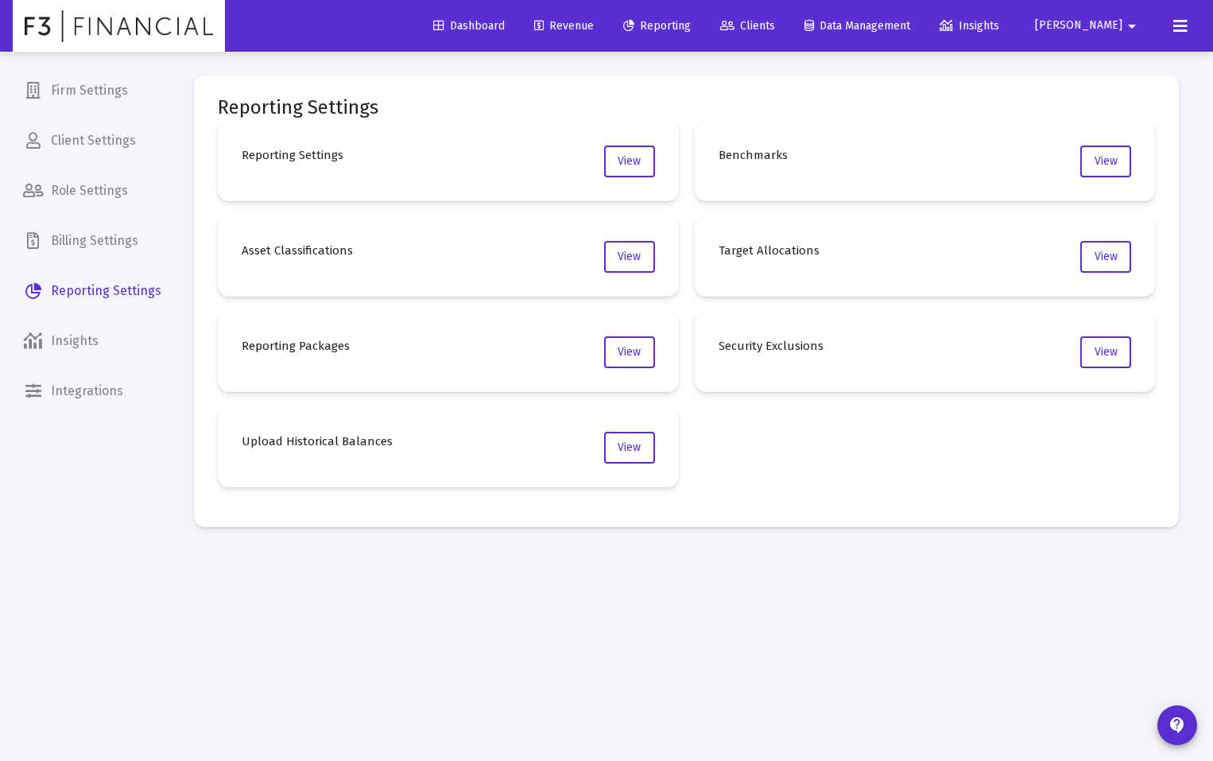
click at [775, 31] on span "Clients" at bounding box center [747, 26] width 55 height 14
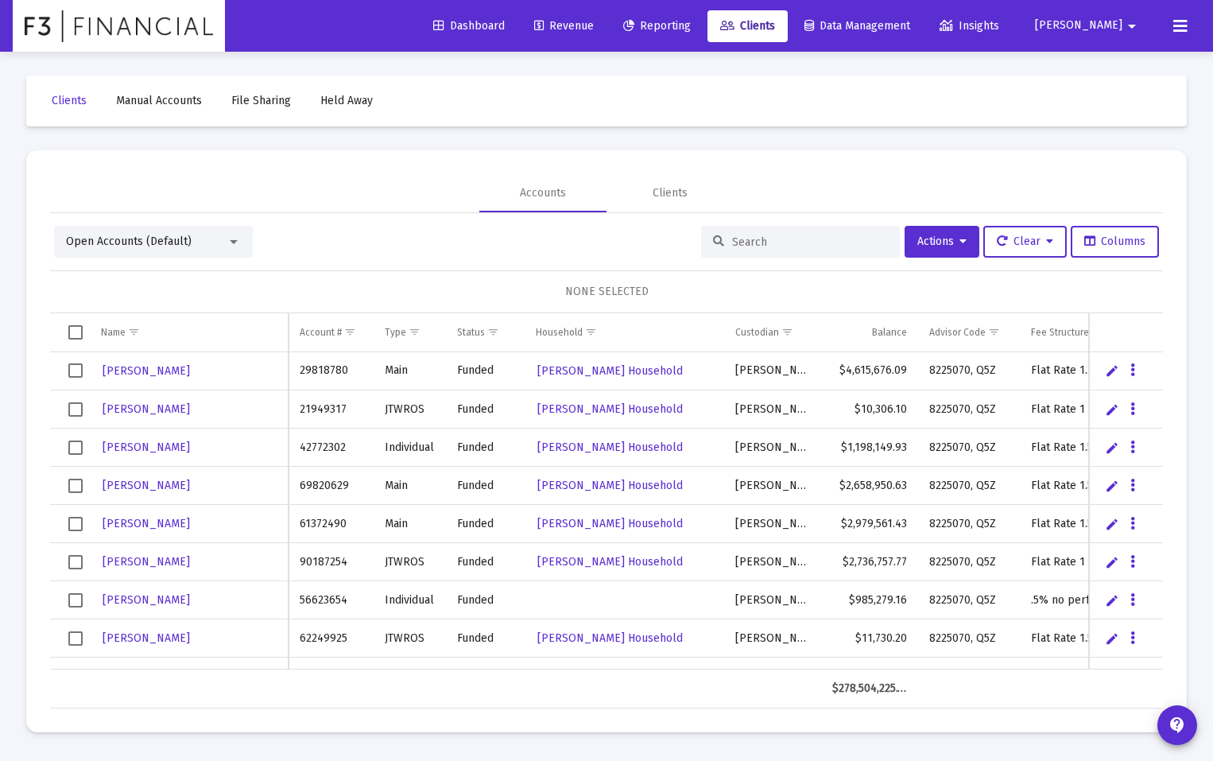
click at [836, 247] on input at bounding box center [810, 242] width 156 height 14
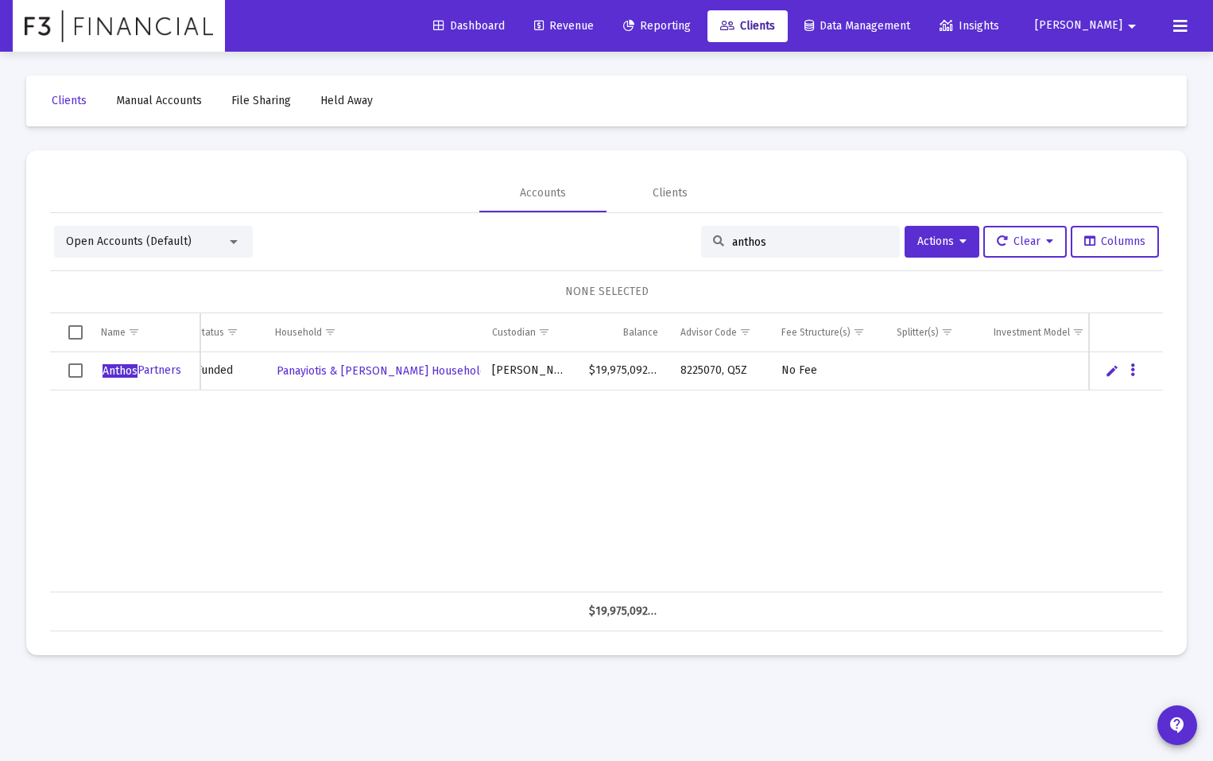
scroll to position [0, 190]
type input "anthos"
click at [1132, 370] on icon "Data grid" at bounding box center [1132, 370] width 5 height 19
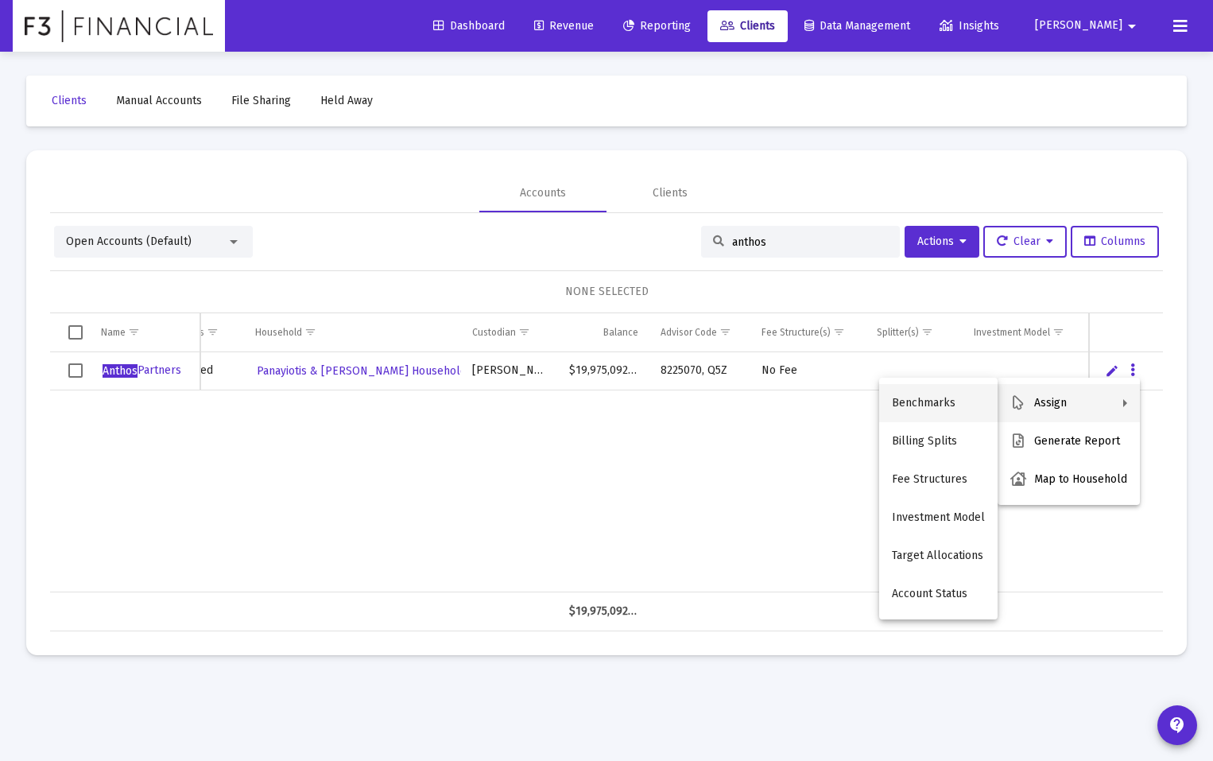
click at [955, 401] on button "Benchmarks" at bounding box center [938, 403] width 118 height 38
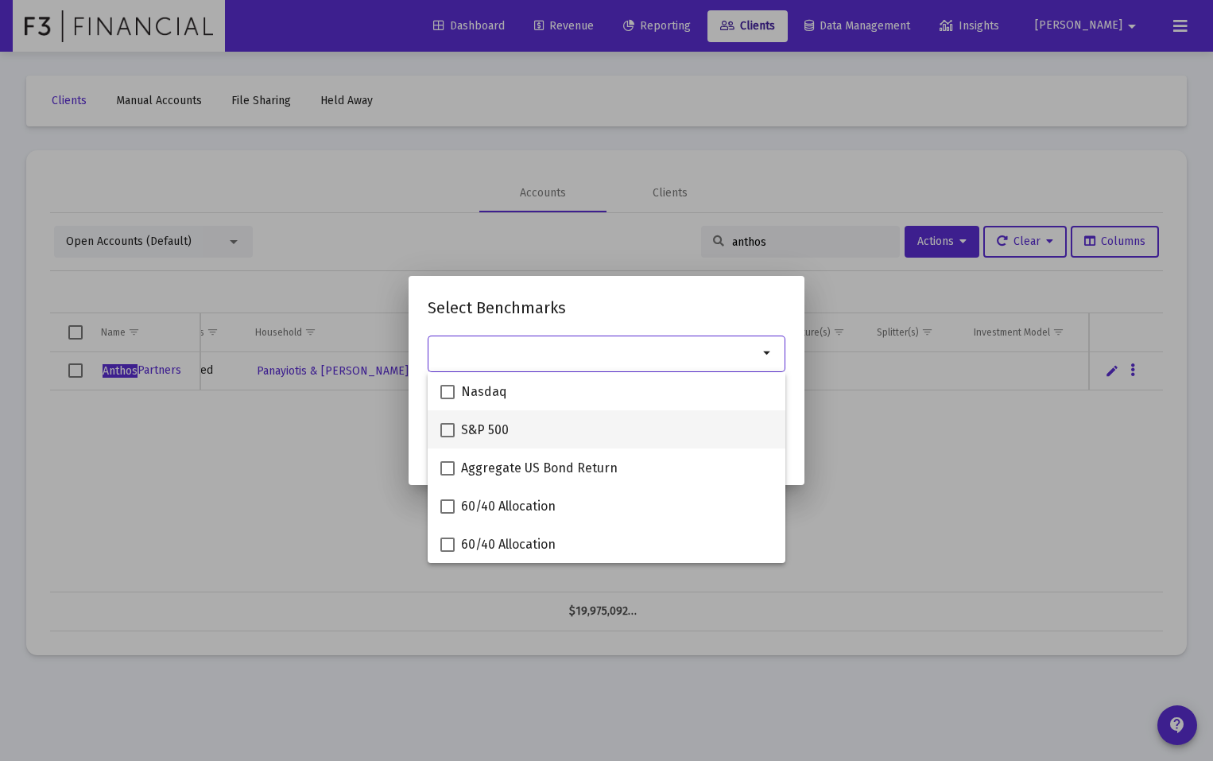
click at [445, 432] on span at bounding box center [447, 430] width 14 height 14
click at [447, 437] on input "S&P 500" at bounding box center [447, 437] width 1 height 1
checkbox input "true"
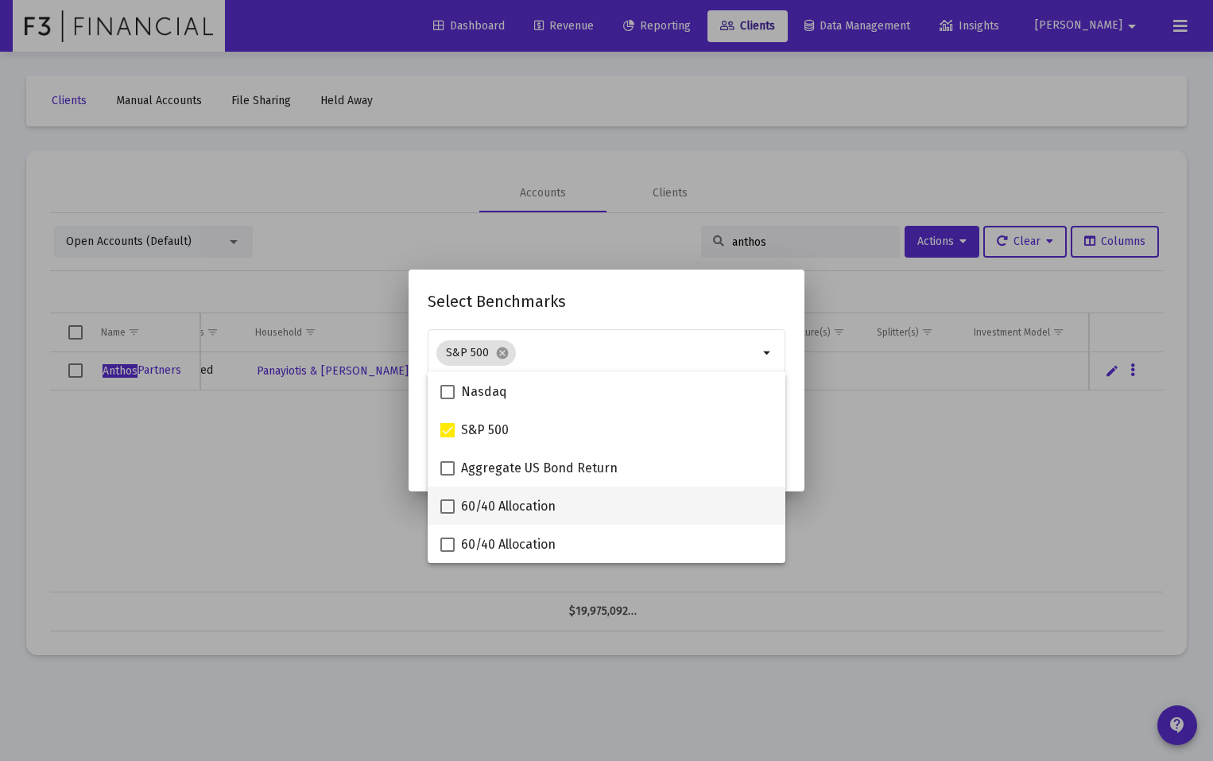
click at [447, 507] on span at bounding box center [447, 506] width 14 height 14
click at [447, 513] on input "60/40 Allocation" at bounding box center [447, 513] width 1 height 1
checkbox input "true"
click at [696, 306] on h2 "Select Benchmarks" at bounding box center [607, 301] width 358 height 25
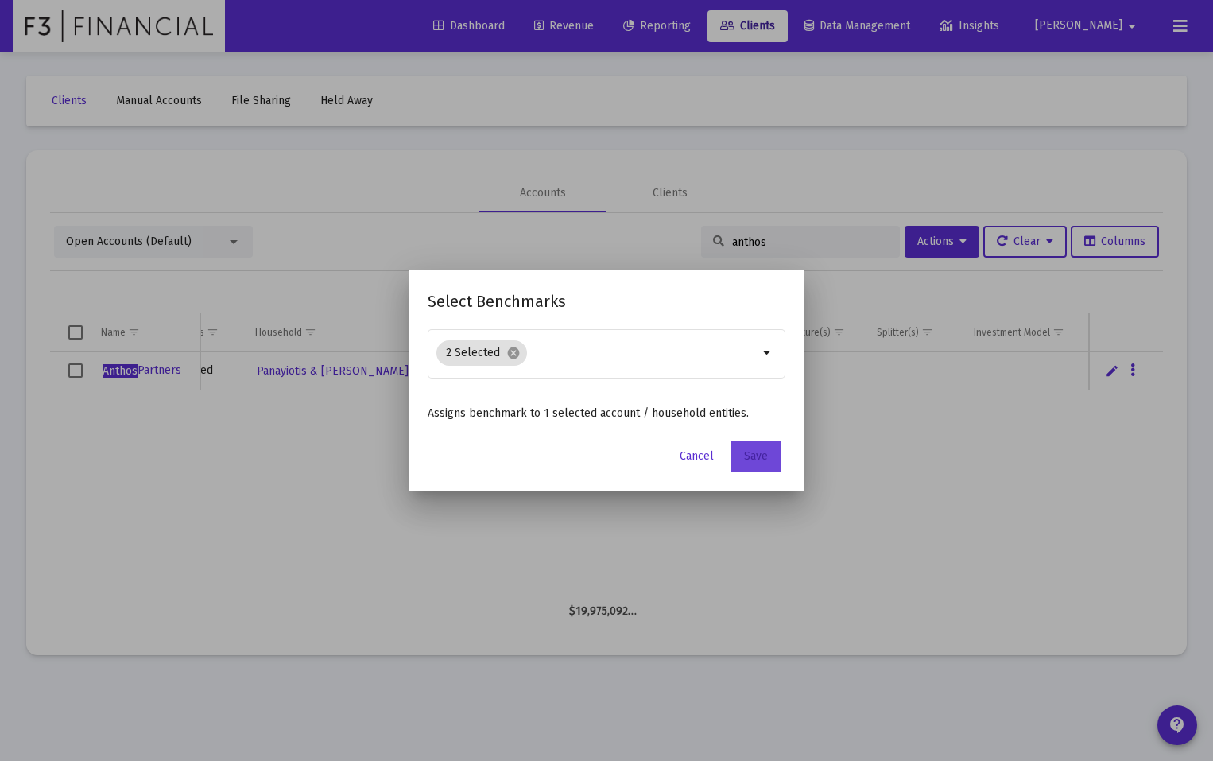
click at [760, 451] on span "Save" at bounding box center [756, 456] width 24 height 14
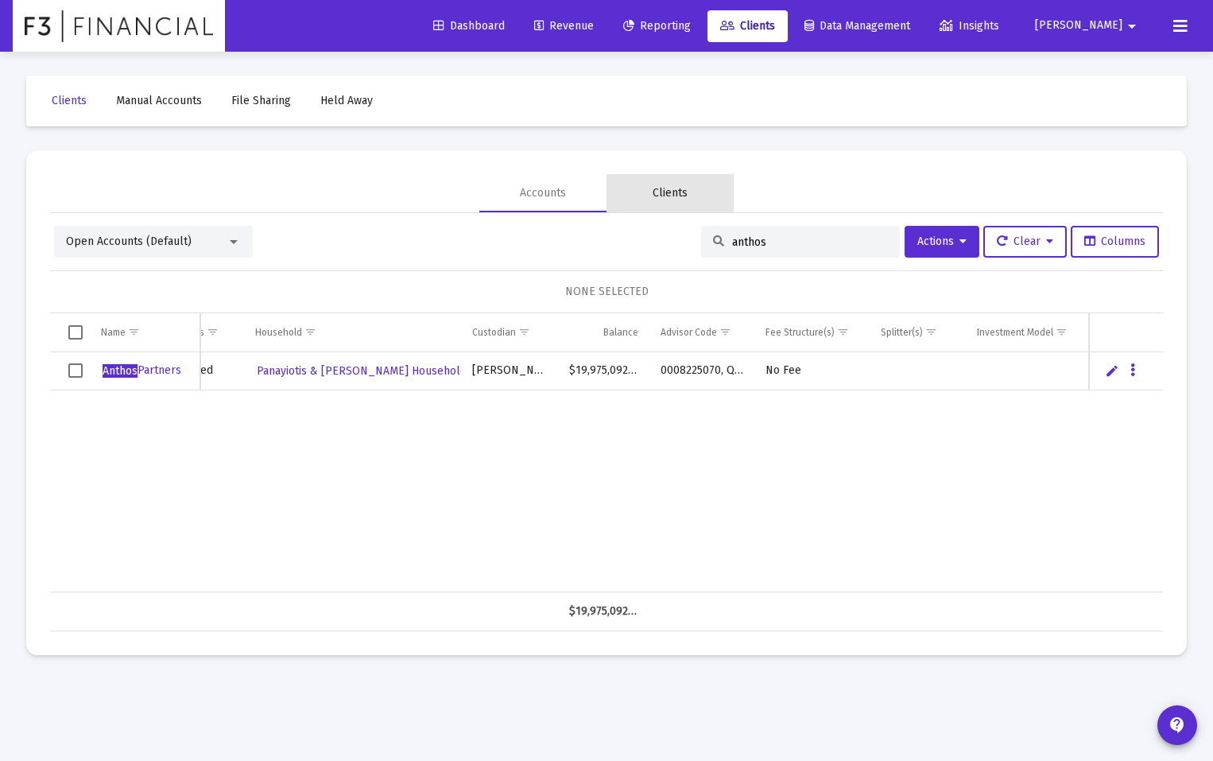
click at [667, 192] on div "Clients" at bounding box center [670, 193] width 35 height 16
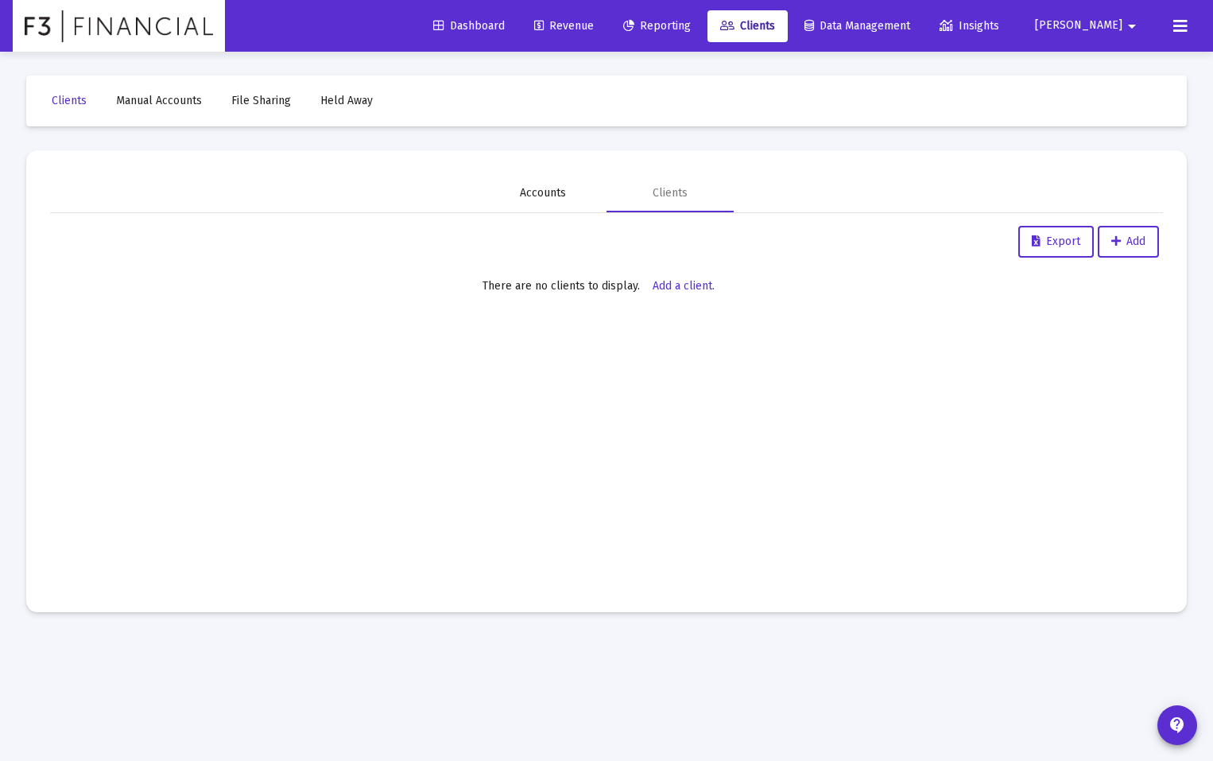
click at [537, 195] on div "Accounts" at bounding box center [543, 193] width 46 height 16
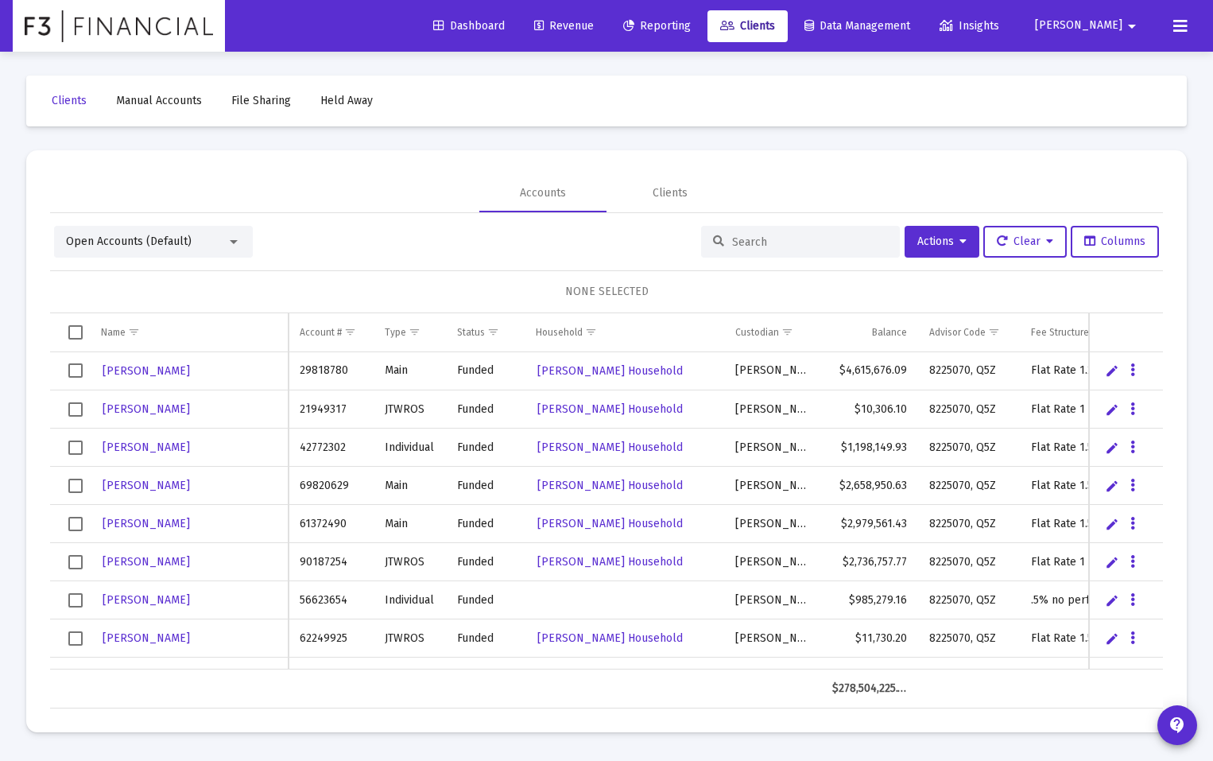
click at [769, 228] on div at bounding box center [800, 242] width 199 height 32
click at [760, 244] on input at bounding box center [810, 242] width 156 height 14
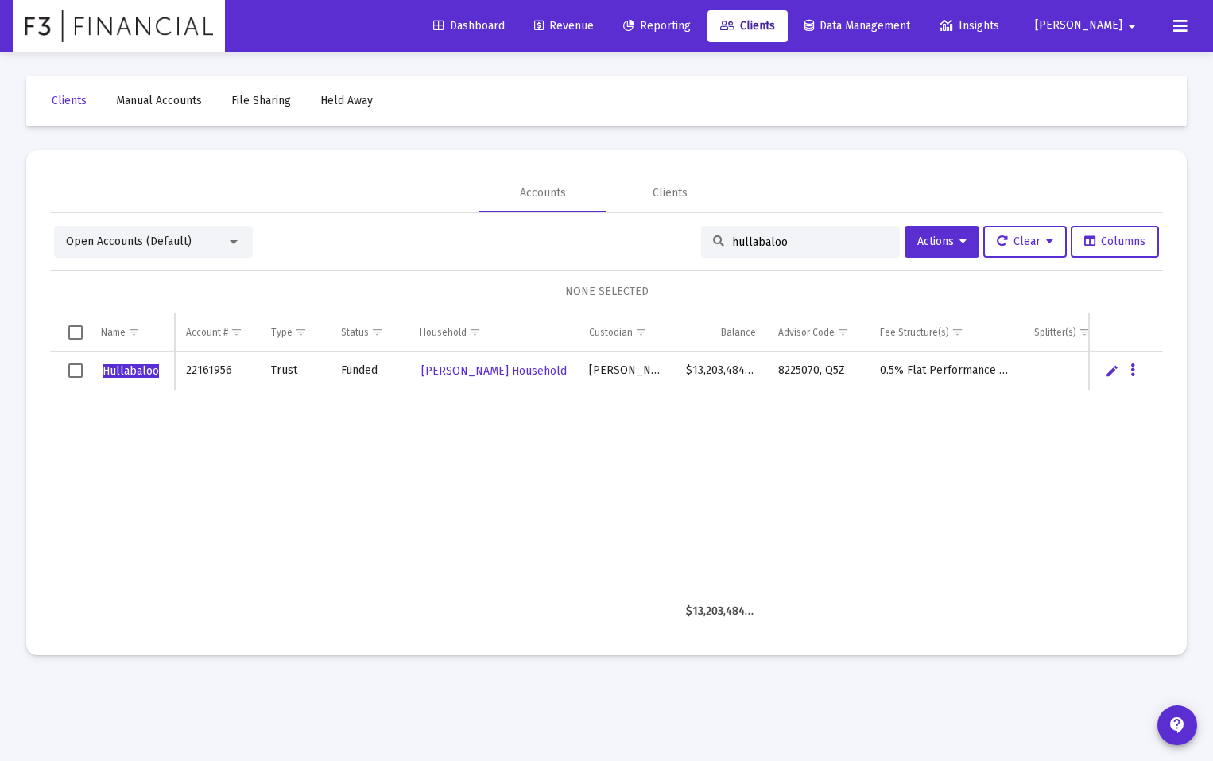
type input "hullabaloo"
click at [1136, 368] on button "Data grid" at bounding box center [1132, 370] width 14 height 14
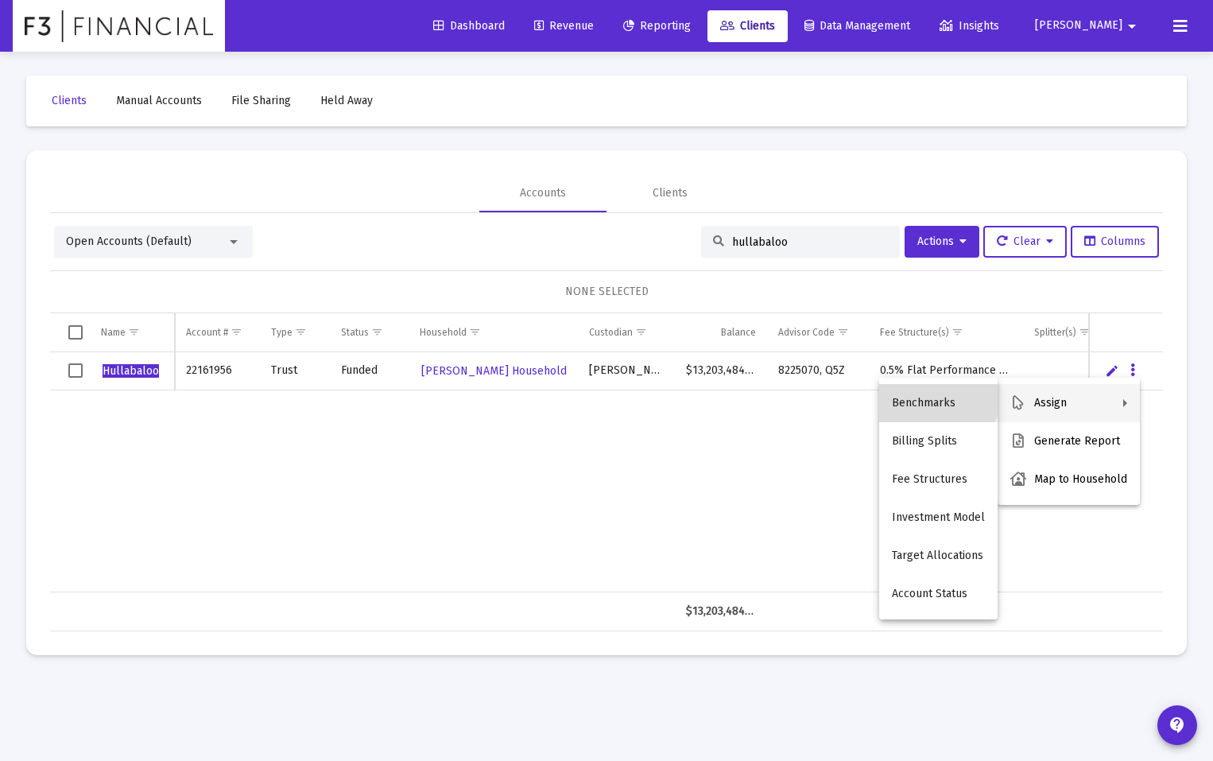
click at [935, 400] on button "Benchmarks" at bounding box center [938, 403] width 118 height 38
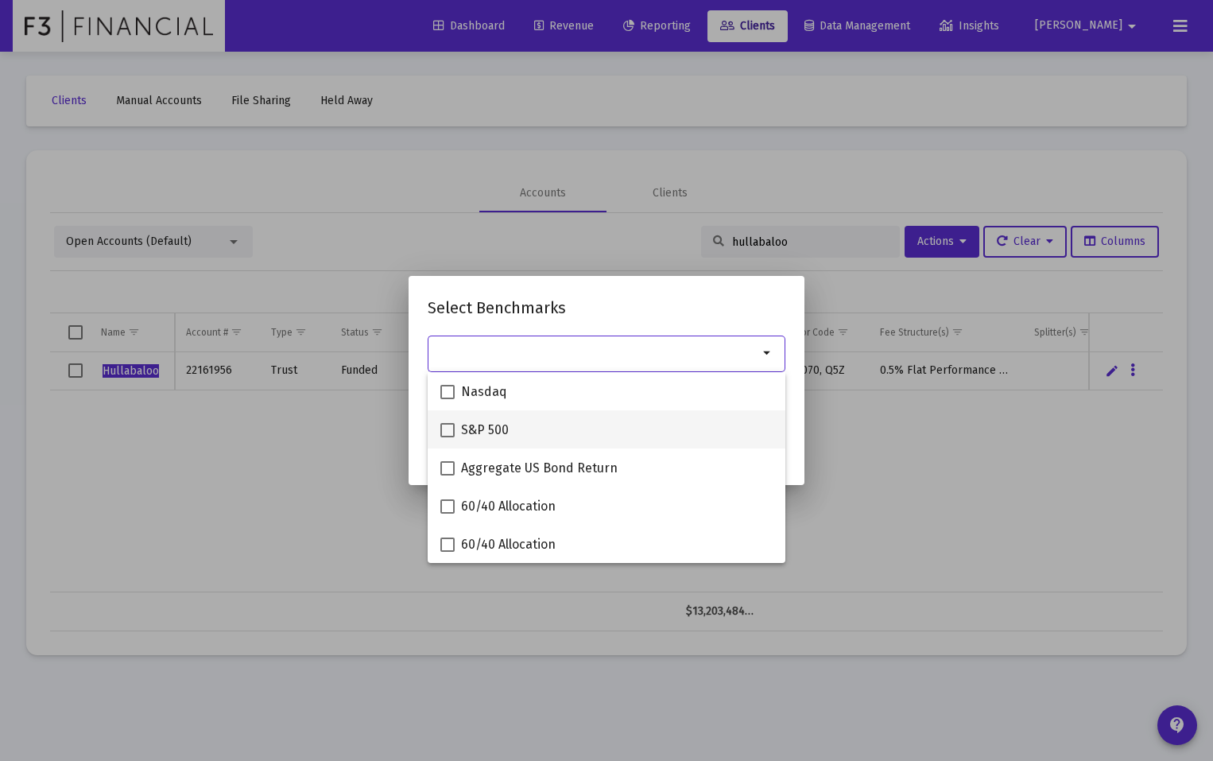
click at [446, 430] on span at bounding box center [447, 430] width 14 height 14
click at [447, 437] on input "S&P 500" at bounding box center [447, 437] width 1 height 1
checkbox input "true"
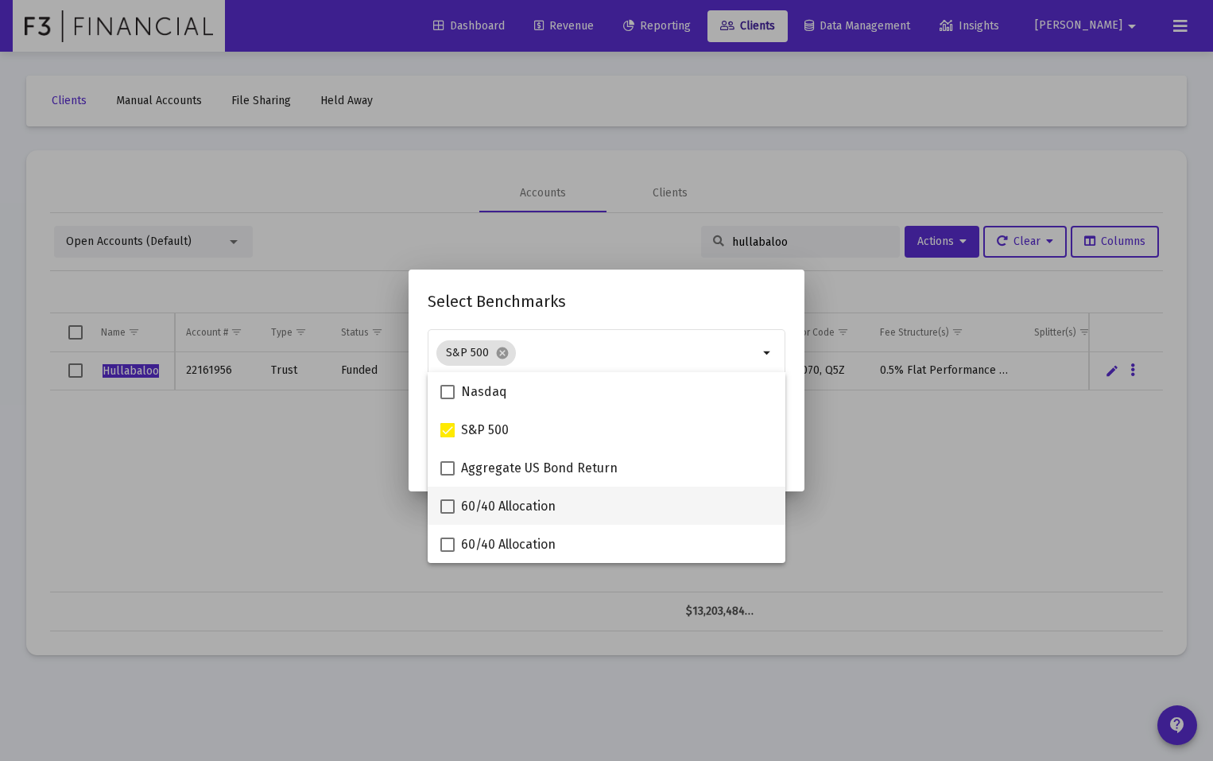
click at [450, 506] on span at bounding box center [447, 506] width 14 height 14
click at [447, 513] on input "60/40 Allocation" at bounding box center [447, 513] width 1 height 1
checkbox input "true"
click at [600, 300] on h2 "Select Benchmarks" at bounding box center [607, 301] width 358 height 25
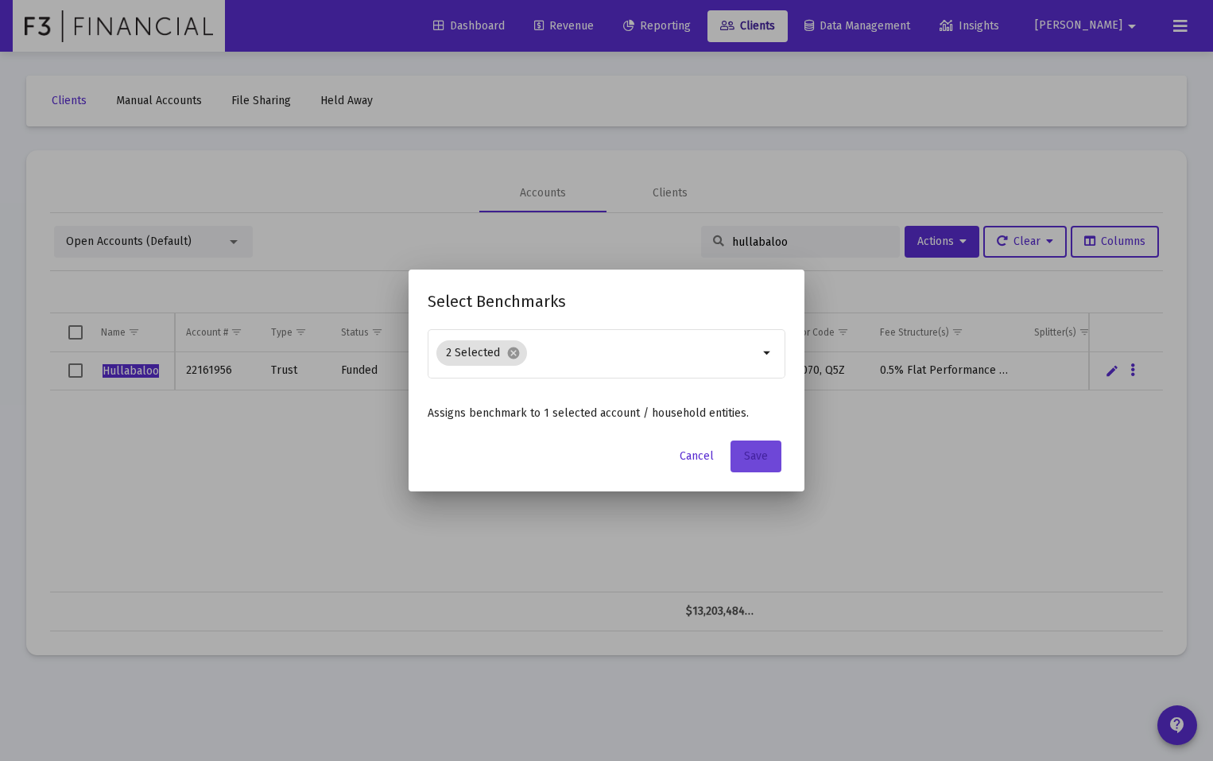
click at [752, 459] on span "Save" at bounding box center [756, 456] width 24 height 14
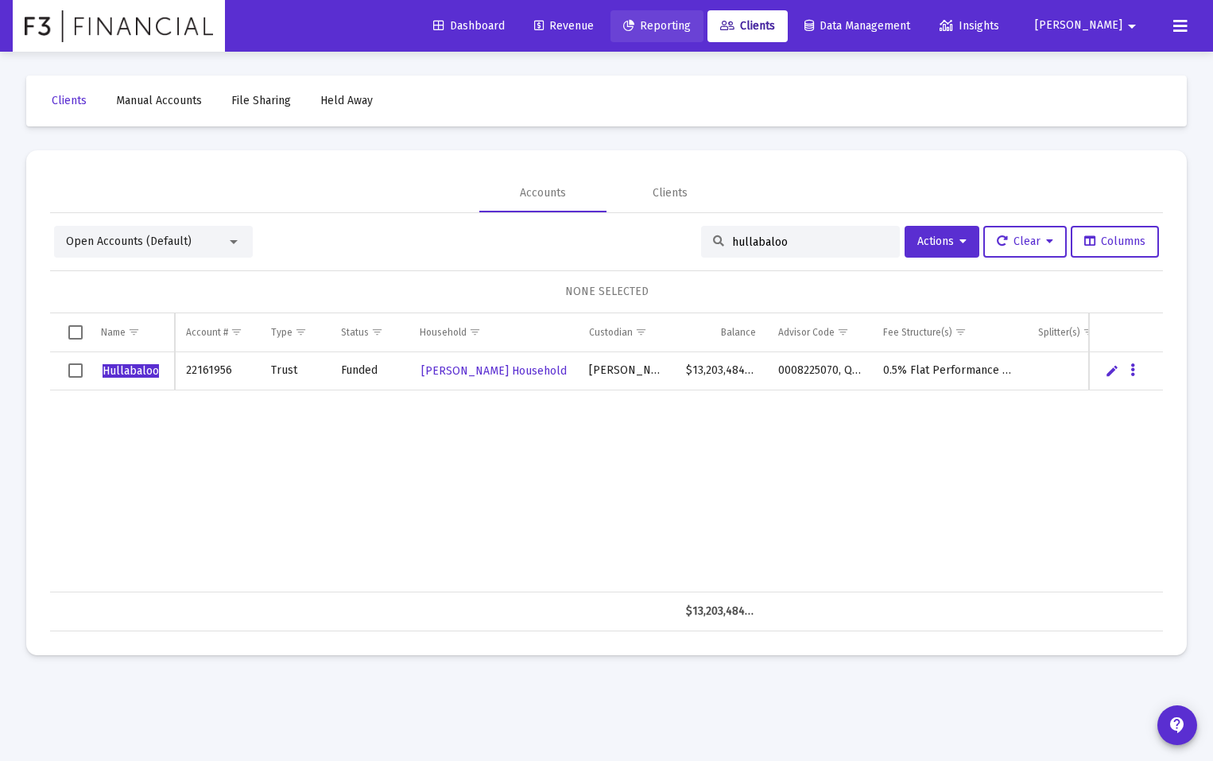
click at [691, 29] on span "Reporting" at bounding box center [657, 26] width 68 height 14
select select "View all"
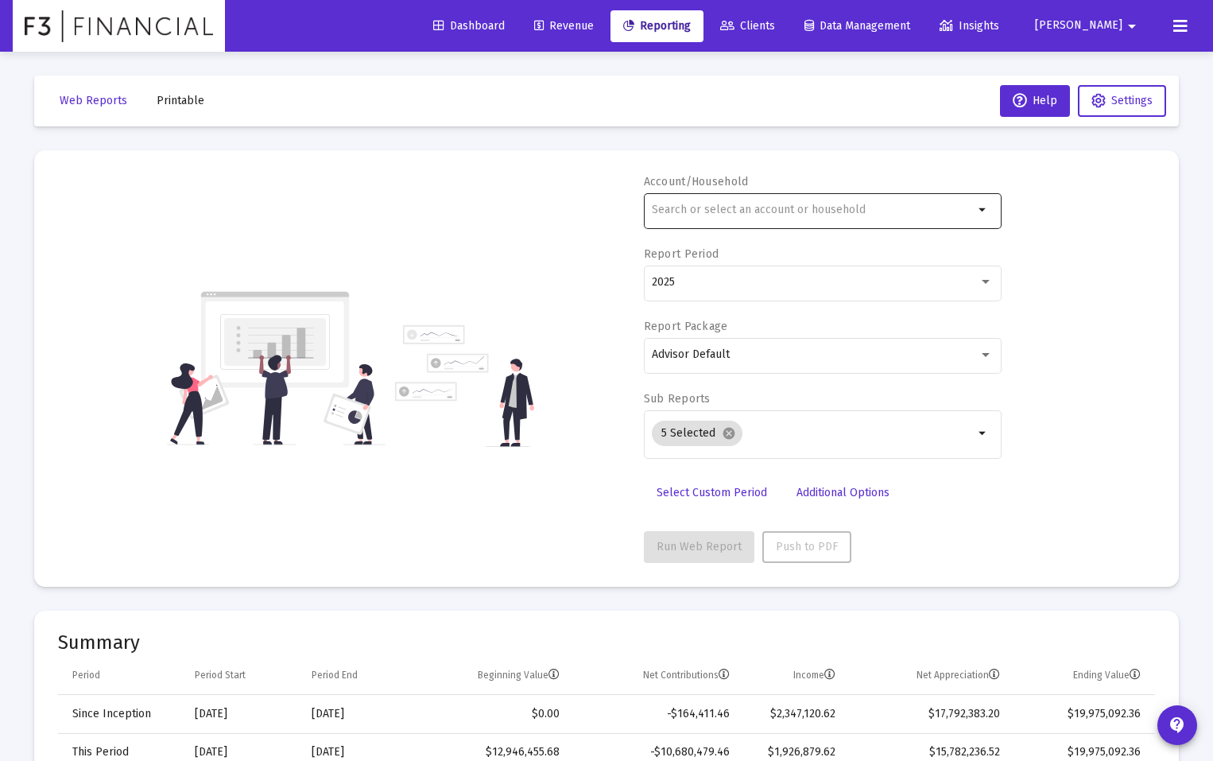
click at [695, 207] on input "text" at bounding box center [813, 209] width 322 height 13
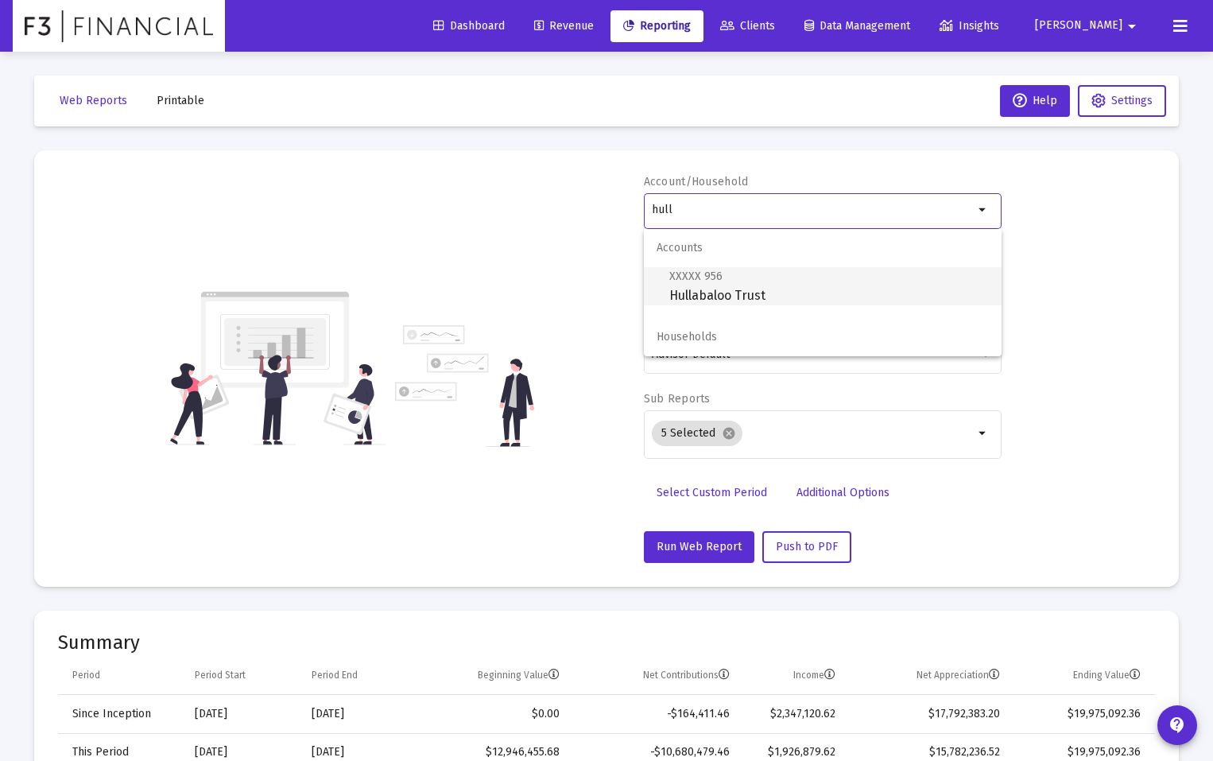
click at [708, 296] on span "XXXXX 956 Hullabaloo Trust" at bounding box center [829, 285] width 320 height 39
type input "Hullabaloo Trust"
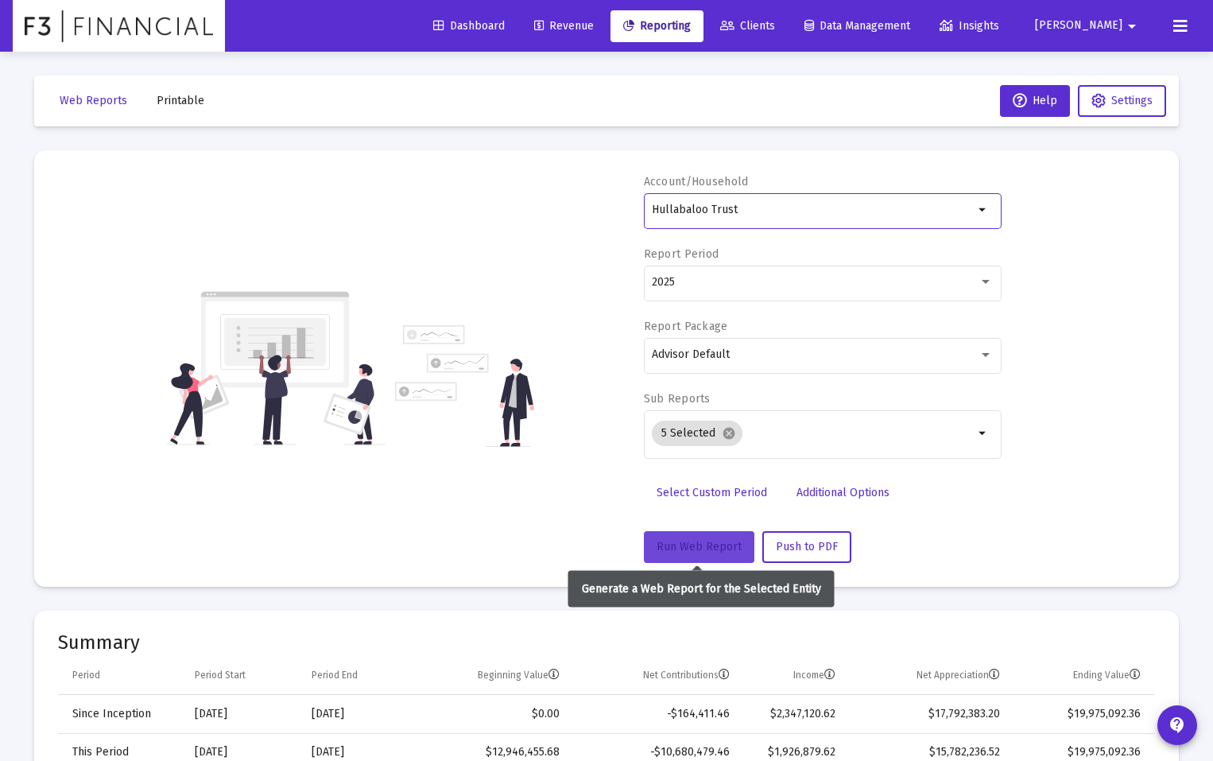
click at [705, 536] on button "Run Web Report" at bounding box center [699, 547] width 110 height 32
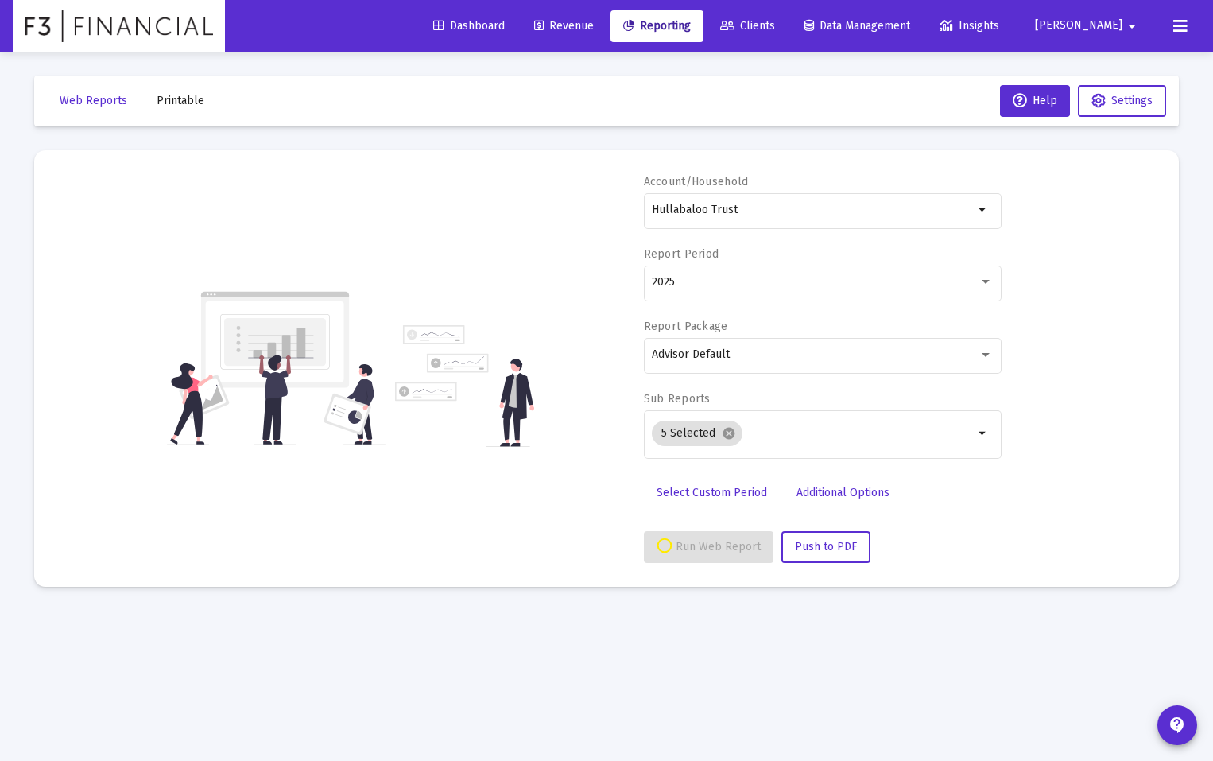
select select "View all"
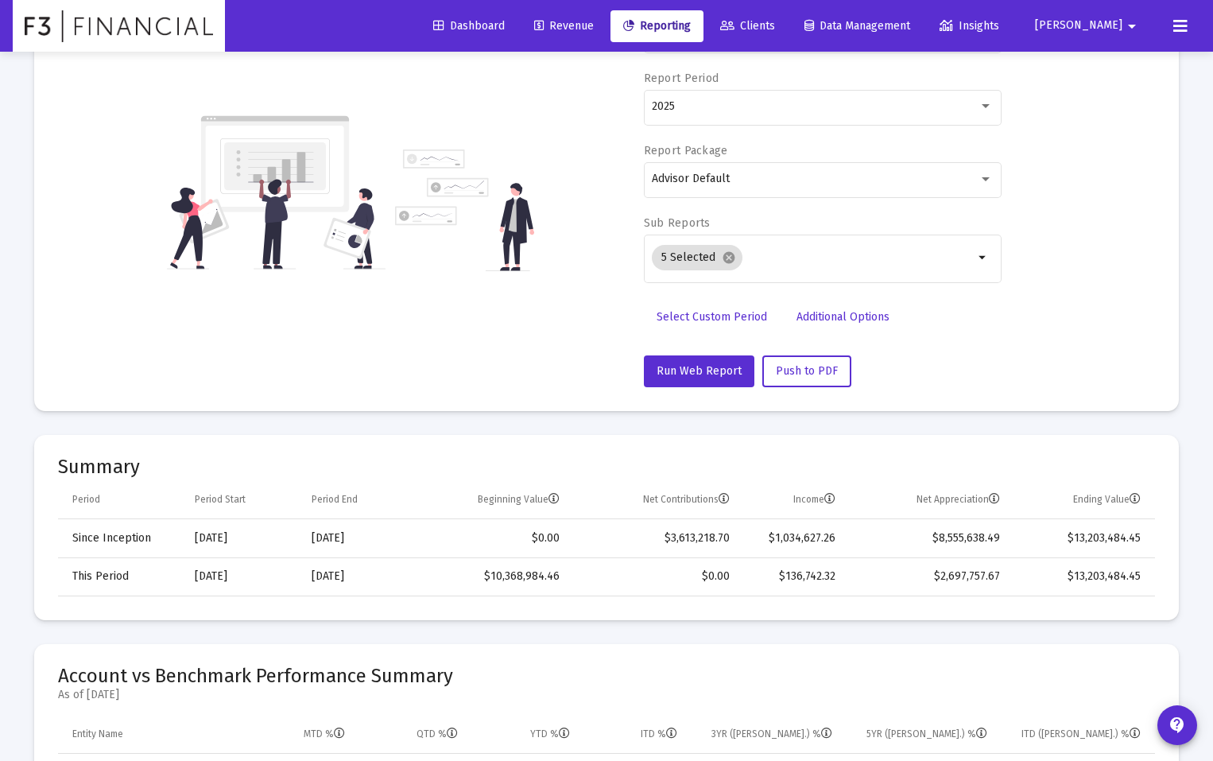
scroll to position [176, 0]
click at [705, 316] on span "Select Custom Period" at bounding box center [712, 316] width 110 height 14
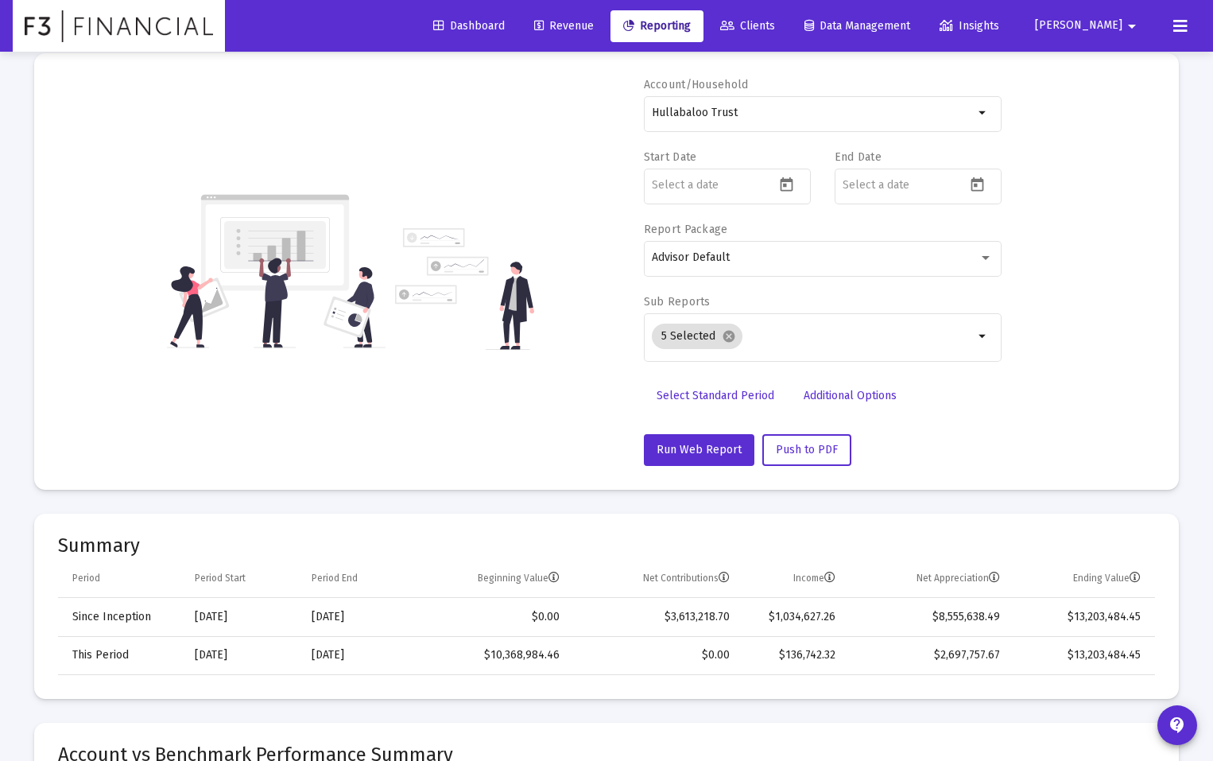
scroll to position [65, 0]
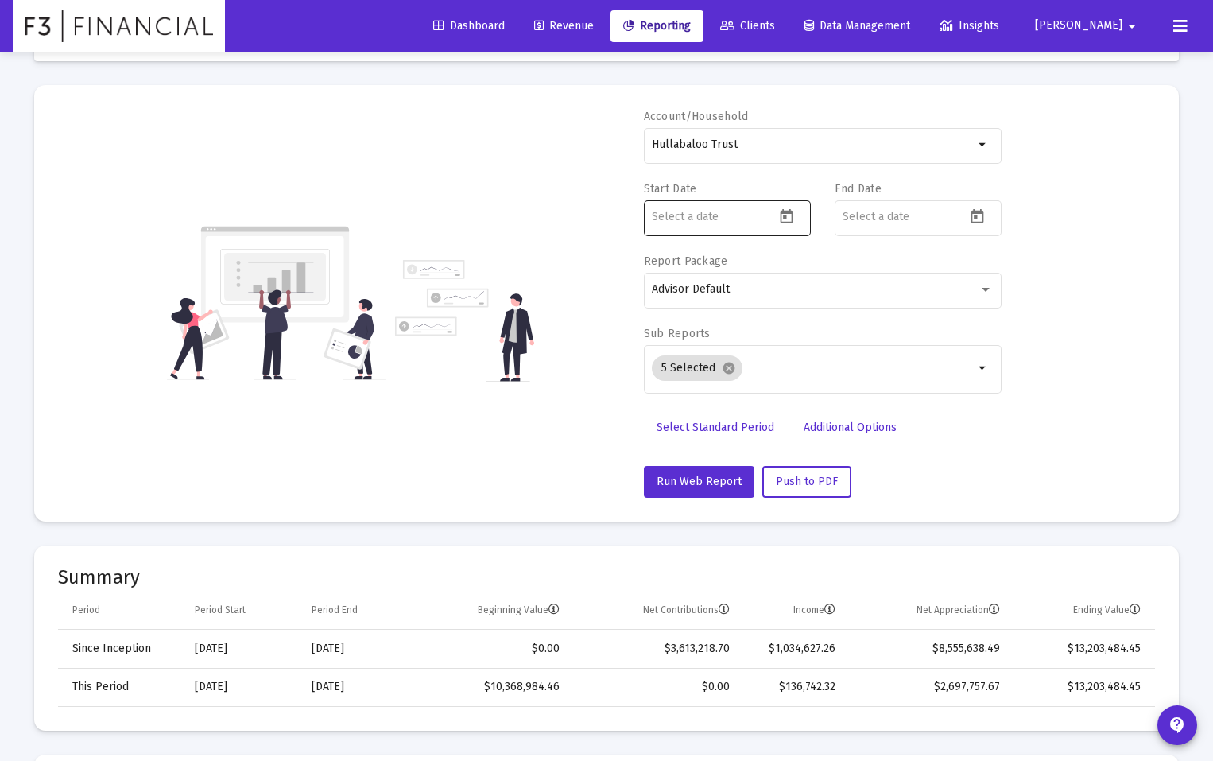
click at [786, 216] on icon "Open calendar" at bounding box center [786, 216] width 17 height 17
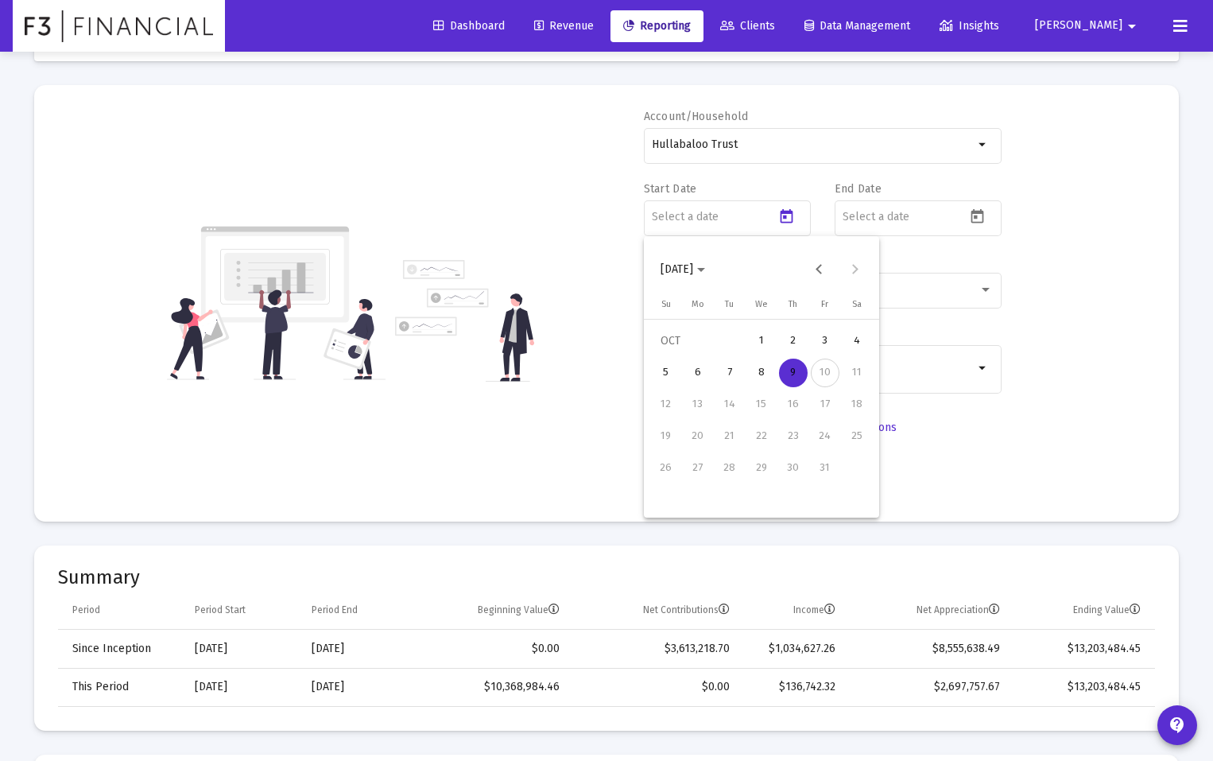
click at [693, 266] on span "[DATE]" at bounding box center [676, 269] width 33 height 14
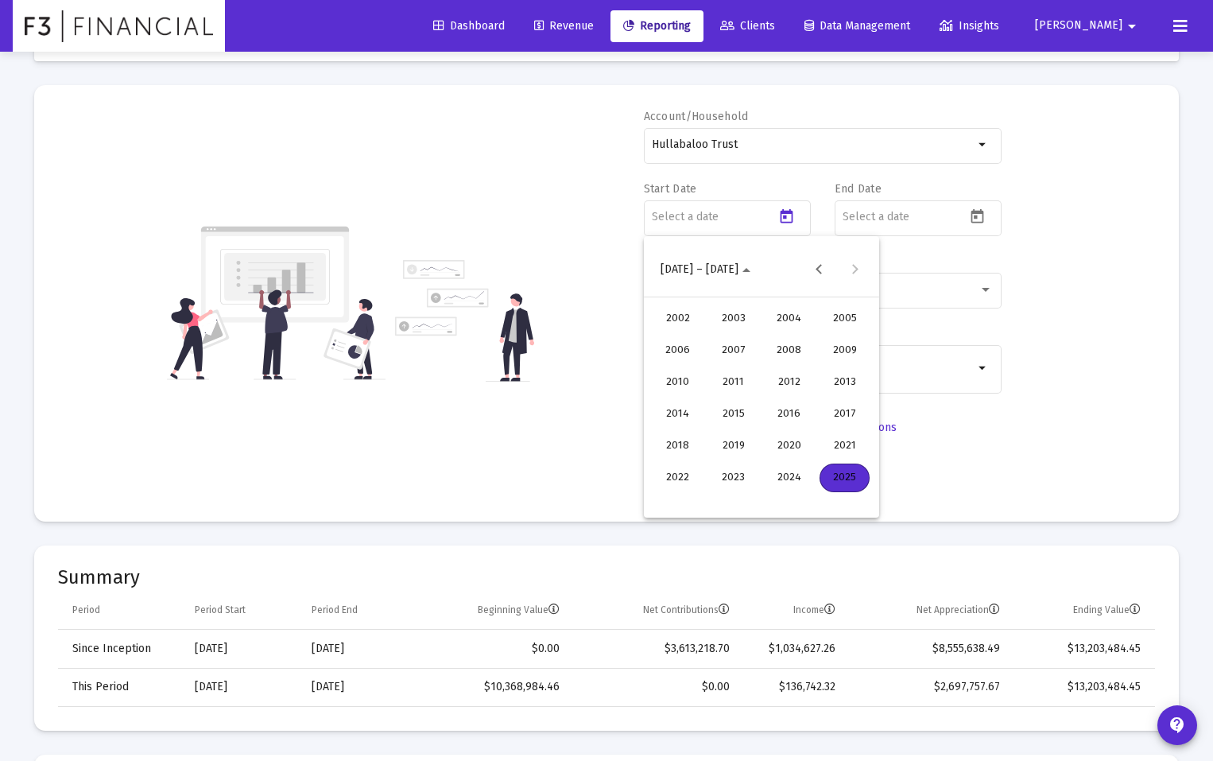
click at [792, 440] on div "2020" at bounding box center [789, 446] width 50 height 29
click at [679, 352] on div "JAN" at bounding box center [678, 350] width 50 height 29
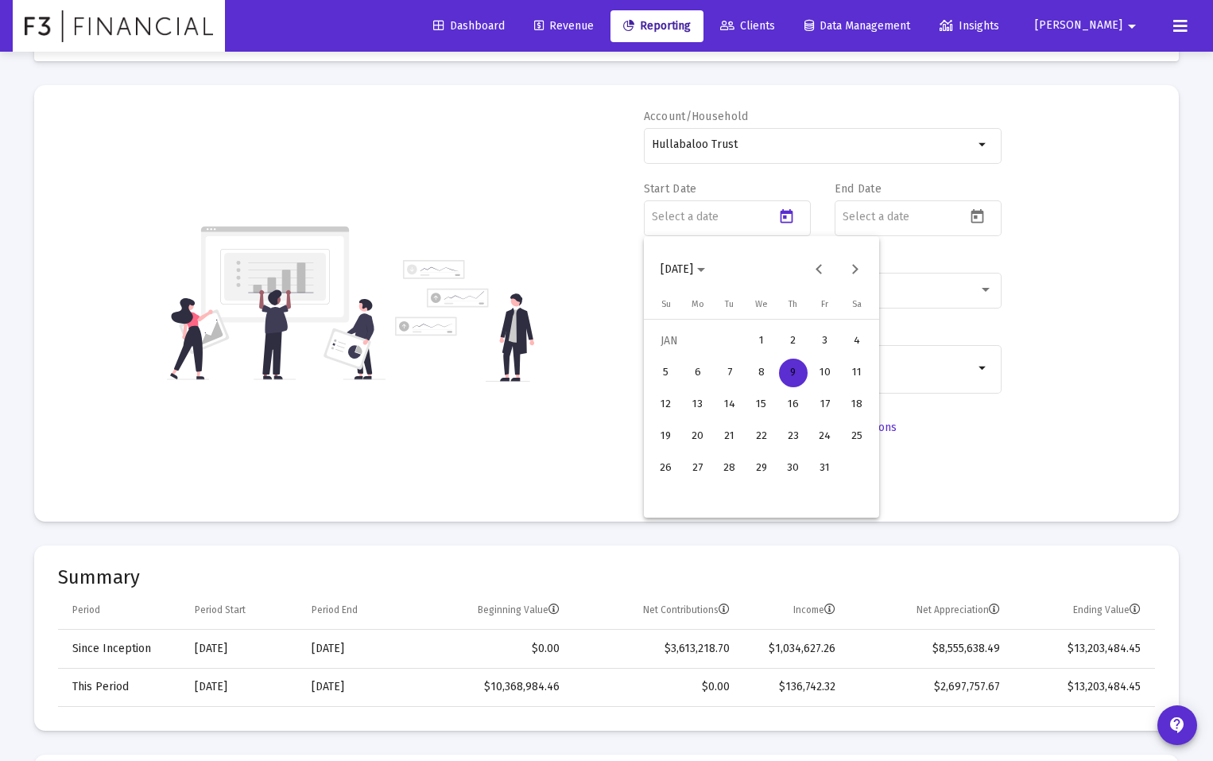
click at [758, 340] on div "1" at bounding box center [761, 341] width 29 height 29
type input "[DATE]"
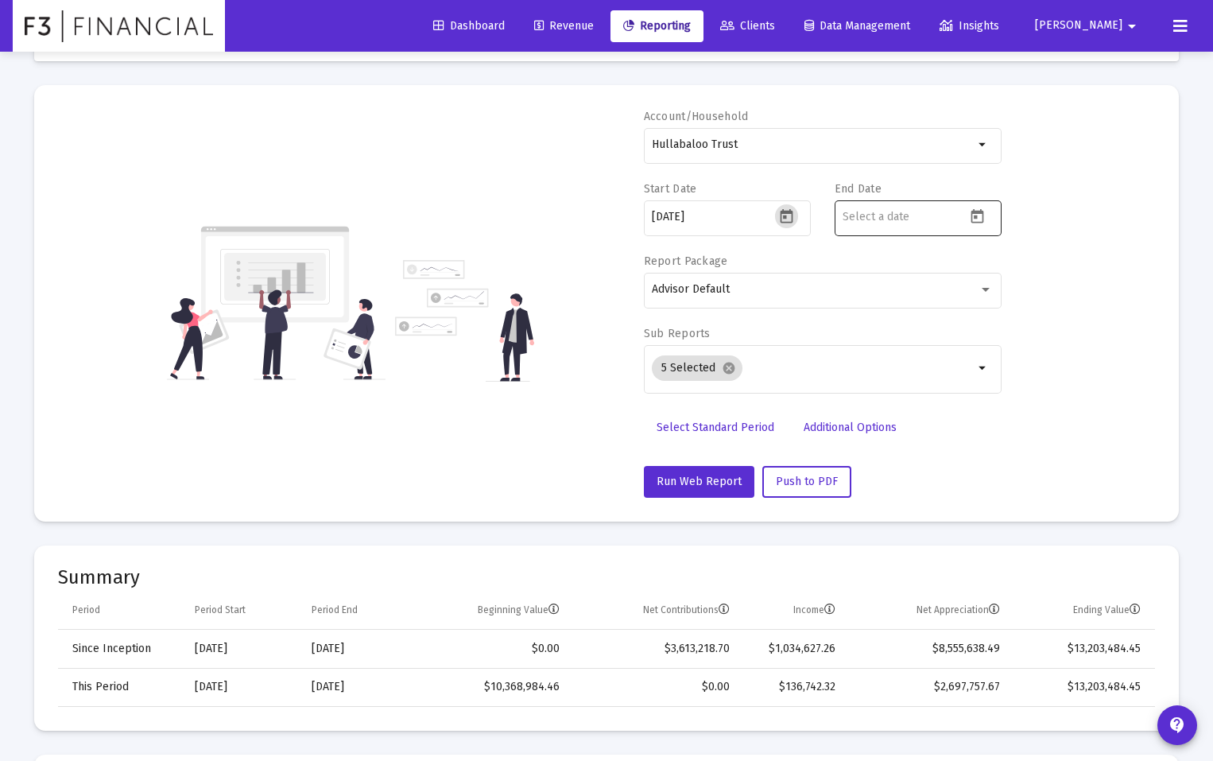
drag, startPoint x: 919, startPoint y: 219, endPoint x: 935, endPoint y: 218, distance: 16.0
click at [924, 219] on input at bounding box center [904, 217] width 123 height 13
click at [978, 215] on icon "Open calendar" at bounding box center [977, 216] width 17 height 17
click at [984, 374] on div "9" at bounding box center [984, 372] width 29 height 29
type input "[DATE]"
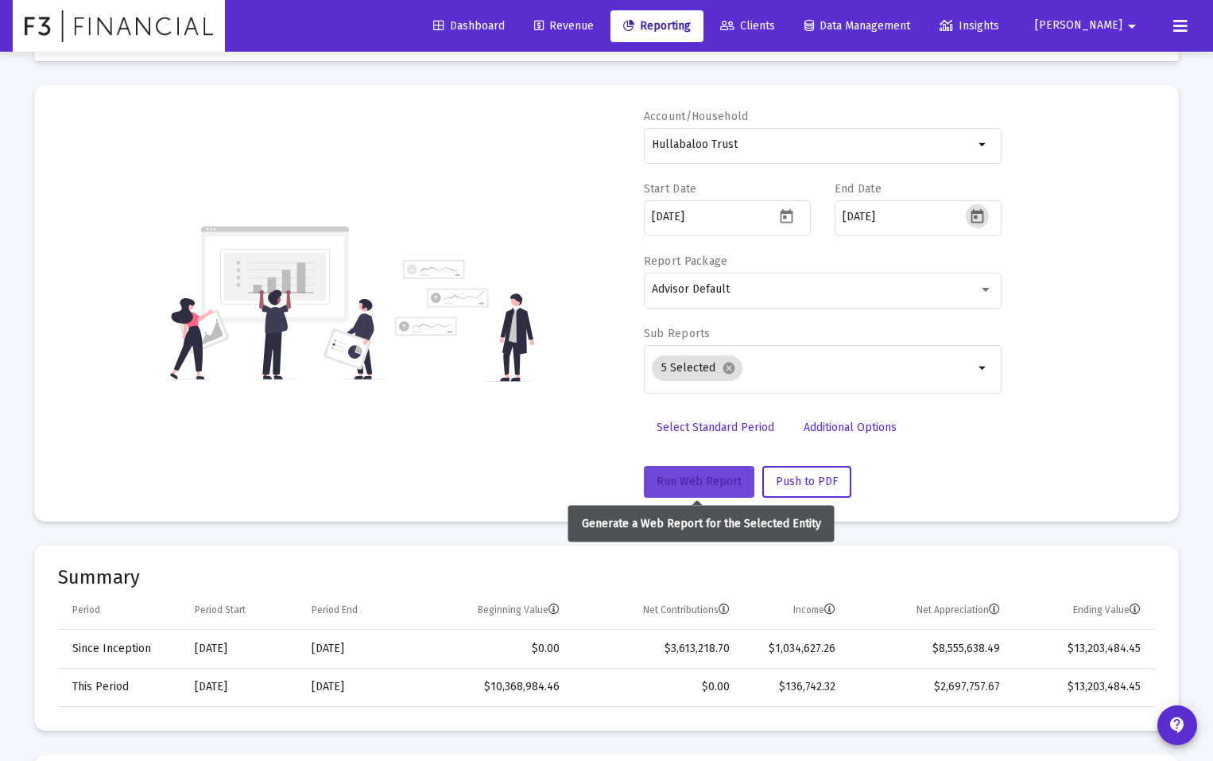
click at [701, 477] on span "Run Web Report" at bounding box center [699, 482] width 85 height 14
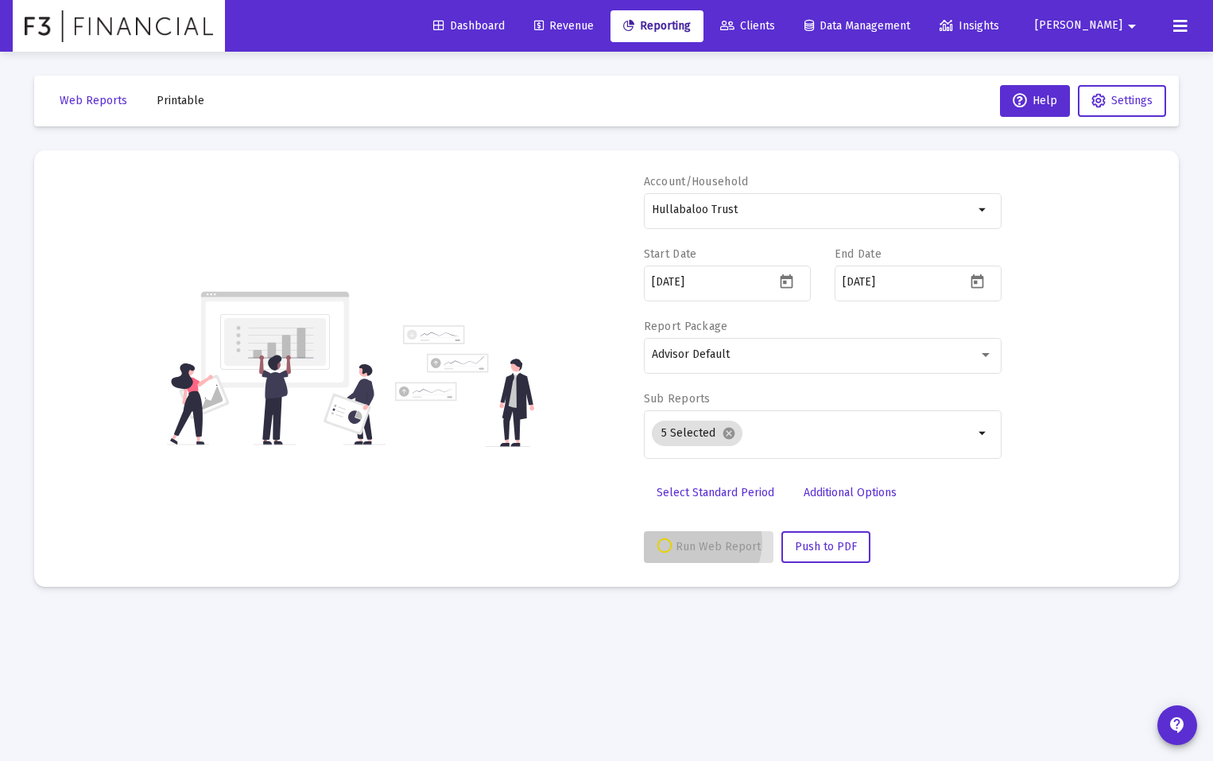
scroll to position [0, 0]
select select "View all"
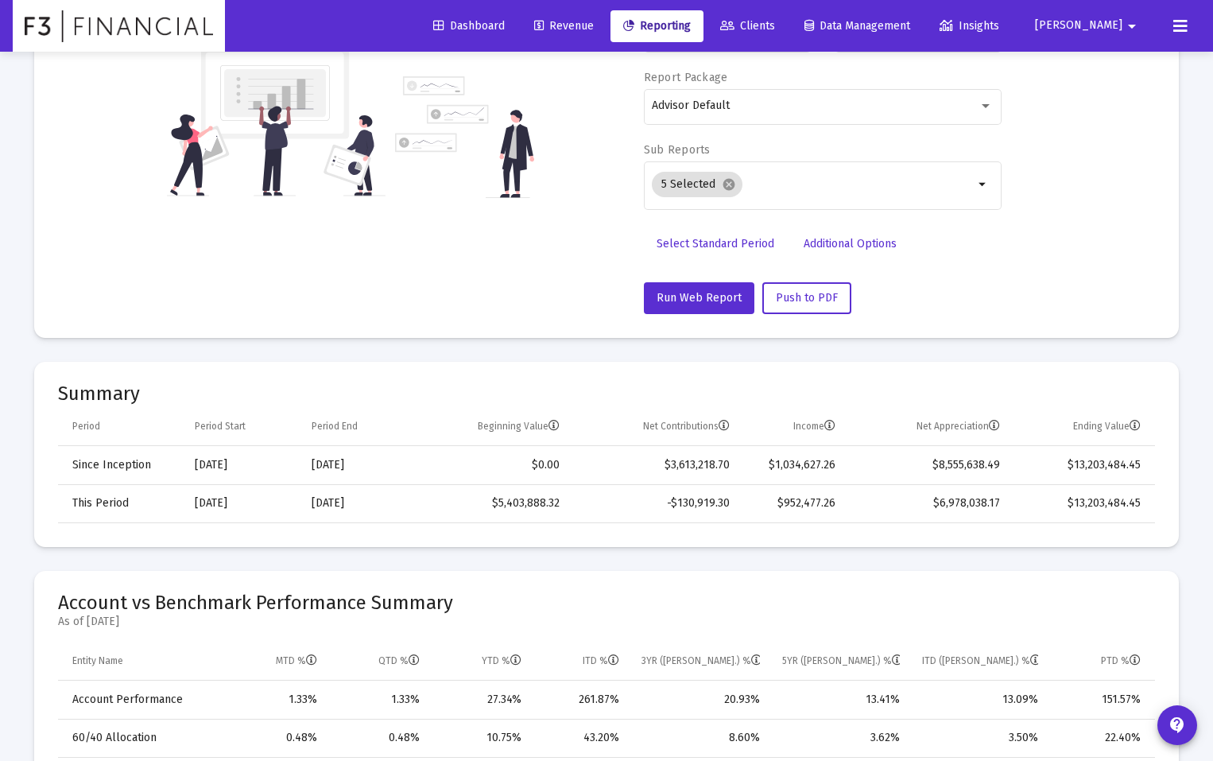
scroll to position [466, 0]
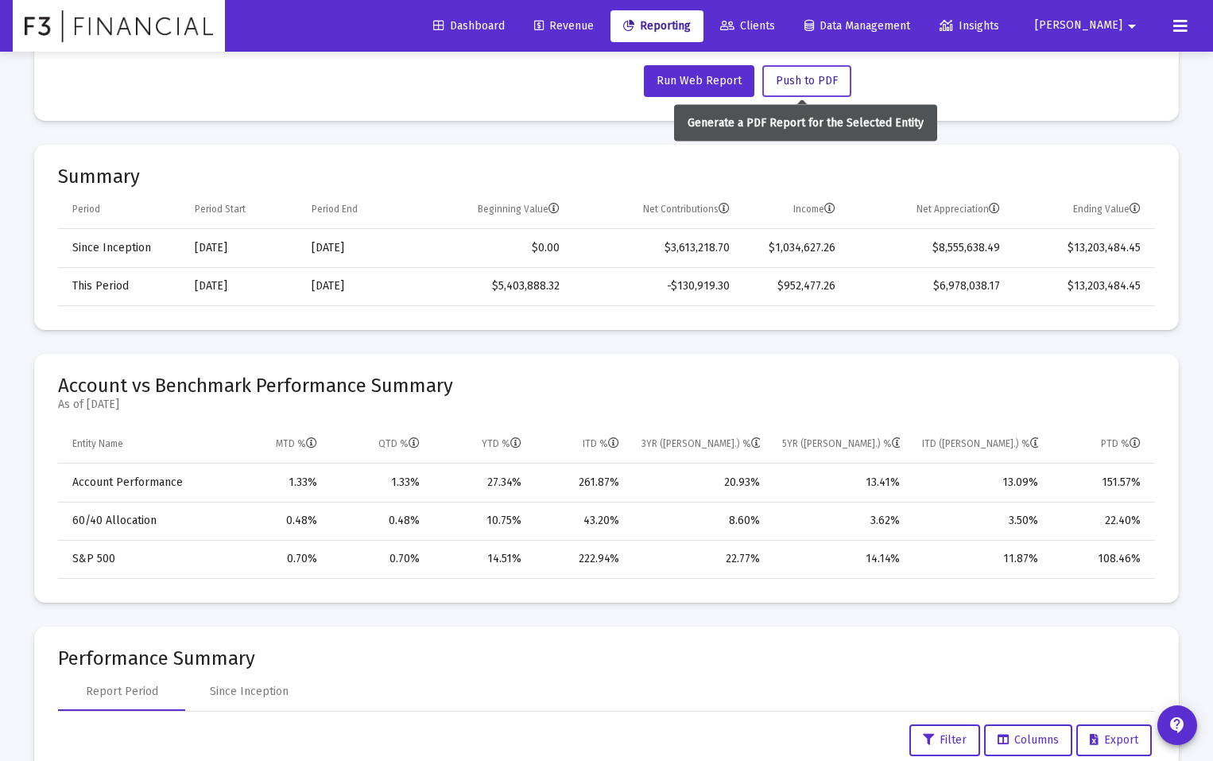
click at [806, 87] on button "Push to PDF" at bounding box center [806, 81] width 89 height 32
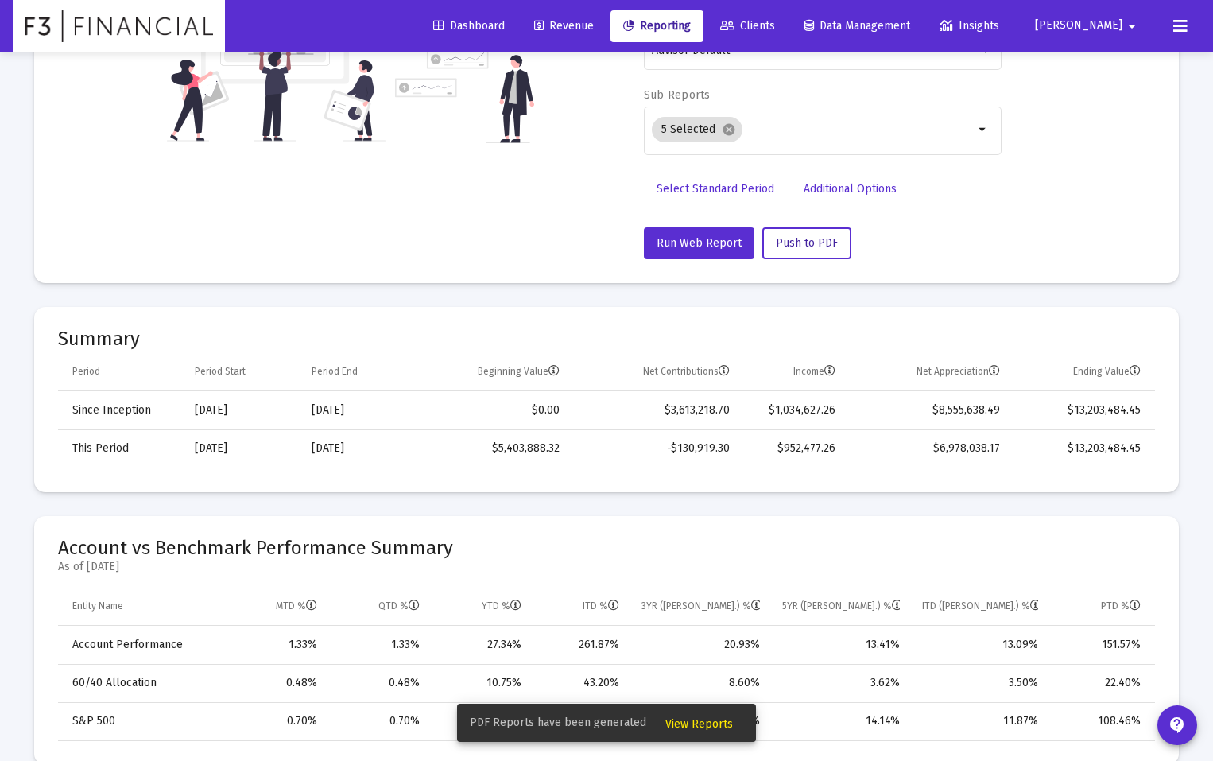
scroll to position [0, 0]
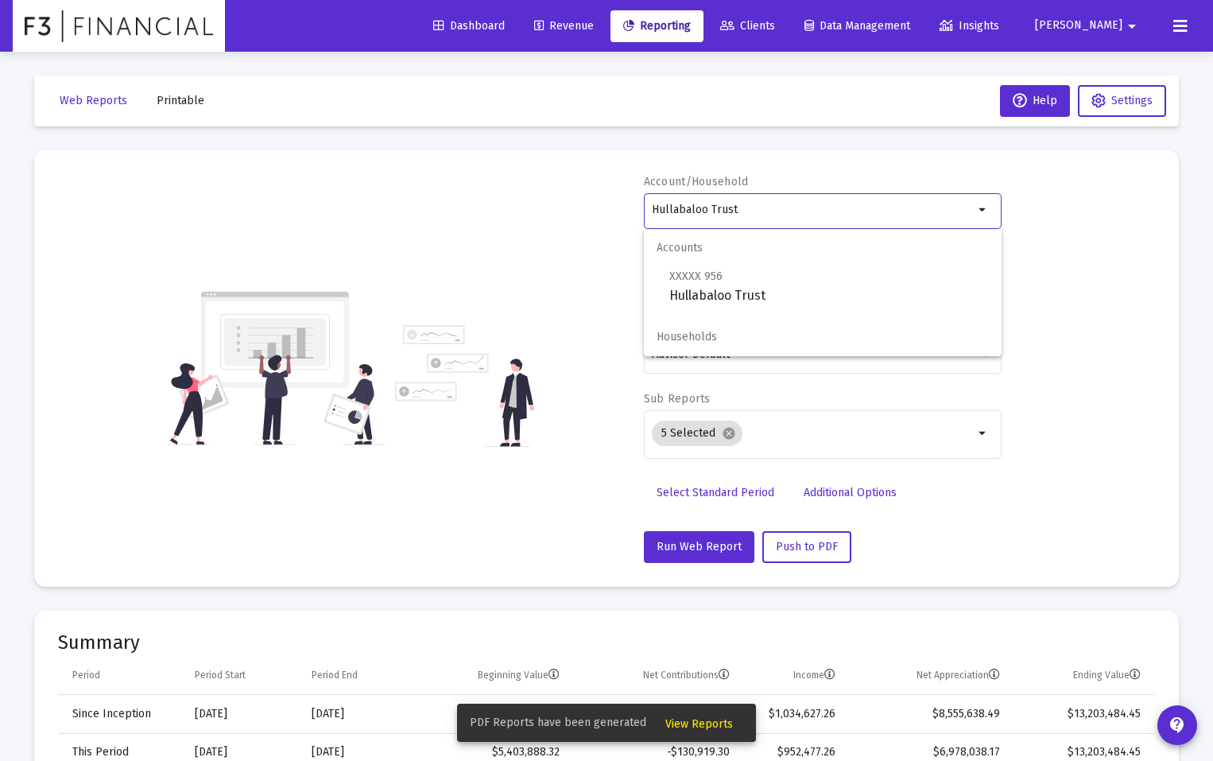
click at [762, 213] on input "Hullabaloo Trust" at bounding box center [813, 209] width 322 height 13
drag, startPoint x: 726, startPoint y: 211, endPoint x: 614, endPoint y: 217, distance: 112.2
click at [610, 218] on div "Account/Household Hullabaloo Trust arrow_drop_down Start Date [DATE] End Date […" at bounding box center [606, 368] width 1097 height 389
type input "H"
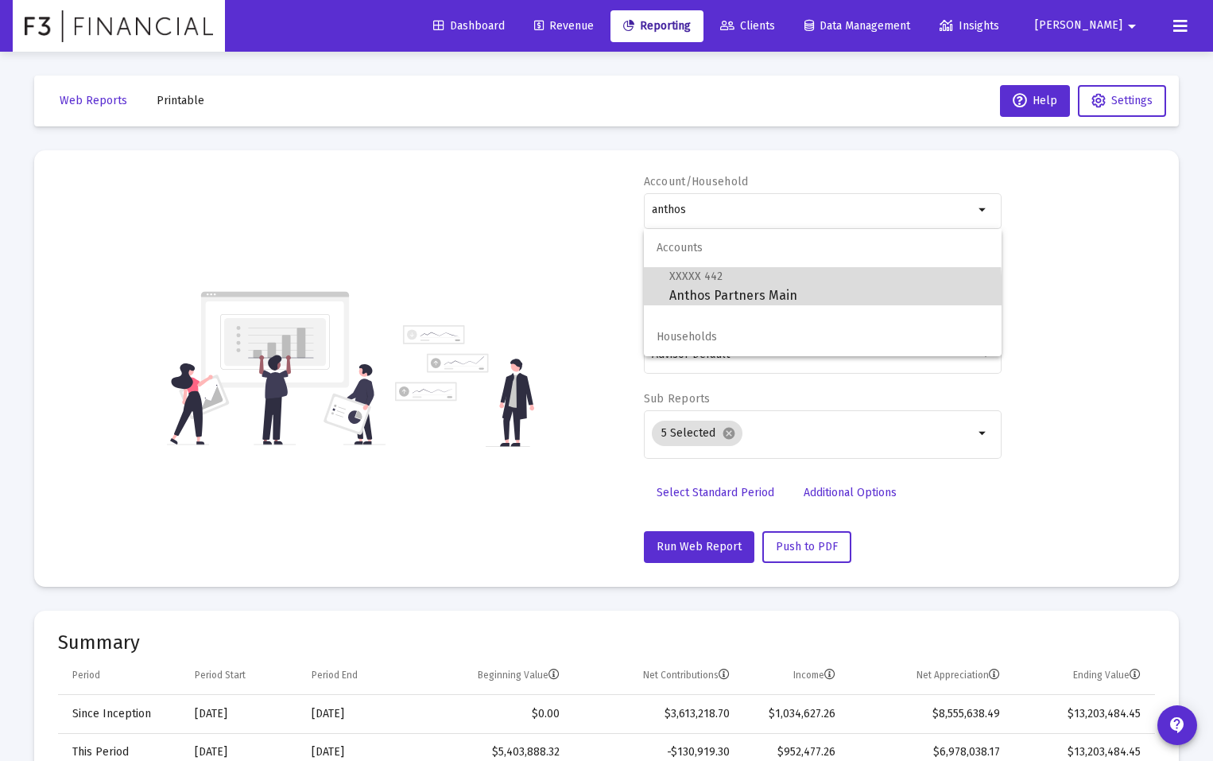
click at [680, 298] on span "XXXXX 442 Anthos Partners Main" at bounding box center [829, 285] width 320 height 39
type input "Anthos Partners Main"
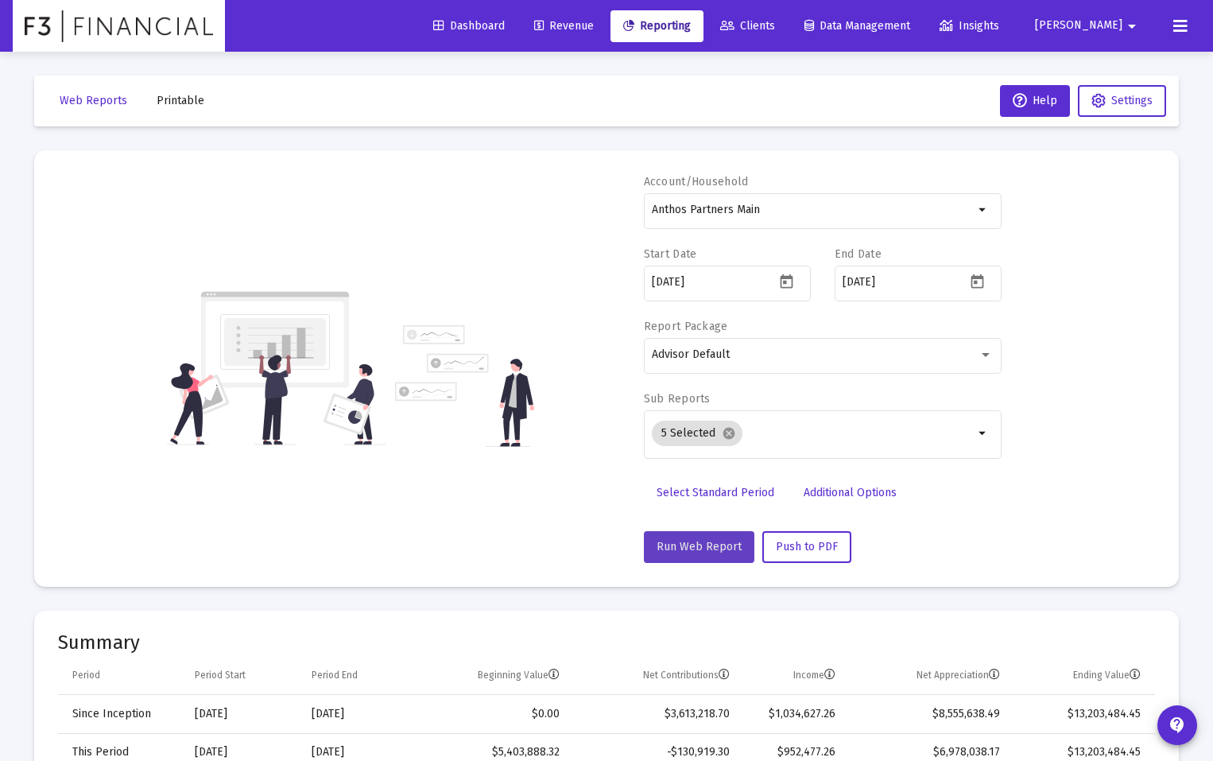
click at [698, 536] on button "Run Web Report" at bounding box center [699, 547] width 110 height 32
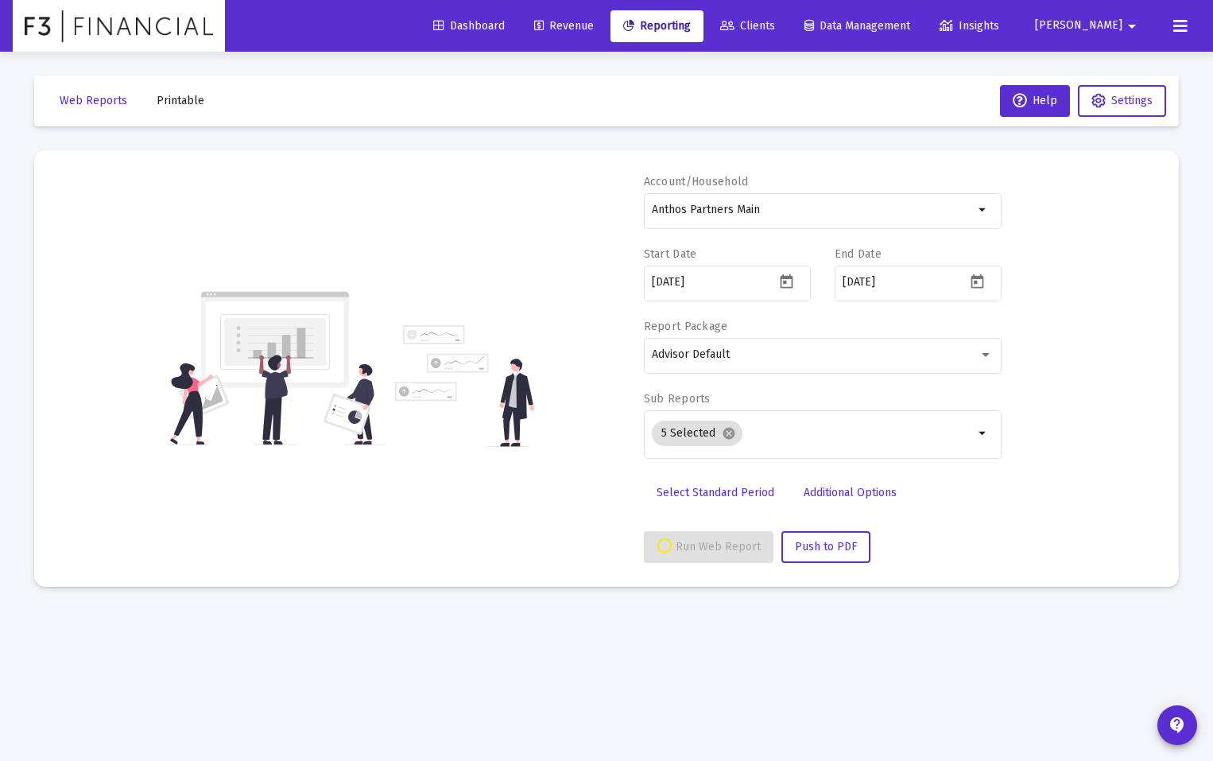
select select "View all"
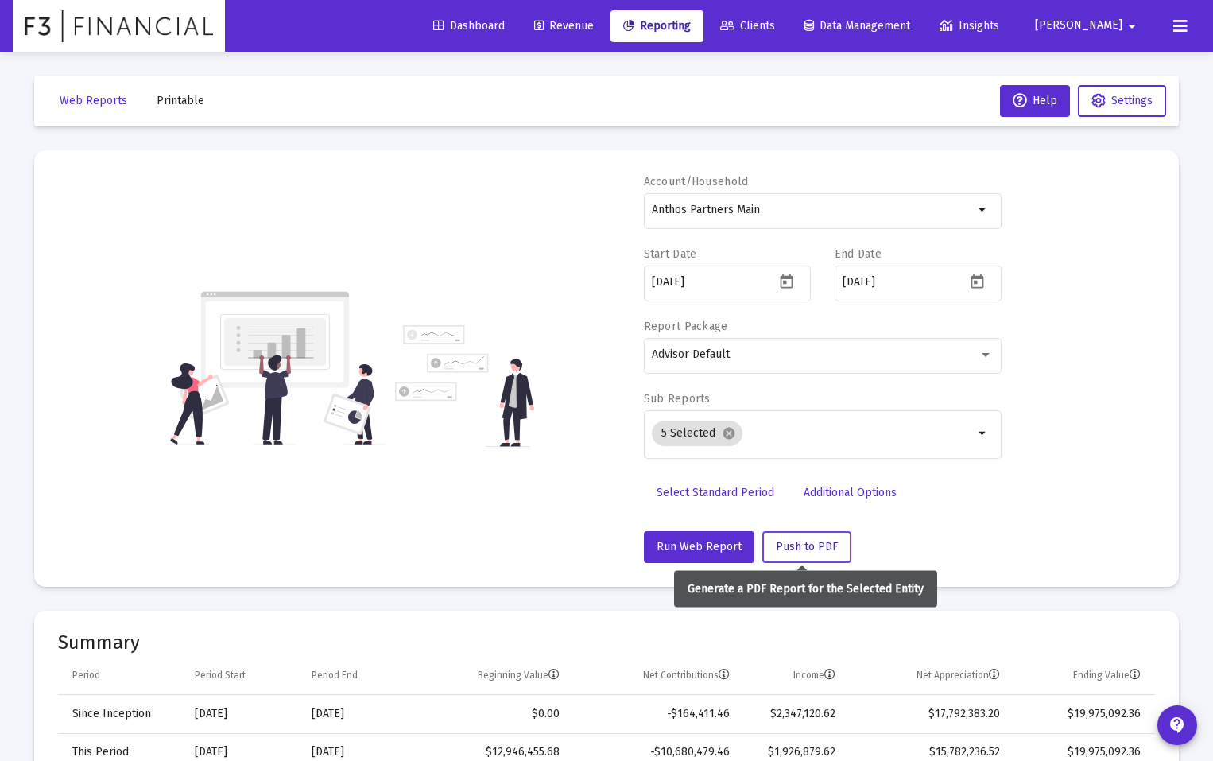
click at [798, 549] on span "Push to PDF" at bounding box center [807, 547] width 62 height 14
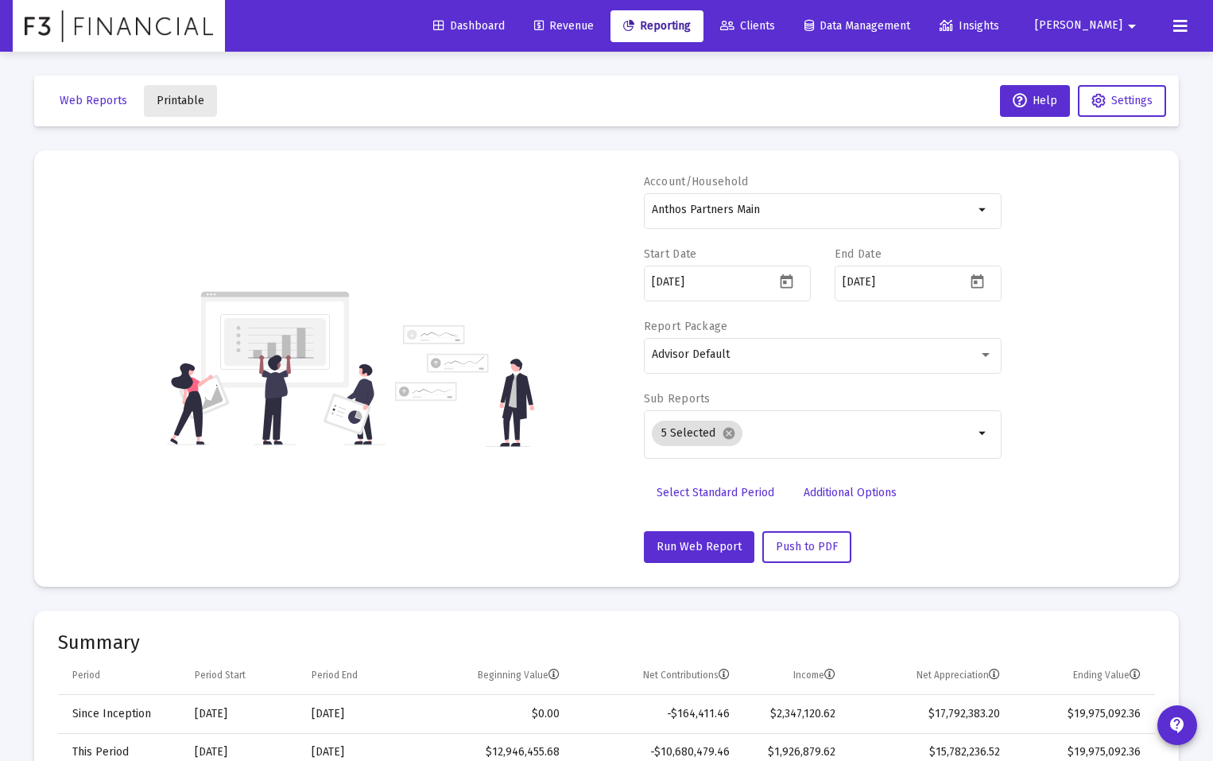
click at [172, 97] on span "Printable" at bounding box center [181, 101] width 48 height 14
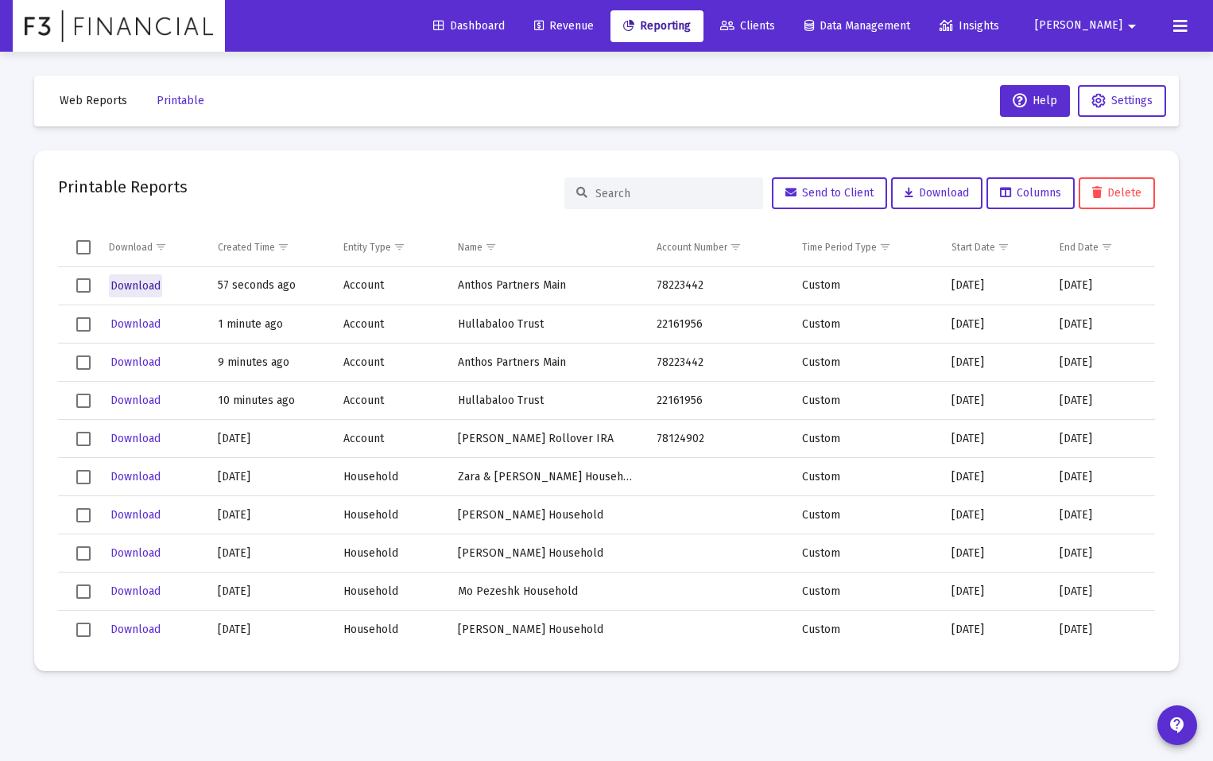
click at [141, 284] on span "Download" at bounding box center [135, 286] width 50 height 14
click at [139, 323] on span "Download" at bounding box center [135, 324] width 50 height 14
click at [505, 26] on span "Dashboard" at bounding box center [469, 26] width 72 height 14
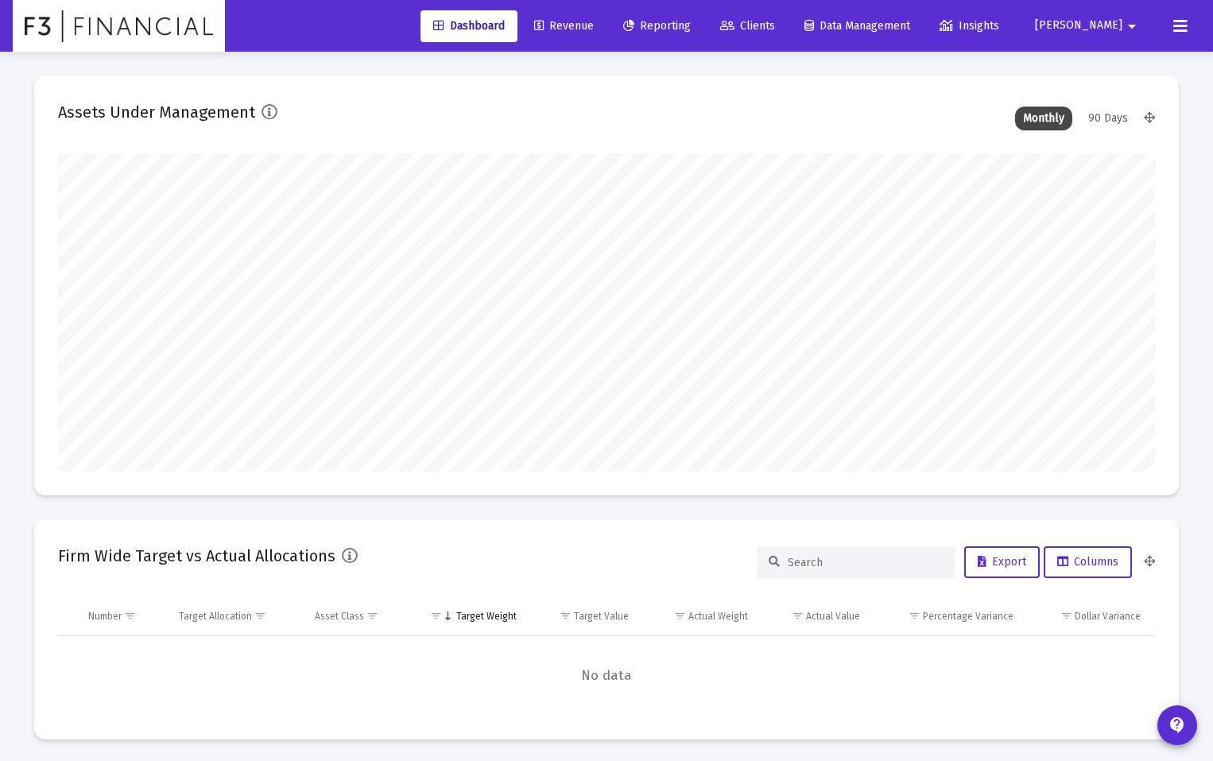
scroll to position [318, 591]
click at [691, 28] on span "Reporting" at bounding box center [657, 26] width 68 height 14
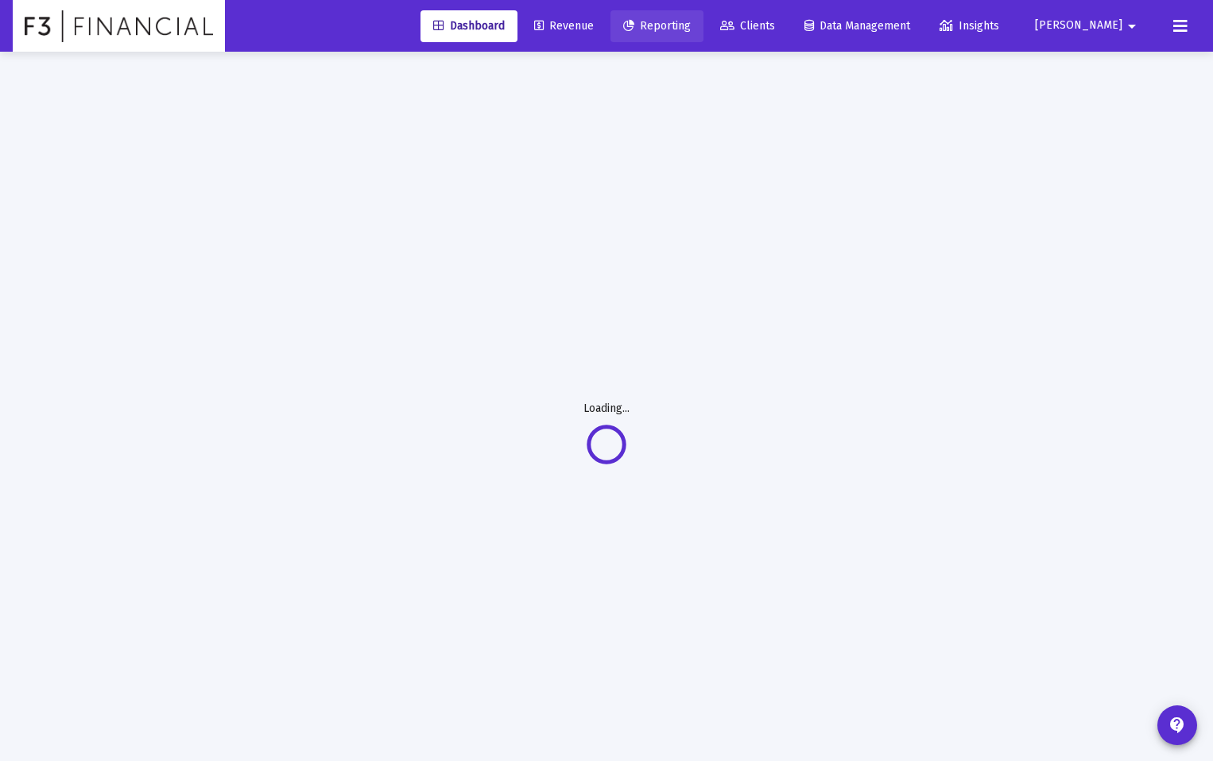
select select "View all"
